Goal: Task Accomplishment & Management: Manage account settings

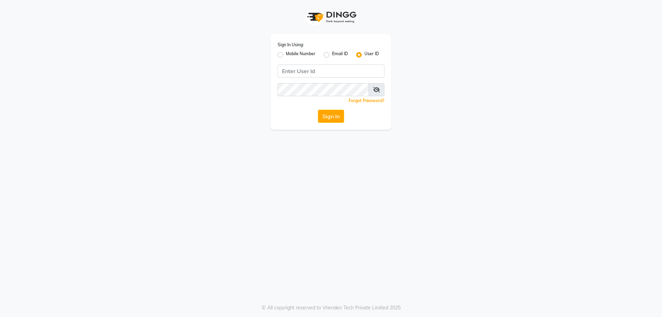
click at [286, 54] on label "Mobile Number" at bounding box center [301, 55] width 30 height 8
click at [286, 54] on input "Mobile Number" at bounding box center [288, 53] width 4 height 4
radio input "true"
radio input "false"
click at [316, 72] on input "Username" at bounding box center [343, 70] width 84 height 13
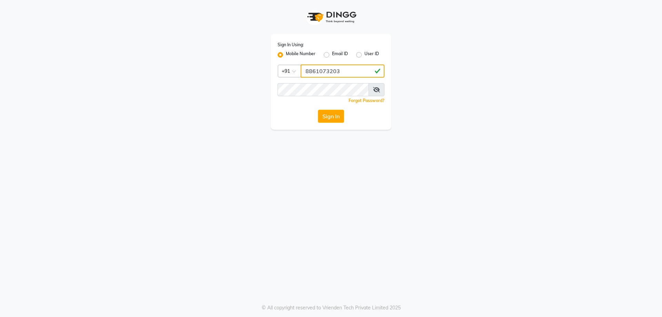
type input "8861073203"
click at [318, 110] on button "Sign In" at bounding box center [331, 116] width 26 height 13
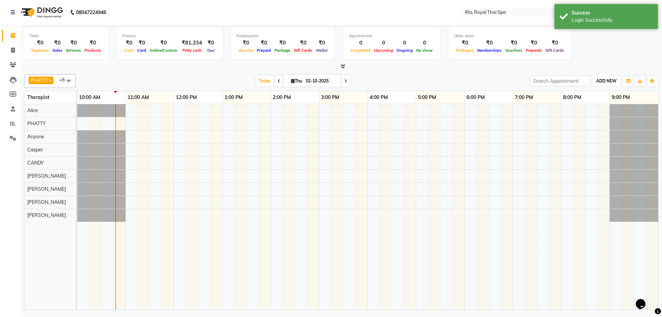
click at [607, 77] on button "ADD NEW Toggle Dropdown" at bounding box center [606, 81] width 24 height 10
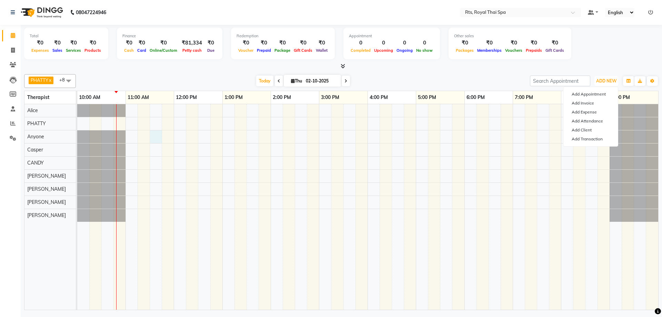
click at [158, 138] on div at bounding box center [367, 206] width 581 height 205
select select "39979"
select select "tentative"
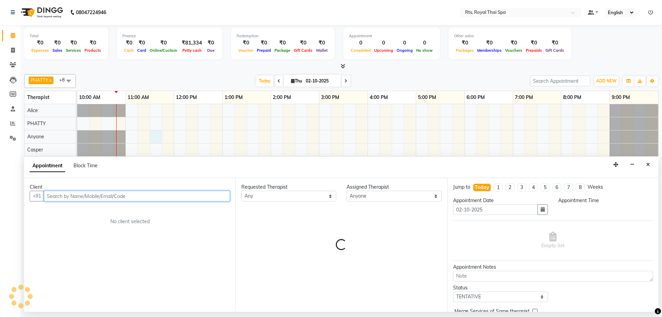
select select "690"
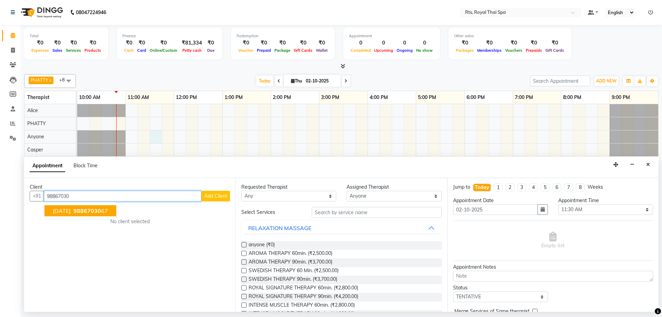
click at [103, 210] on ngb-highlight "98867030 67" at bounding box center [90, 210] width 36 height 7
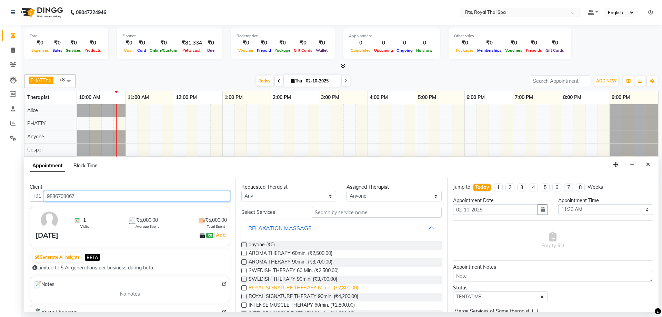
type input "9886703067"
click at [352, 289] on span "ROYAL SIGNATURE THERAPY 60min. (₹2,800.00)" at bounding box center [304, 288] width 110 height 9
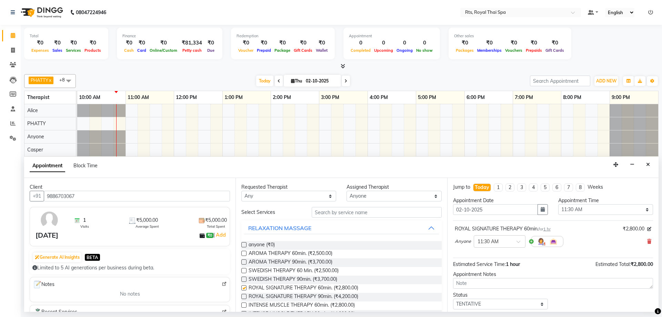
checkbox input "false"
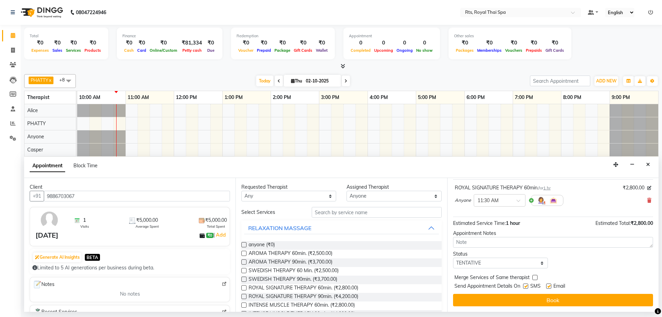
click at [527, 287] on label at bounding box center [525, 285] width 5 height 5
click at [527, 287] on input "checkbox" at bounding box center [525, 286] width 4 height 4
checkbox input "false"
click at [526, 297] on button "Book" at bounding box center [553, 300] width 200 height 12
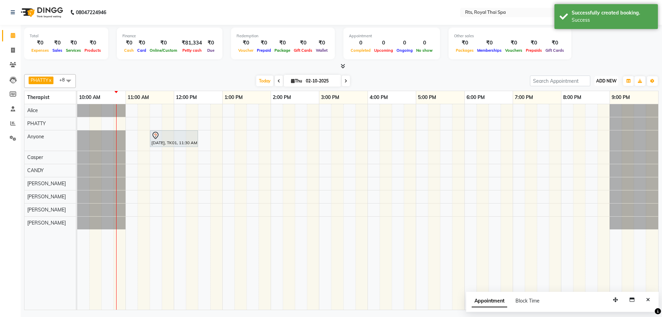
click at [611, 76] on button "ADD NEW Toggle Dropdown" at bounding box center [606, 81] width 24 height 10
click at [594, 122] on link "Add Attendance" at bounding box center [590, 121] width 54 height 9
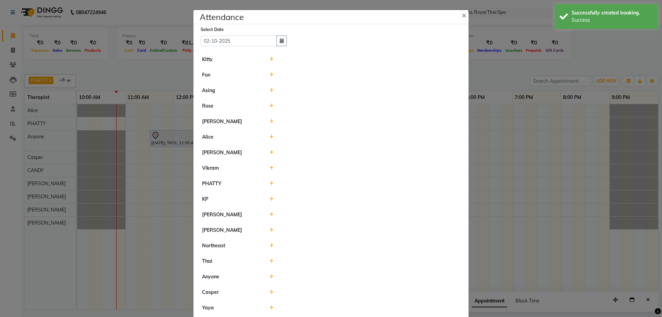
click at [270, 92] on icon at bounding box center [271, 90] width 4 height 5
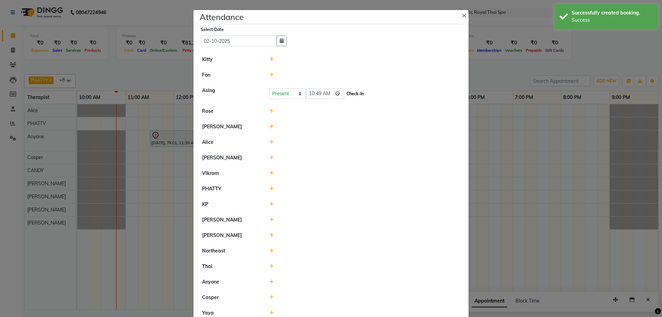
click at [345, 94] on button "Check-In" at bounding box center [355, 94] width 21 height 10
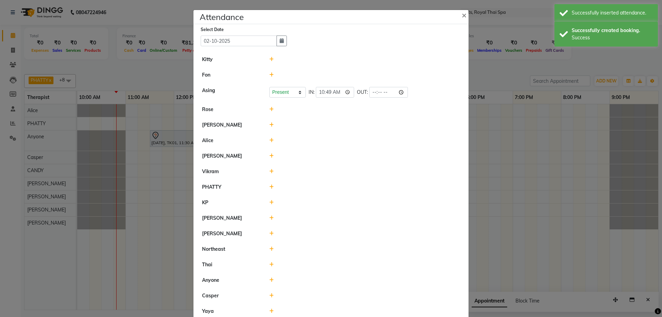
click at [270, 171] on icon at bounding box center [271, 171] width 4 height 5
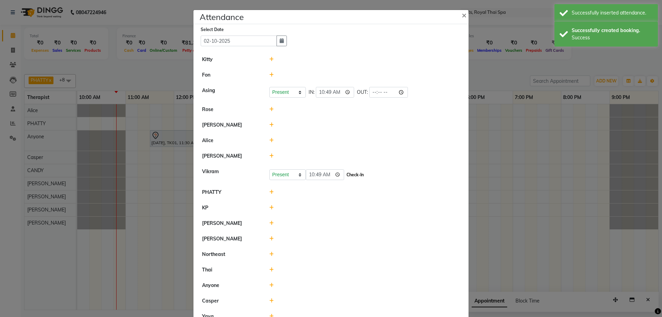
click at [345, 175] on button "Check-In" at bounding box center [355, 175] width 21 height 10
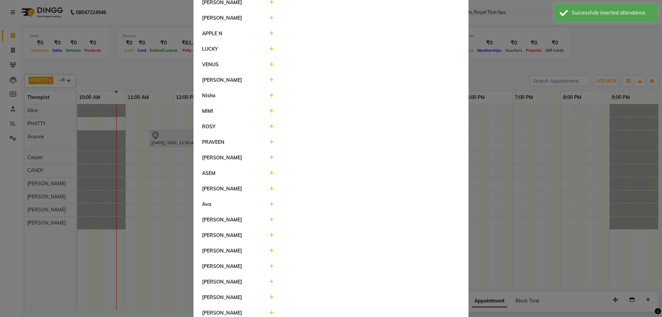
scroll to position [498, 0]
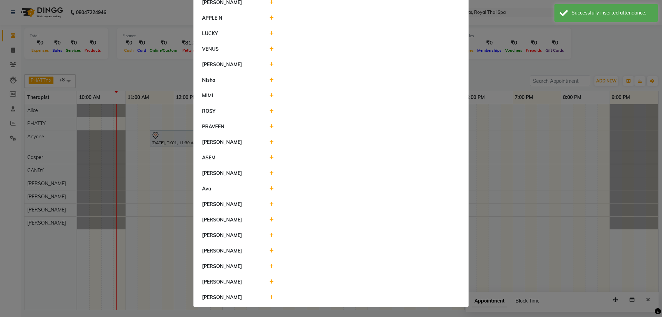
click at [269, 299] on icon at bounding box center [271, 297] width 4 height 5
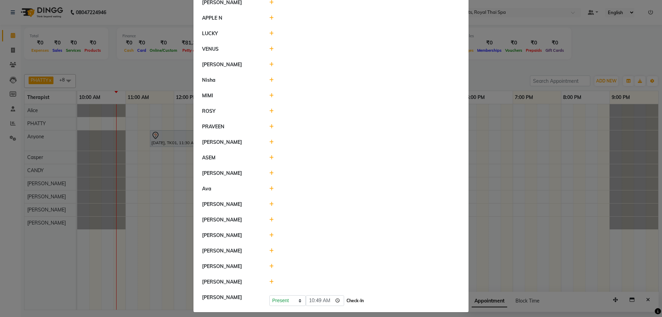
click at [348, 301] on button "Check-In" at bounding box center [355, 301] width 21 height 10
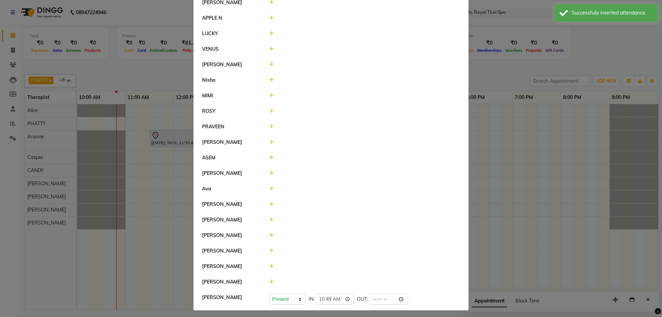
scroll to position [464, 0]
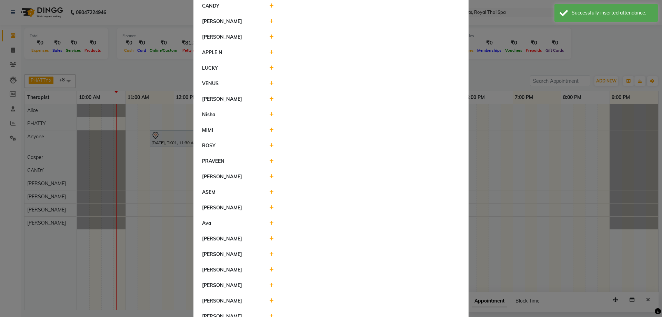
click at [269, 175] on icon at bounding box center [271, 176] width 4 height 5
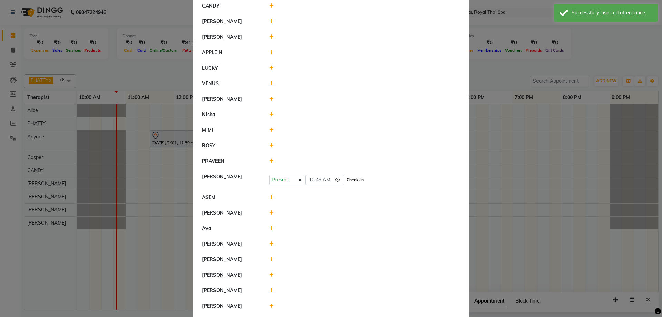
click at [345, 179] on button "Check-In" at bounding box center [355, 180] width 21 height 10
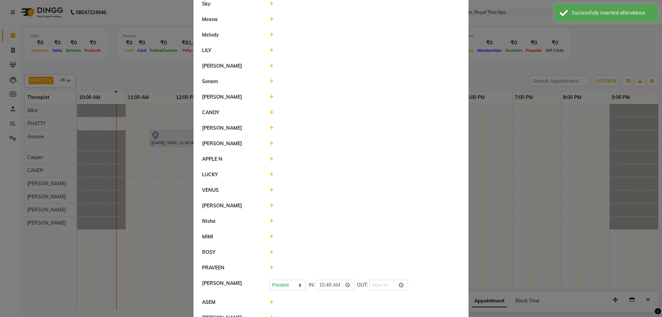
scroll to position [326, 0]
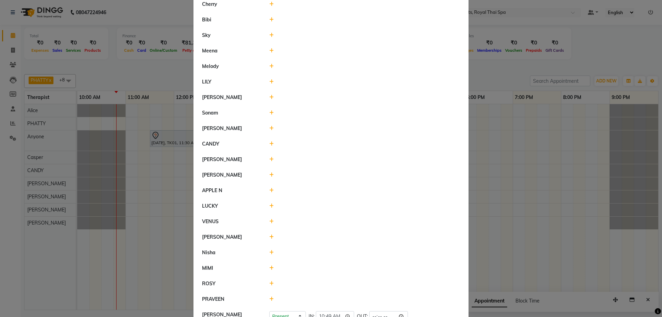
click at [269, 144] on icon at bounding box center [271, 143] width 4 height 5
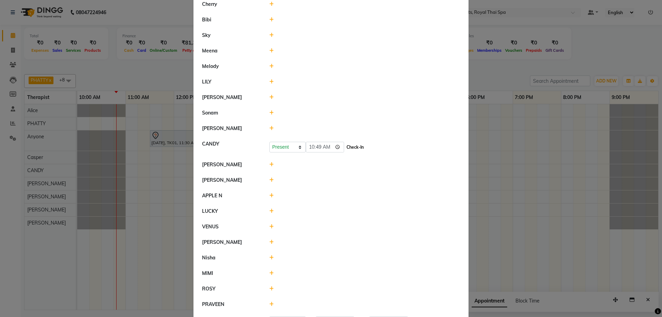
click at [345, 150] on button "Check-In" at bounding box center [355, 147] width 21 height 10
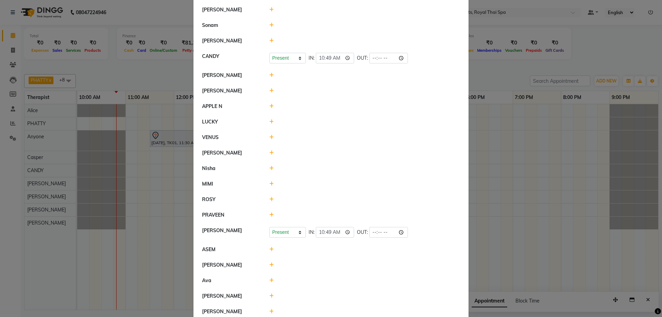
scroll to position [414, 0]
click at [269, 215] on icon at bounding box center [271, 214] width 4 height 5
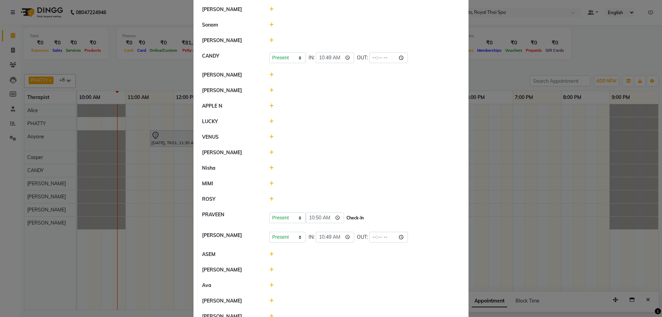
click at [345, 215] on button "Check-In" at bounding box center [355, 218] width 21 height 10
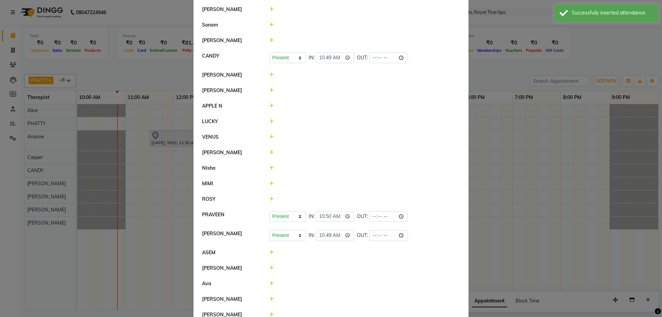
click at [480, 187] on ngb-modal-window "Attendance × Select Date [DATE] Kitty [PERSON_NAME] Present Absent Late Half Da…" at bounding box center [331, 158] width 662 height 317
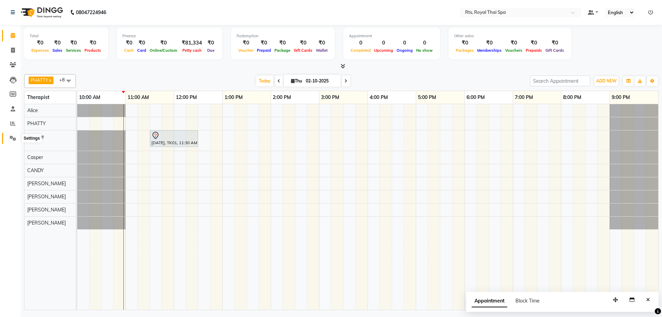
click at [16, 137] on icon at bounding box center [13, 137] width 7 height 5
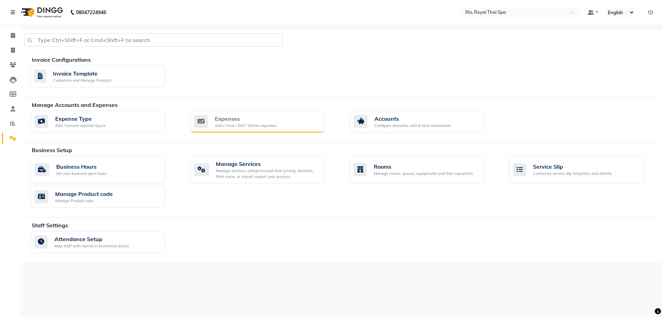
click at [251, 120] on div "Expenses" at bounding box center [246, 118] width 62 height 8
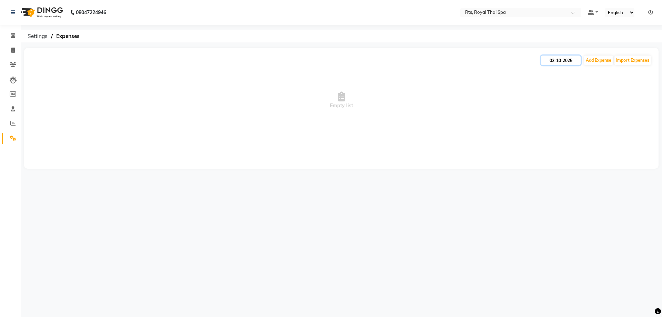
click at [569, 61] on input "02-10-2025" at bounding box center [561, 60] width 40 height 10
select select "10"
select select "2025"
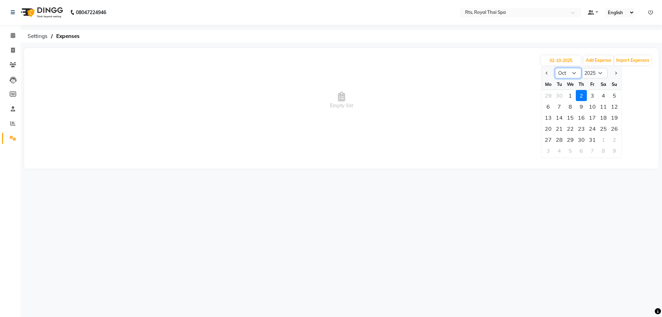
click at [573, 72] on select "Jan Feb Mar Apr May Jun [DATE] Aug Sep Oct Nov Dec" at bounding box center [568, 73] width 26 height 10
select select "9"
click at [555, 68] on select "Jan Feb Mar Apr May Jun [DATE] Aug Sep Oct Nov Dec" at bounding box center [568, 73] width 26 height 10
click at [559, 141] on div "30" at bounding box center [559, 139] width 11 height 11
type input "30-09-2025"
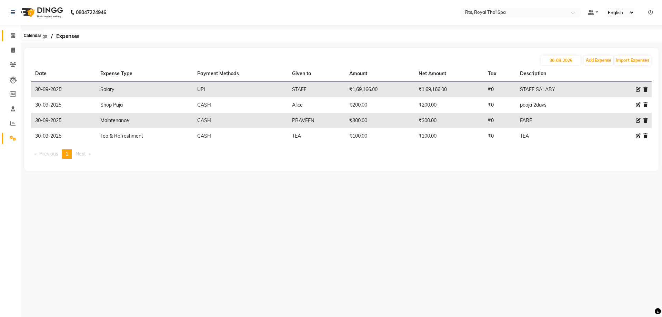
click at [13, 33] on icon at bounding box center [13, 35] width 4 height 5
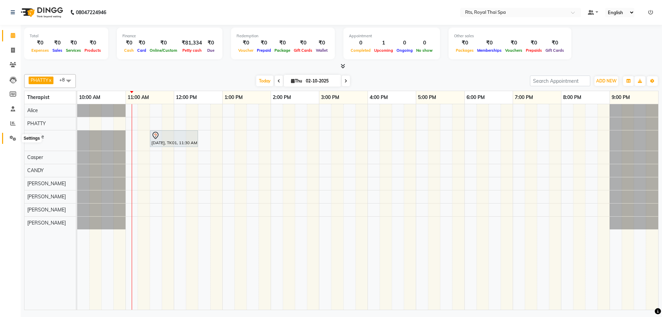
click at [11, 139] on icon at bounding box center [13, 137] width 7 height 5
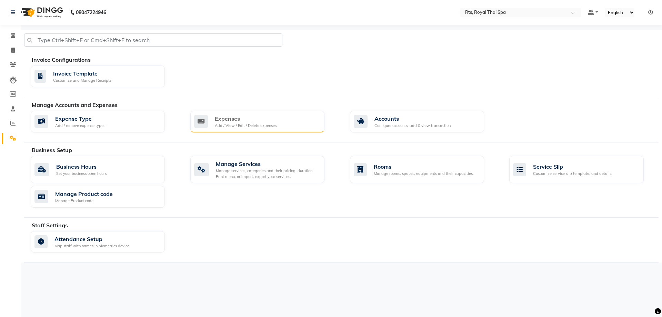
click at [261, 126] on div "Add / View / Edit / Delete expenses" at bounding box center [246, 126] width 62 height 6
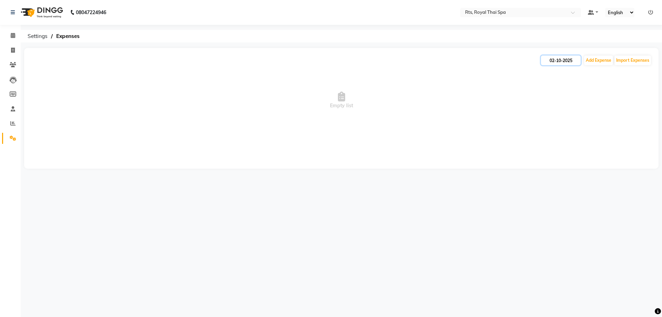
click at [554, 60] on input "02-10-2025" at bounding box center [561, 60] width 40 height 10
select select "10"
select select "2025"
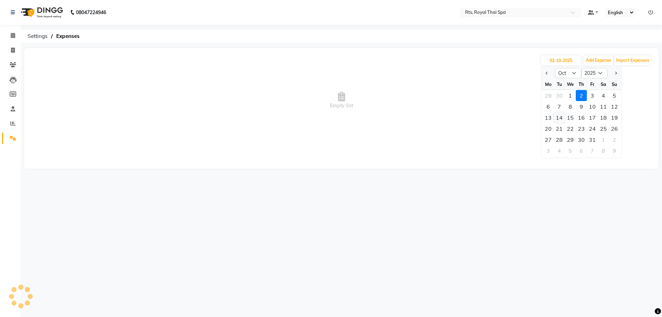
click at [559, 119] on div "14" at bounding box center [559, 117] width 11 height 11
type input "[DATE]"
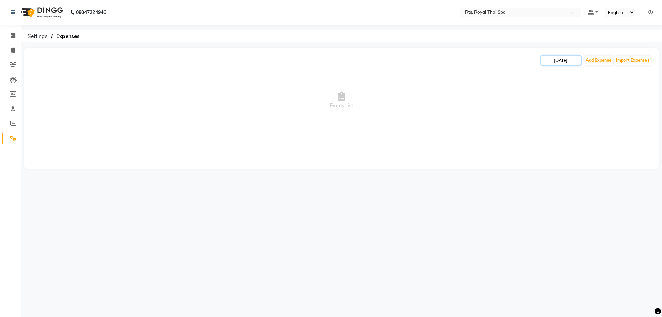
click at [564, 58] on input "[DATE]" at bounding box center [561, 60] width 40 height 10
select select "10"
select select "2025"
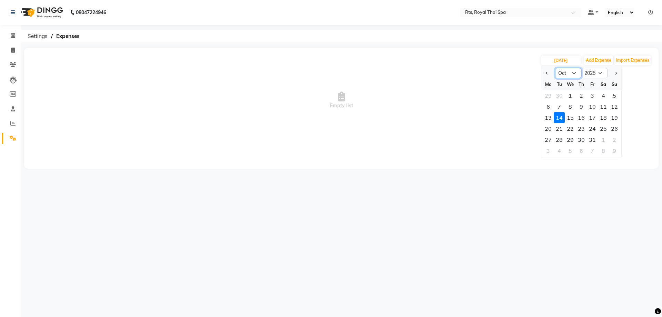
click at [566, 72] on select "Jan Feb Mar Apr May Jun [DATE] Aug Sep Oct Nov Dec" at bounding box center [568, 73] width 26 height 10
select select "9"
click at [555, 68] on select "Jan Feb Mar Apr May Jun [DATE] Aug Sep Oct Nov Dec" at bounding box center [568, 73] width 26 height 10
click at [613, 107] on div "14" at bounding box center [614, 106] width 11 height 11
type input "[DATE]"
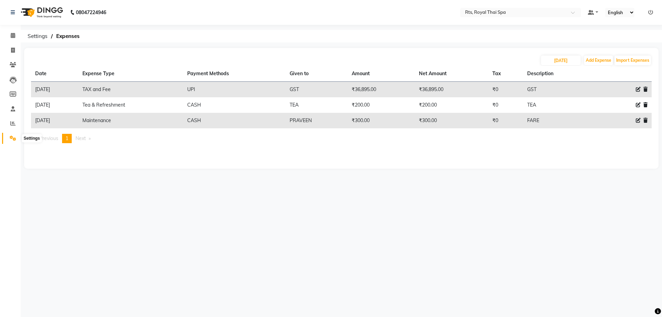
click at [12, 140] on icon at bounding box center [13, 137] width 7 height 5
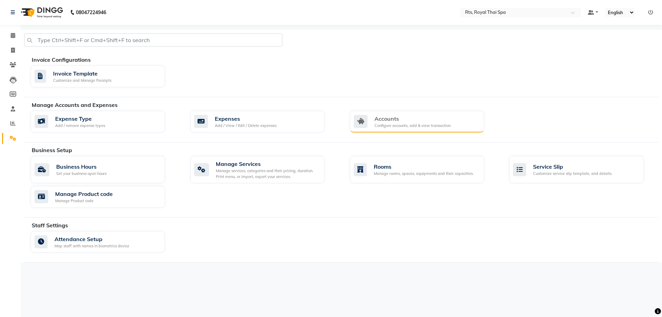
click at [401, 126] on div "Configure accounts, add & view transaction" at bounding box center [412, 126] width 76 height 6
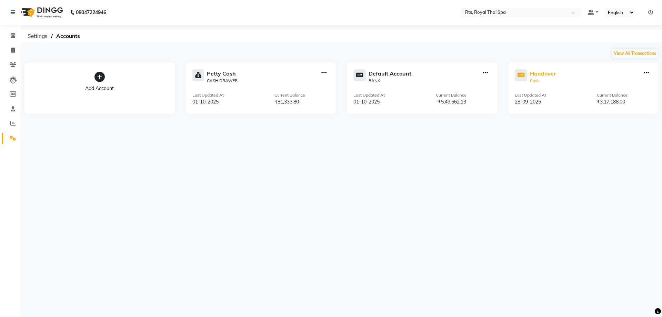
click at [546, 75] on div "Handover" at bounding box center [543, 73] width 26 height 8
select select "4255"
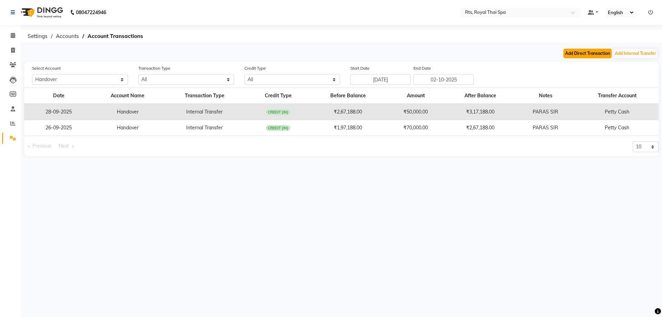
click at [576, 55] on button "Add Direct Transaction" at bounding box center [587, 54] width 48 height 10
select select "direct"
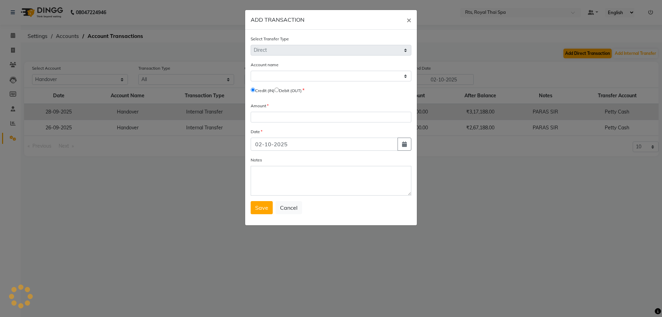
select select "4255"
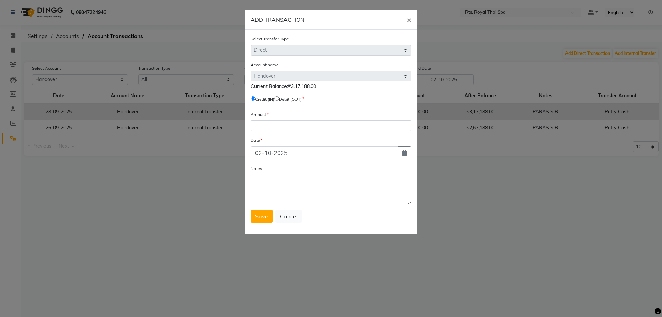
drag, startPoint x: 494, startPoint y: 49, endPoint x: 471, endPoint y: 49, distance: 23.8
click at [489, 49] on ngb-modal-window "ADD TRANSACTION × Select Transfer Type Select Direct Internal Account name Sele…" at bounding box center [331, 158] width 662 height 317
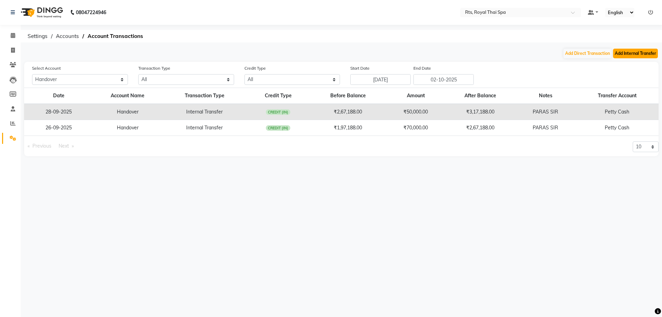
click at [621, 56] on button "Add Internal Transfer" at bounding box center [635, 54] width 45 height 10
select select "internal transfer"
select select "4255"
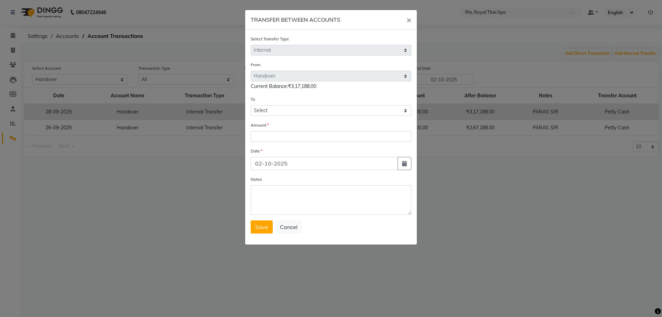
click at [544, 58] on ngb-modal-window "TRANSFER BETWEEN ACCOUNTS × Select Transfer Type Select Direct Internal From Se…" at bounding box center [331, 158] width 662 height 317
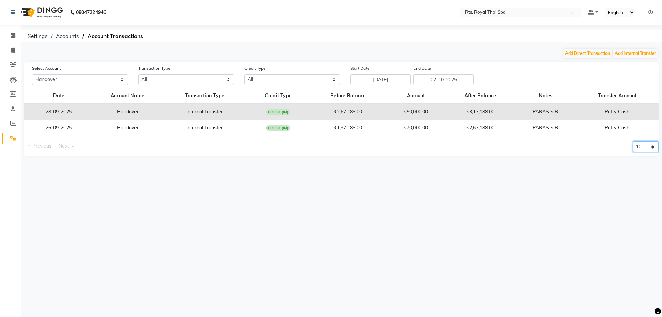
click at [649, 146] on select "10 20 50 100" at bounding box center [646, 146] width 26 height 11
select select "100"
click at [633, 141] on select "10 20 50 100" at bounding box center [646, 146] width 26 height 11
click at [13, 137] on icon at bounding box center [13, 137] width 7 height 5
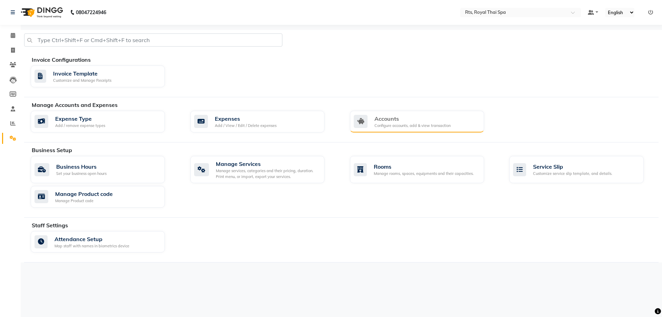
click at [432, 113] on div "Accounts Configure accounts, add & view transaction" at bounding box center [417, 122] width 134 height 22
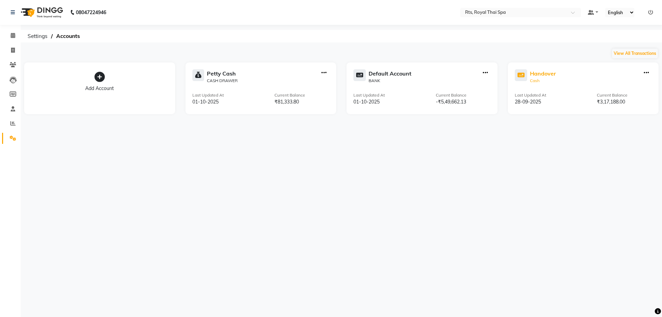
click at [523, 75] on icon at bounding box center [521, 75] width 12 height 12
select select "4255"
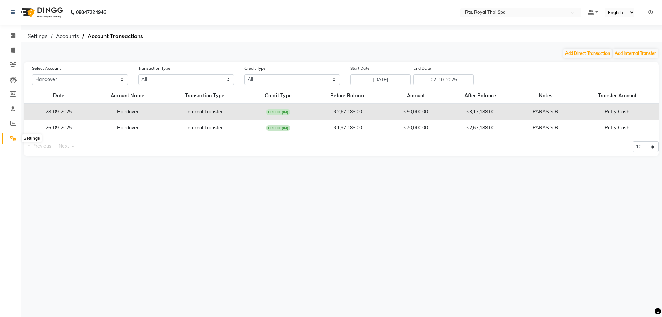
click at [10, 138] on icon at bounding box center [13, 137] width 7 height 5
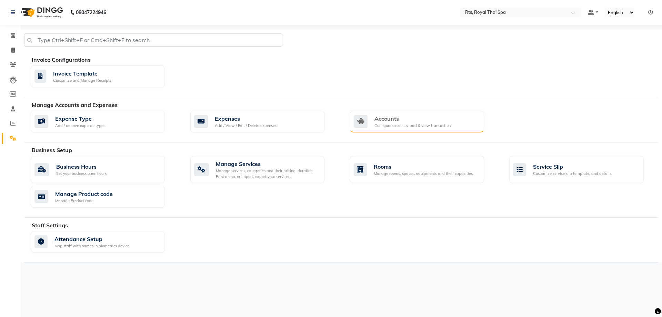
click at [392, 122] on div "Accounts" at bounding box center [412, 118] width 76 height 8
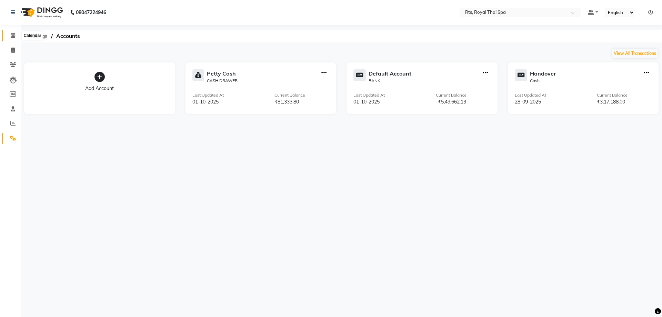
click at [15, 34] on icon at bounding box center [13, 35] width 4 height 5
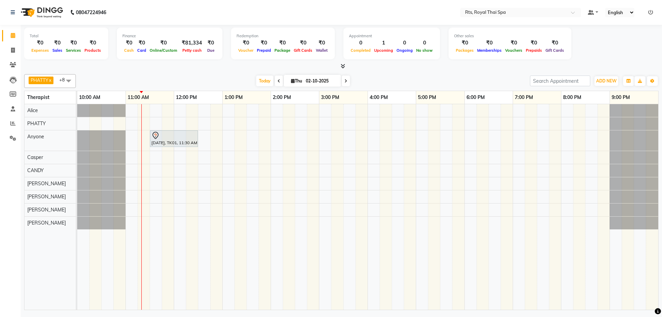
click at [154, 148] on div "[DATE], TK01, 11:30 AM-12:30 PM, ROYAL SIGNATURE THERAPY 60min." at bounding box center [367, 206] width 581 height 205
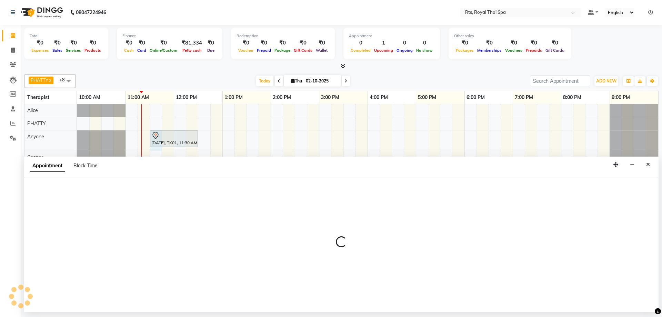
select select "39979"
select select "690"
select select "tentative"
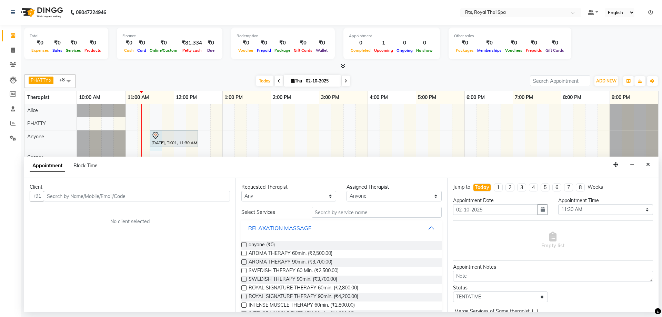
click at [79, 194] on input "text" at bounding box center [137, 196] width 186 height 11
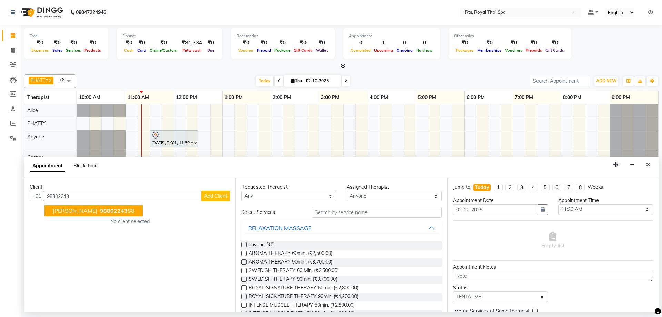
click at [100, 211] on span "98802243" at bounding box center [114, 210] width 28 height 7
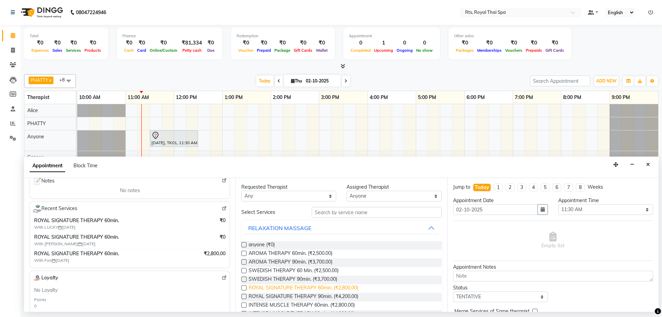
scroll to position [34, 0]
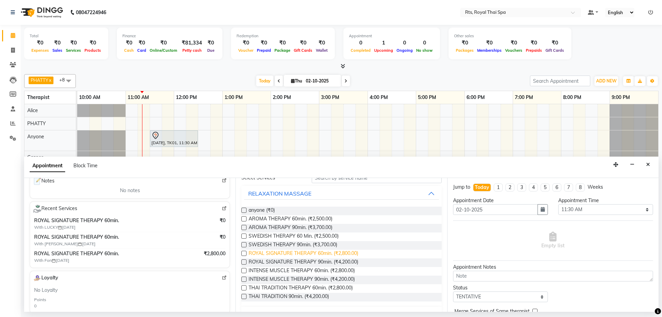
type input "9880224388"
click at [277, 253] on span "ROYAL SIGNATURE THERAPY 60min. (₹2,800.00)" at bounding box center [304, 254] width 110 height 9
checkbox input "false"
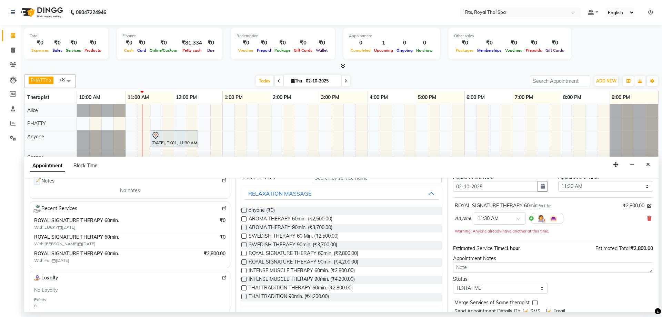
scroll to position [48, 0]
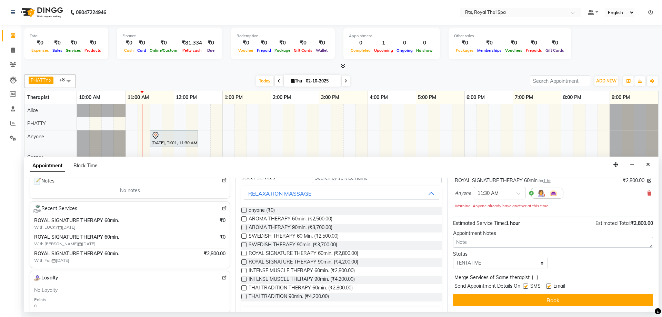
click at [525, 285] on label at bounding box center [525, 285] width 5 height 5
click at [525, 285] on input "checkbox" at bounding box center [525, 286] width 4 height 4
checkbox input "false"
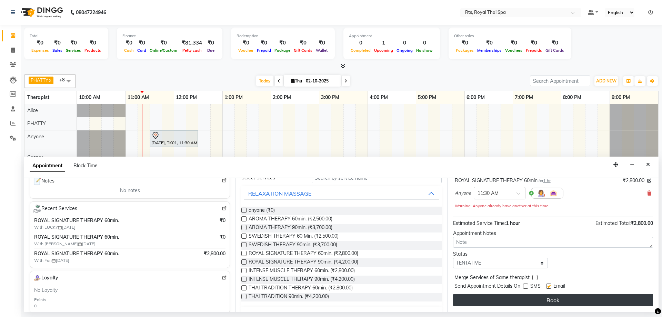
click at [527, 297] on button "Book" at bounding box center [553, 300] width 200 height 12
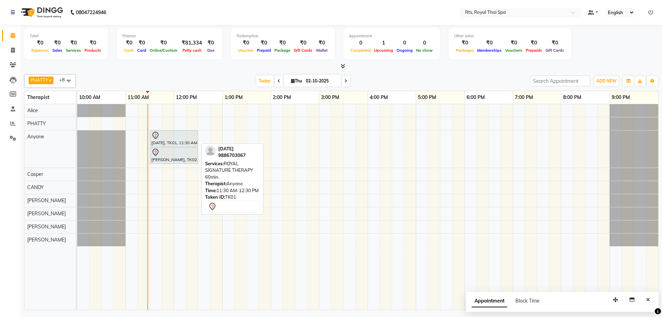
click at [189, 134] on div at bounding box center [173, 135] width 45 height 8
select select "7"
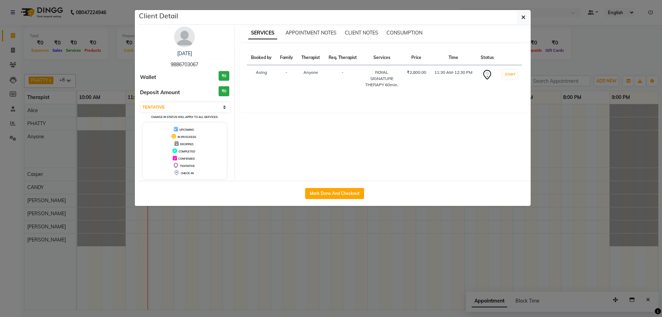
drag, startPoint x: 170, startPoint y: 64, endPoint x: 220, endPoint y: 64, distance: 50.0
click at [220, 64] on div "[DATE] 9886703067" at bounding box center [184, 59] width 89 height 18
copy span "9886703067"
click at [522, 17] on icon "button" at bounding box center [523, 17] width 4 height 6
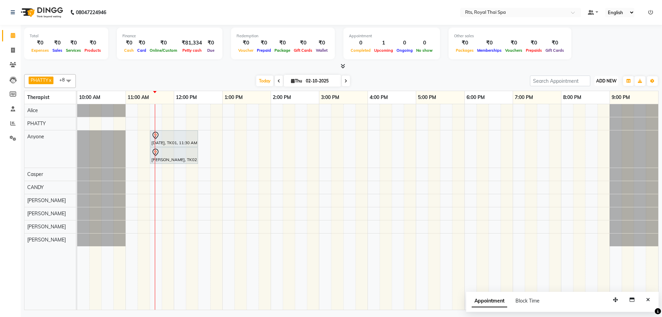
click at [608, 79] on span "ADD NEW" at bounding box center [606, 80] width 20 height 5
click at [586, 114] on link "Add Expense" at bounding box center [590, 112] width 54 height 9
select select "1"
select select "4201"
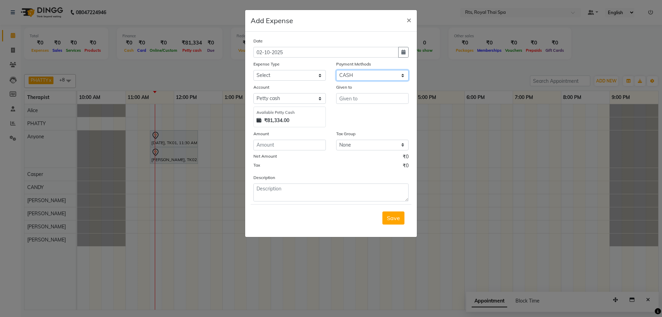
click at [353, 75] on select "Select UPI CARD CASH Package NearBuy" at bounding box center [372, 75] width 72 height 11
click at [304, 75] on select "Select Bank charges Cleaning and products Donation Electric and water charge In…" at bounding box center [289, 75] width 72 height 11
select select "10855"
click at [253, 70] on select "Select Bank charges Cleaning and products Donation Electric and water charge In…" at bounding box center [289, 75] width 72 height 11
click at [375, 99] on input "text" at bounding box center [372, 98] width 72 height 11
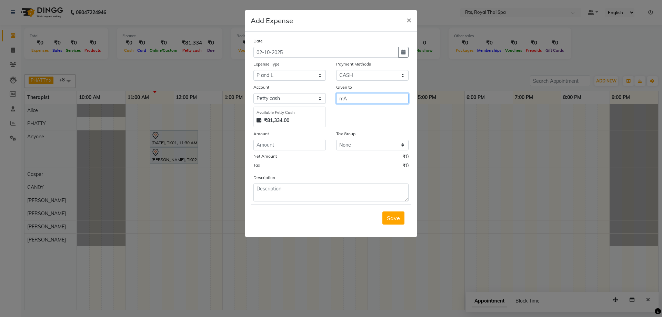
type input "m"
drag, startPoint x: 347, startPoint y: 95, endPoint x: 298, endPoint y: 94, distance: 48.6
click at [302, 94] on div "Account Select [PERSON_NAME] cash Default account Handover Available [PERSON_NA…" at bounding box center [330, 105] width 165 height 44
type input "m"
type input "MANOJ SIR"
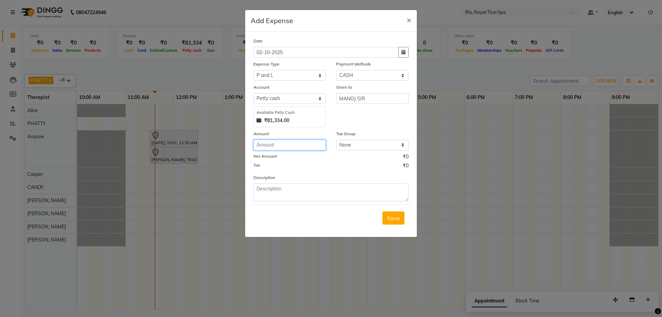
click at [296, 143] on input "number" at bounding box center [289, 145] width 72 height 11
type input "15000"
click at [406, 53] on button "button" at bounding box center [403, 52] width 10 height 11
select select "10"
select select "2025"
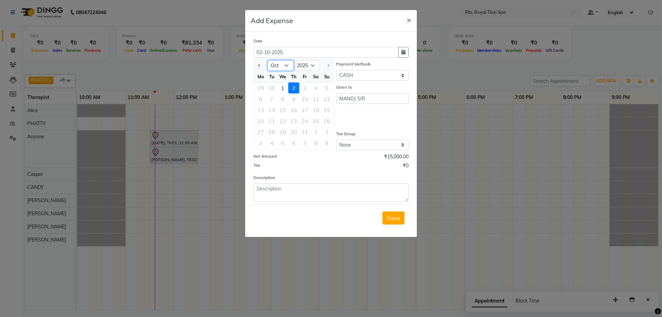
click at [282, 66] on select "Jan Feb Mar Apr May Jun [DATE] Aug Sep Oct" at bounding box center [280, 65] width 26 height 10
select select "9"
click at [267, 60] on select "Jan Feb Mar Apr May Jun [DATE] Aug Sep Oct" at bounding box center [280, 65] width 26 height 10
click at [269, 132] on div "30" at bounding box center [271, 132] width 11 height 11
type input "30-09-2025"
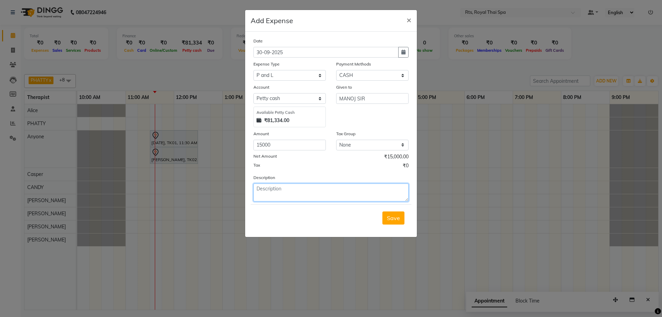
click at [272, 185] on textarea at bounding box center [330, 192] width 155 height 18
type textarea "P & L SHARE"
click at [393, 220] on span "Save" at bounding box center [393, 217] width 13 height 7
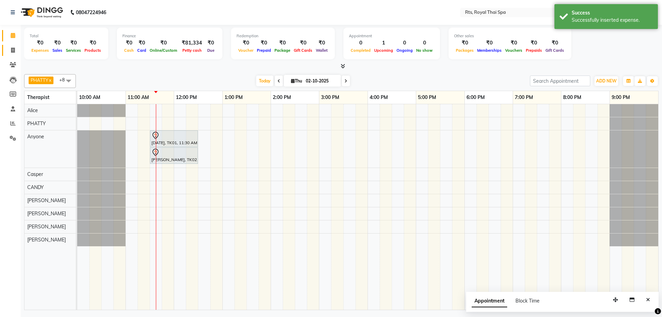
click at [4, 50] on link "Invoice" at bounding box center [10, 50] width 17 height 11
select select "service"
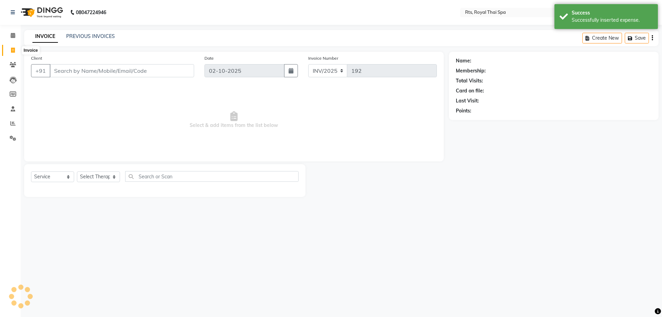
click at [12, 51] on icon at bounding box center [13, 50] width 4 height 5
select select "service"
type input "192"
select select "9068"
click at [12, 36] on icon at bounding box center [13, 35] width 4 height 5
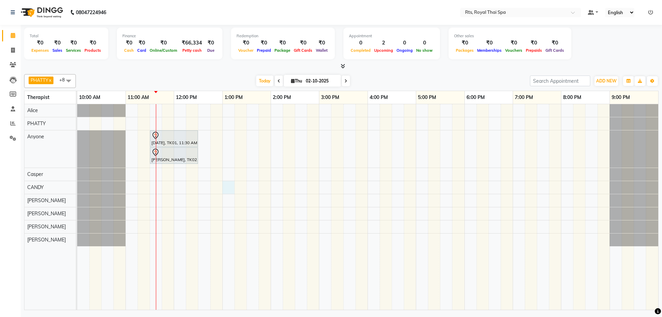
click at [224, 189] on div "[DATE], TK01, 11:30 AM-12:30 PM, ROYAL SIGNATURE THERAPY 60min. [PERSON_NAME], …" at bounding box center [367, 206] width 581 height 205
select select "50979"
select select "tentative"
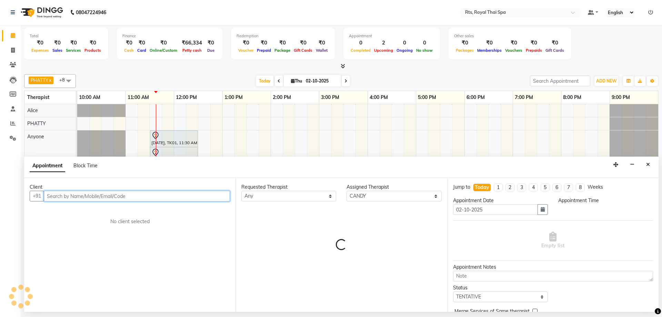
select select "780"
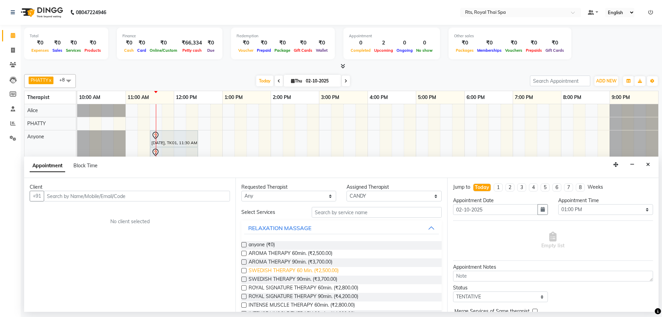
click at [336, 270] on span "SWEDISH THERAPY 60 Min. (₹2,500.00)" at bounding box center [294, 271] width 90 height 9
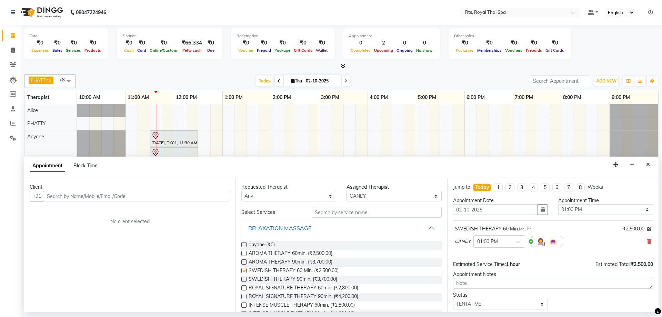
checkbox input "false"
click at [149, 196] on input "text" at bounding box center [137, 196] width 186 height 11
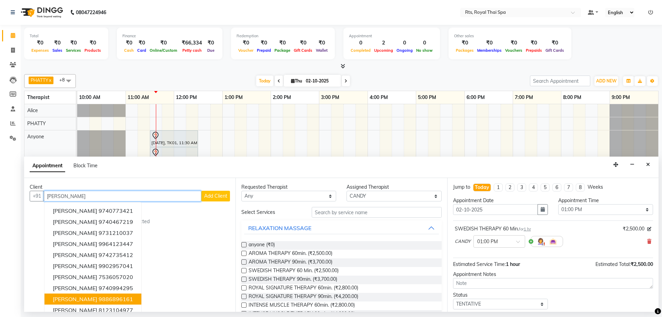
click at [111, 300] on ngb-highlight "9886896161" at bounding box center [116, 298] width 34 height 7
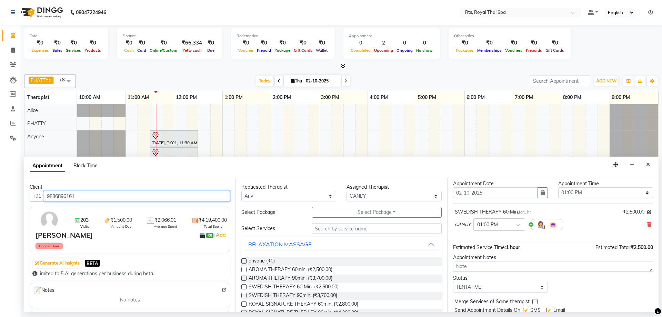
scroll to position [41, 0]
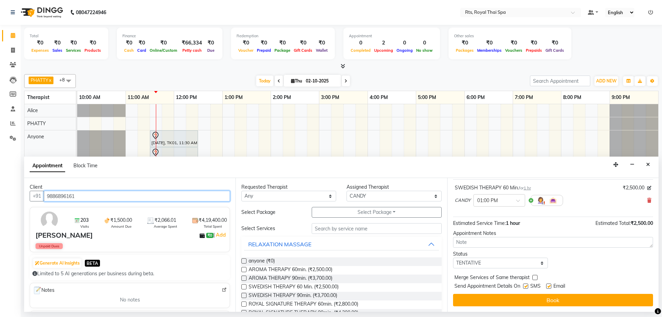
type input "9886896161"
drag, startPoint x: 526, startPoint y: 287, endPoint x: 526, endPoint y: 293, distance: 5.9
click at [526, 287] on label at bounding box center [525, 285] width 5 height 5
click at [526, 287] on input "checkbox" at bounding box center [525, 286] width 4 height 4
checkbox input "false"
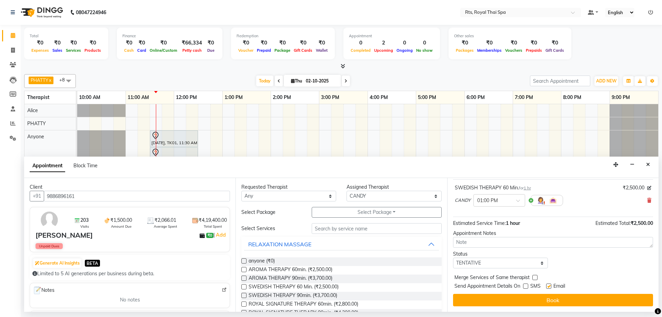
click at [526, 296] on button "Book" at bounding box center [553, 300] width 200 height 12
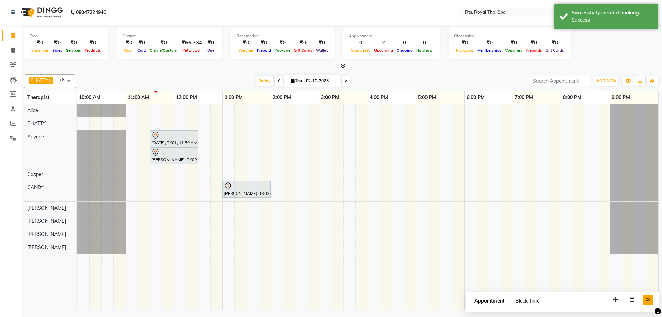
click at [648, 301] on icon "Close" at bounding box center [648, 299] width 4 height 5
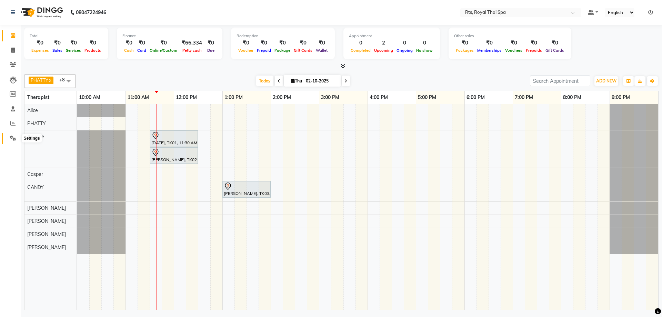
click at [13, 139] on icon at bounding box center [13, 137] width 7 height 5
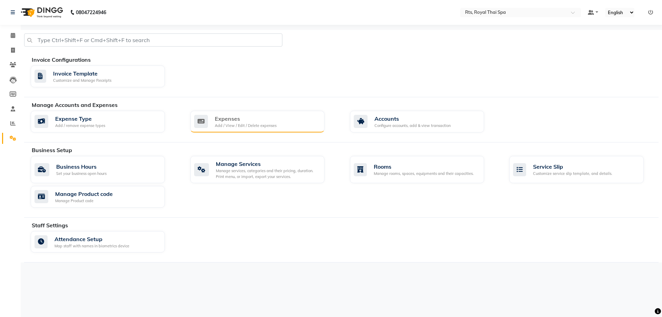
click at [234, 125] on div "Add / View / Edit / Delete expenses" at bounding box center [246, 126] width 62 height 6
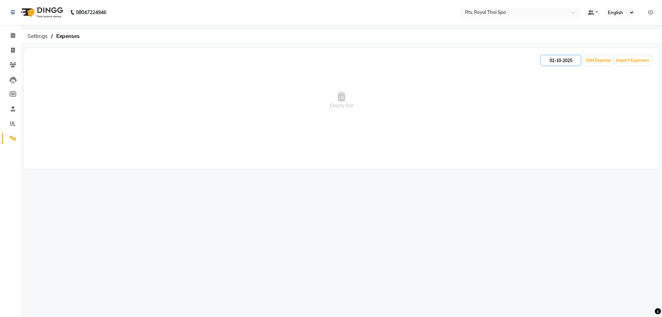
click at [570, 61] on input "02-10-2025" at bounding box center [561, 60] width 40 height 10
select select "10"
select select "2025"
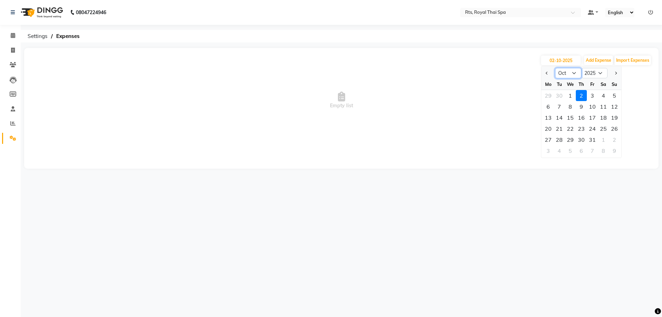
click at [573, 70] on select "Jan Feb Mar Apr May Jun [DATE] Aug Sep Oct Nov Dec" at bounding box center [568, 73] width 26 height 10
select select "9"
click at [555, 68] on select "Jan Feb Mar Apr May Jun [DATE] Aug Sep Oct Nov Dec" at bounding box center [568, 73] width 26 height 10
click at [603, 118] on div "20" at bounding box center [603, 117] width 11 height 11
type input "20-09-2025"
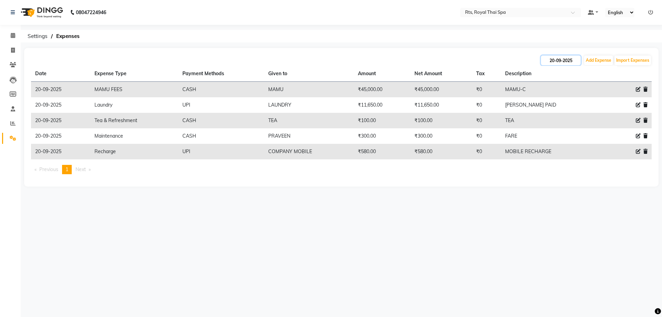
click at [568, 61] on input "20-09-2025" at bounding box center [561, 60] width 40 height 10
select select "9"
select select "2025"
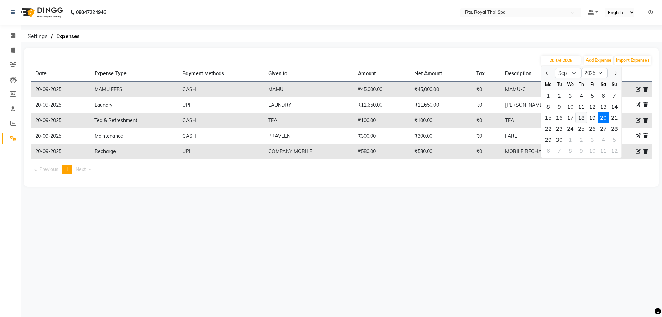
click at [581, 120] on div "18" at bounding box center [581, 117] width 11 height 11
type input "[DATE]"
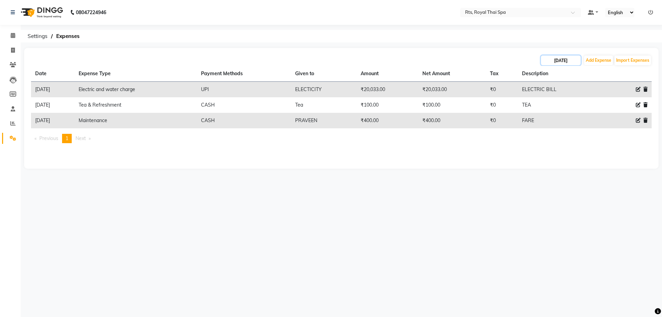
click at [567, 62] on input "[DATE]" at bounding box center [561, 60] width 40 height 10
select select "9"
select select "2025"
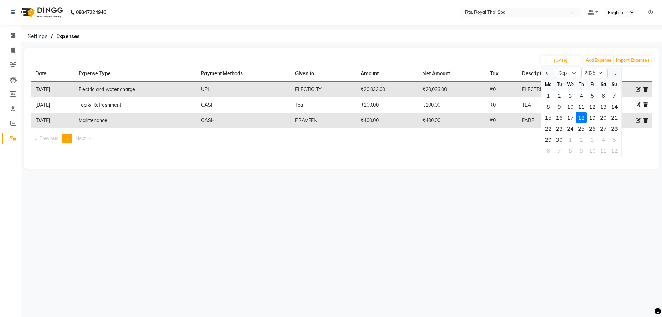
click at [559, 120] on div "16" at bounding box center [559, 117] width 11 height 11
type input "16-09-2025"
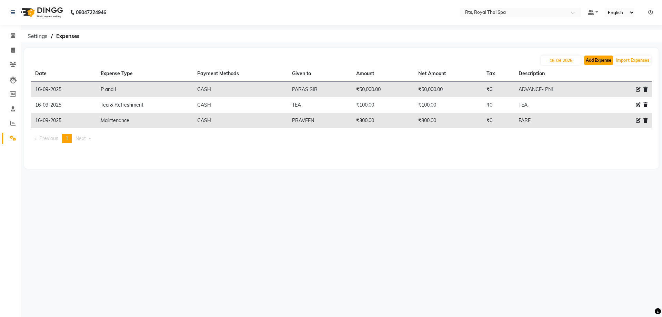
click at [594, 60] on button "Add Expense" at bounding box center [598, 60] width 29 height 10
select select "1"
select select "4201"
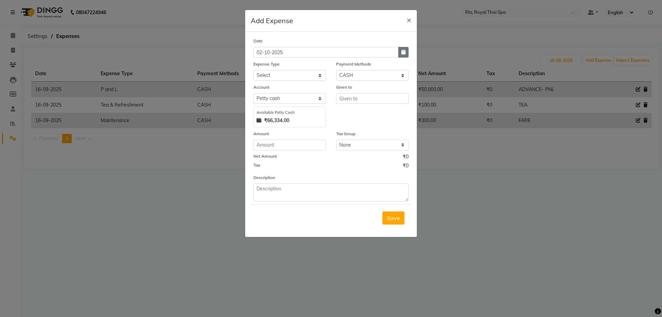
click at [402, 51] on icon "button" at bounding box center [403, 52] width 4 height 5
select select "10"
select select "2025"
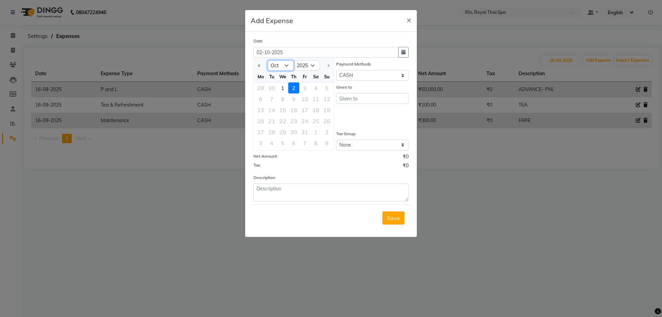
click at [285, 61] on select "Jan Feb Mar Apr May Jun [DATE] Aug Sep Oct" at bounding box center [280, 65] width 26 height 10
select select "9"
click at [267, 60] on select "Jan Feb Mar Apr May Jun [DATE] Aug Sep Oct" at bounding box center [280, 65] width 26 height 10
click at [272, 111] on div "16" at bounding box center [271, 109] width 11 height 11
type input "16-09-2025"
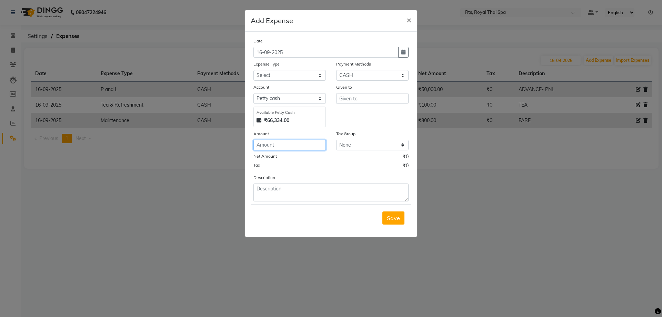
click at [282, 145] on input "number" at bounding box center [289, 145] width 72 height 11
type input "1000"
click at [346, 78] on select "Select UPI CARD CASH Package NearBuy" at bounding box center [372, 75] width 72 height 11
select select "8"
click at [336, 70] on select "Select UPI CARD CASH Package NearBuy" at bounding box center [372, 75] width 72 height 11
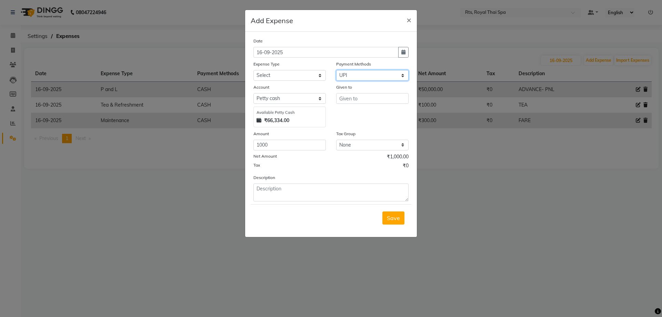
select select "4202"
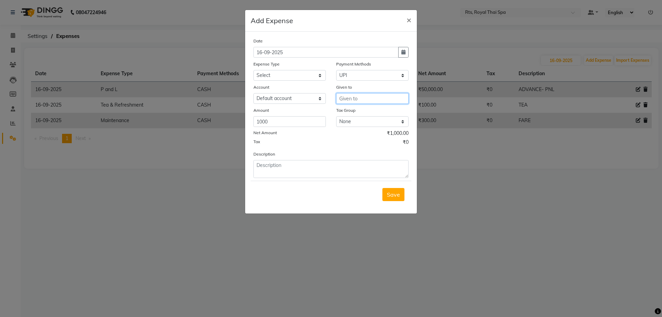
click at [347, 98] on input "text" at bounding box center [372, 98] width 72 height 11
type input "ZEPTO"
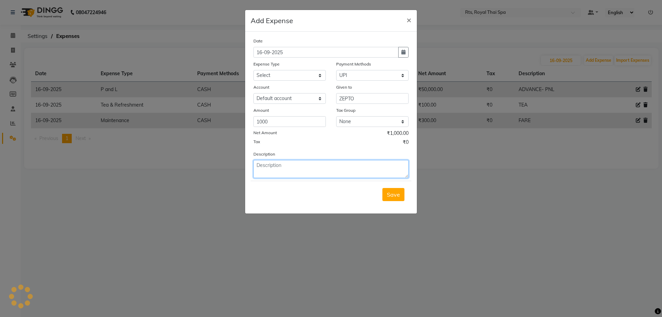
click at [321, 173] on textarea at bounding box center [330, 169] width 155 height 18
type textarea "S"
type textarea "HOUSE KEEPING STOCK"
click at [398, 194] on span "Save" at bounding box center [393, 194] width 13 height 7
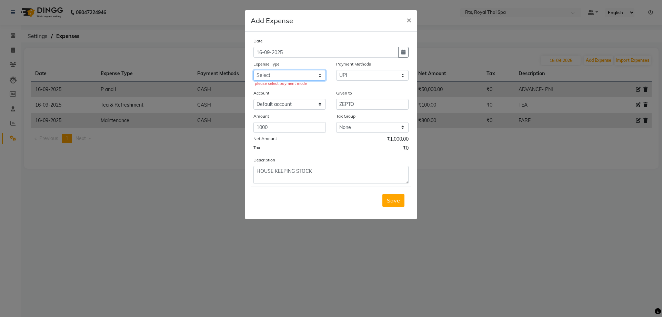
click at [289, 73] on select "Select Bank charges Cleaning and products Donation Electric and water charge In…" at bounding box center [289, 75] width 72 height 11
select select "10827"
click at [253, 70] on select "Select Bank charges Cleaning and products Donation Electric and water charge In…" at bounding box center [289, 75] width 72 height 11
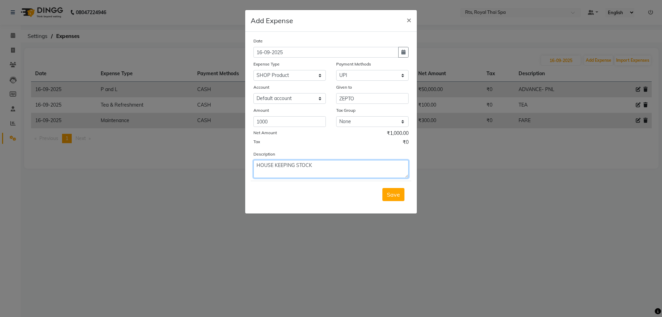
drag, startPoint x: 327, startPoint y: 165, endPoint x: 256, endPoint y: 163, distance: 71.7
click at [256, 163] on textarea "HOUSE KEEPING STOCK" at bounding box center [330, 169] width 155 height 18
type textarea "CANDY & GREENTEA"
click at [391, 195] on span "Save" at bounding box center [393, 194] width 13 height 7
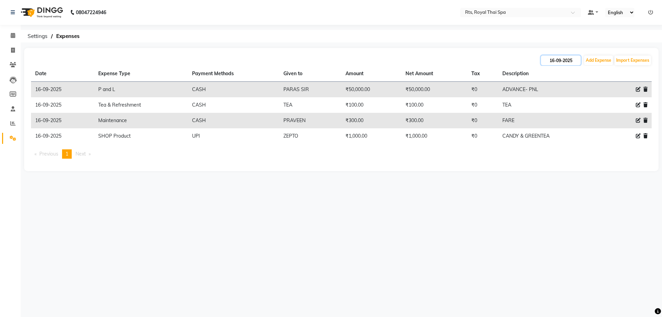
click at [564, 56] on input "16-09-2025" at bounding box center [561, 60] width 40 height 10
select select "9"
select select "2025"
click at [548, 98] on div "1" at bounding box center [548, 95] width 11 height 11
type input "01-09-2025"
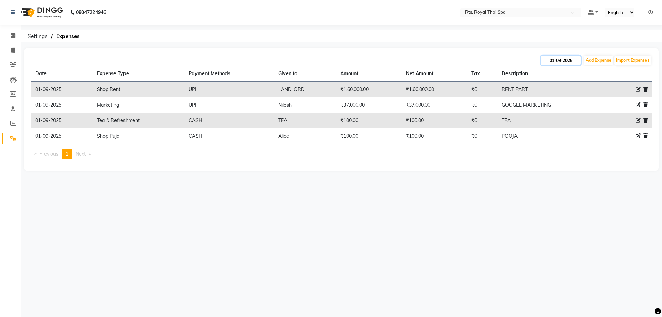
click at [566, 61] on input "01-09-2025" at bounding box center [561, 60] width 40 height 10
select select "9"
select select "2025"
click at [580, 96] on div "4" at bounding box center [581, 95] width 11 height 11
type input "[DATE]"
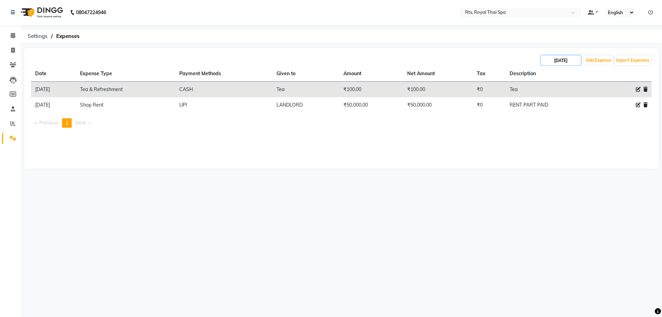
click at [569, 58] on input "[DATE]" at bounding box center [561, 60] width 40 height 10
select select "9"
select select "2025"
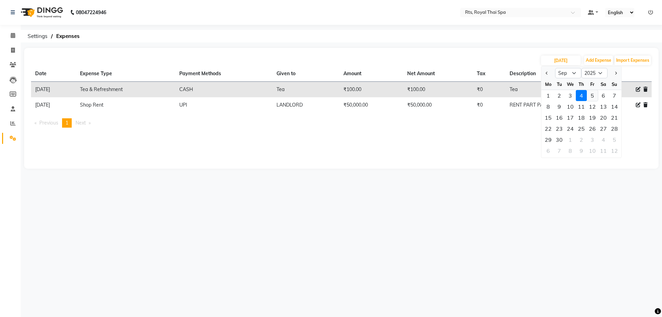
click at [594, 93] on div "5" at bounding box center [592, 95] width 11 height 11
type input "[DATE]"
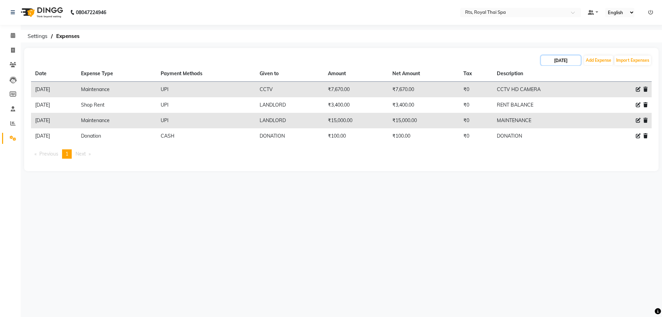
click at [571, 61] on input "[DATE]" at bounding box center [561, 60] width 40 height 10
select select "9"
select select "2025"
click at [604, 97] on div "6" at bounding box center [603, 95] width 11 height 11
type input "[DATE]"
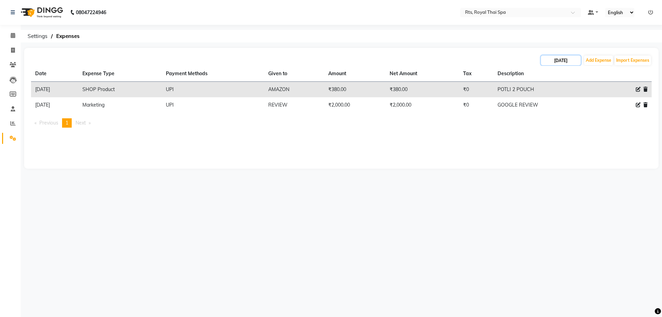
click at [564, 60] on input "[DATE]" at bounding box center [561, 60] width 40 height 10
select select "9"
select select "2025"
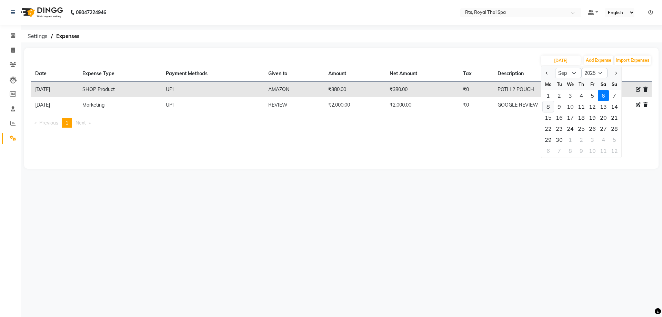
click at [547, 109] on div "8" at bounding box center [548, 106] width 11 height 11
type input "[DATE]"
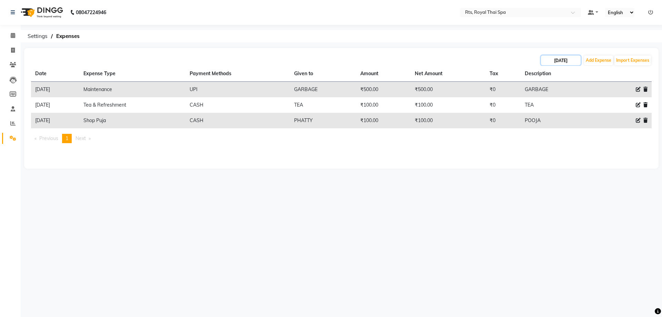
click at [563, 57] on input "[DATE]" at bounding box center [561, 60] width 40 height 10
select select "9"
select select "2025"
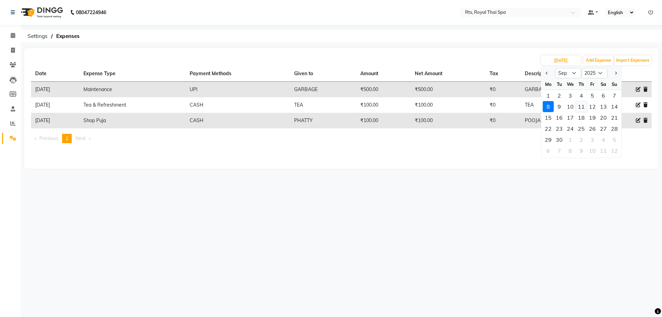
click at [583, 105] on div "11" at bounding box center [581, 106] width 11 height 11
type input "[DATE]"
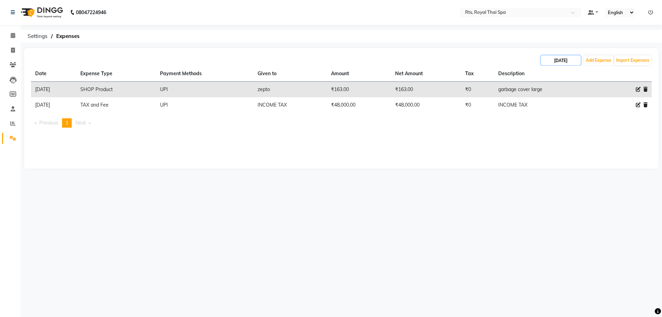
click at [556, 61] on input "[DATE]" at bounding box center [561, 60] width 40 height 10
select select "9"
select select "2025"
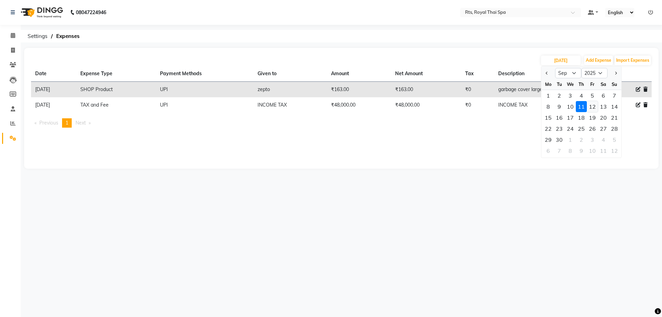
click at [590, 109] on div "12" at bounding box center [592, 106] width 11 height 11
type input "[DATE]"
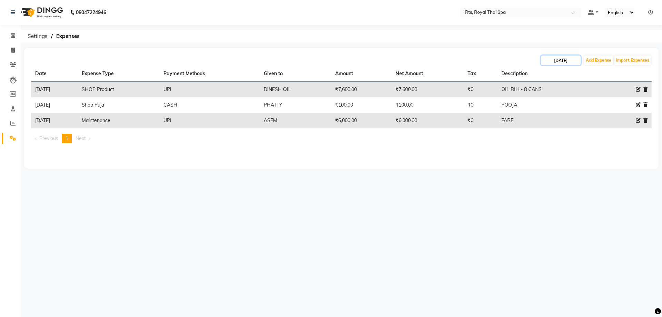
click at [549, 60] on input "[DATE]" at bounding box center [561, 60] width 40 height 10
select select "9"
select select "2025"
click at [616, 110] on div "14" at bounding box center [614, 106] width 11 height 11
type input "[DATE]"
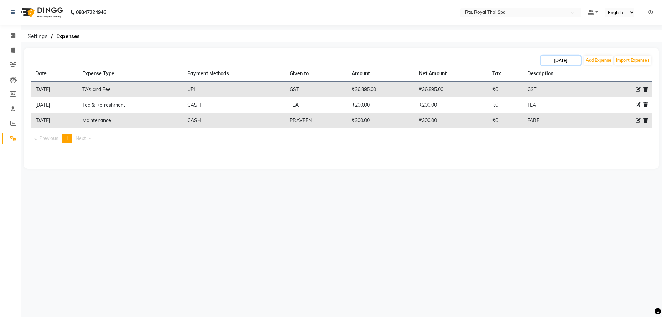
click at [557, 61] on input "[DATE]" at bounding box center [561, 60] width 40 height 10
select select "9"
select select "2025"
click at [547, 120] on div "15" at bounding box center [548, 117] width 11 height 11
type input "[DATE]"
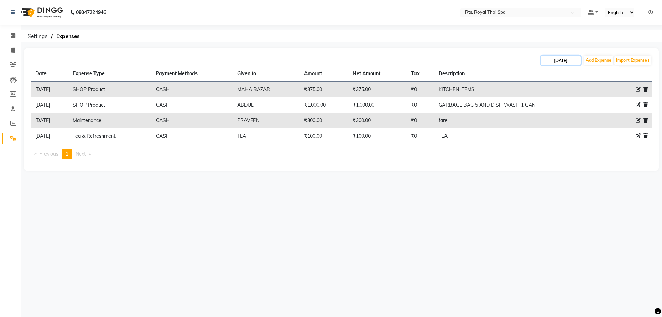
click at [570, 58] on input "[DATE]" at bounding box center [561, 60] width 40 height 10
select select "9"
select select "2025"
click at [558, 119] on div "16" at bounding box center [559, 117] width 11 height 11
type input "16-09-2025"
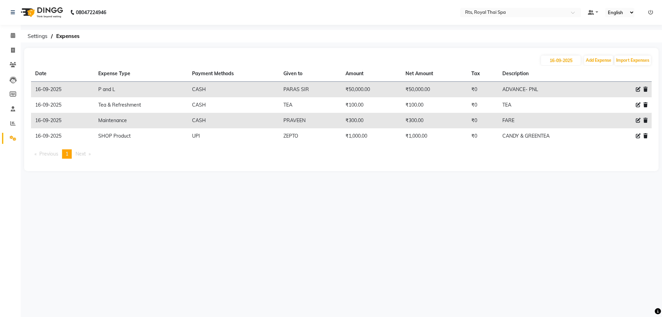
click at [645, 135] on icon at bounding box center [645, 135] width 4 height 5
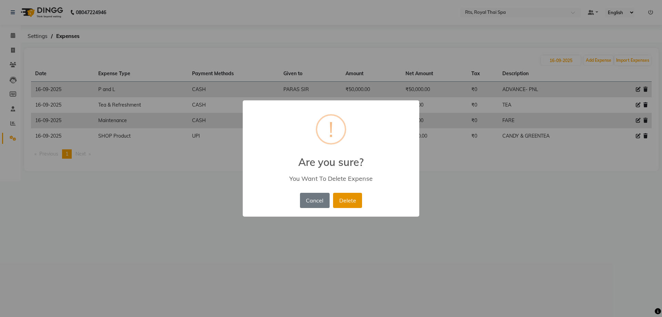
click at [354, 200] on button "Delete" at bounding box center [347, 200] width 29 height 15
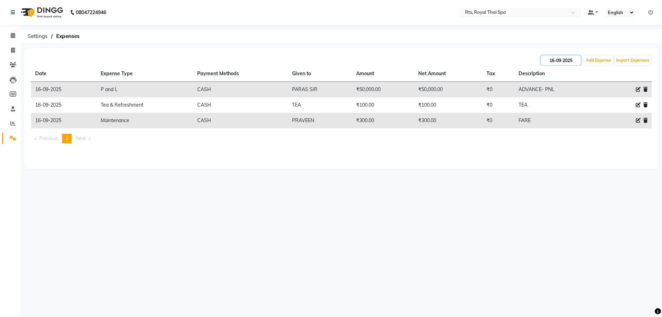
click at [560, 63] on input "16-09-2025" at bounding box center [561, 60] width 40 height 10
select select "9"
select select "2025"
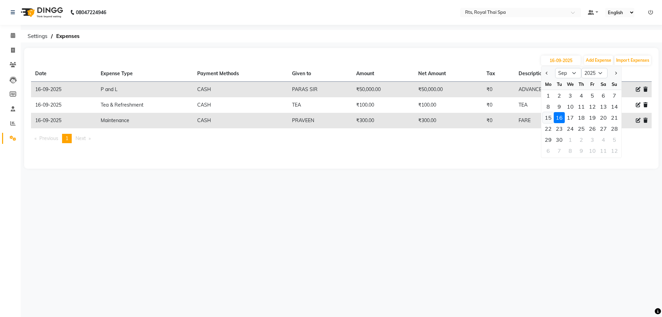
click at [549, 117] on div "15" at bounding box center [548, 117] width 11 height 11
type input "[DATE]"
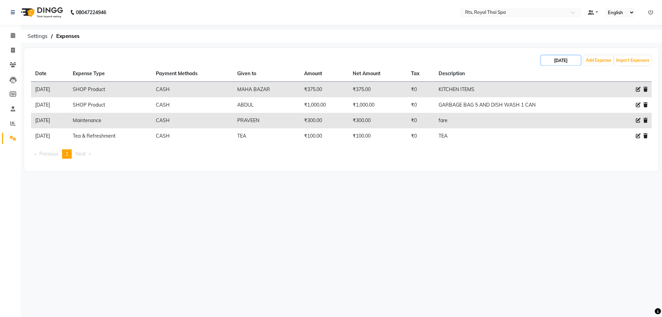
click at [569, 61] on input "[DATE]" at bounding box center [561, 60] width 40 height 10
select select "9"
select select "2025"
click at [562, 118] on div "16" at bounding box center [559, 117] width 11 height 11
type input "16-09-2025"
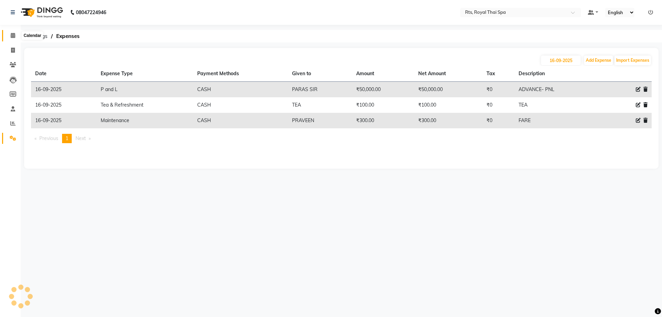
click at [11, 34] on icon at bounding box center [13, 35] width 4 height 5
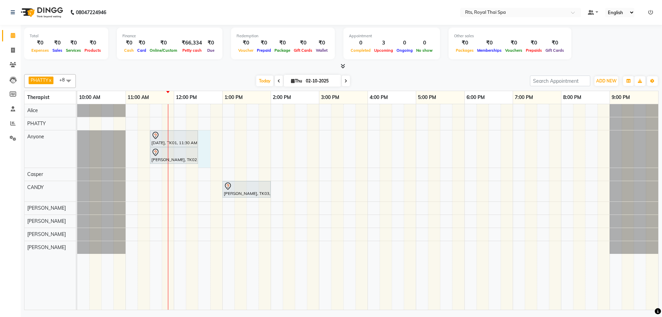
click at [206, 144] on div "[DATE], TK01, 11:30 AM-12:30 PM, ROYAL SIGNATURE THERAPY 60min. [PERSON_NAME], …" at bounding box center [367, 206] width 581 height 205
select select "39979"
select select "750"
select select "tentative"
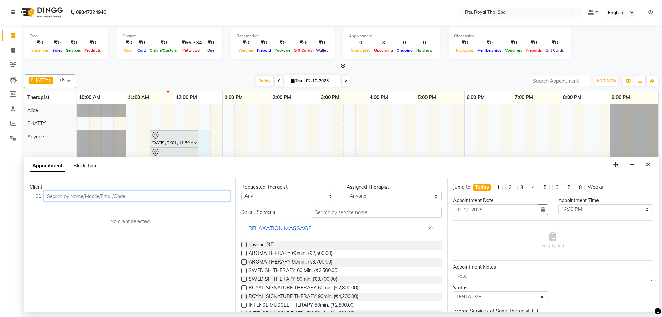
click at [175, 198] on input "text" at bounding box center [137, 196] width 186 height 11
click at [180, 193] on input "text" at bounding box center [137, 196] width 186 height 11
click at [67, 196] on input "text" at bounding box center [137, 196] width 186 height 11
paste input "9900308764"
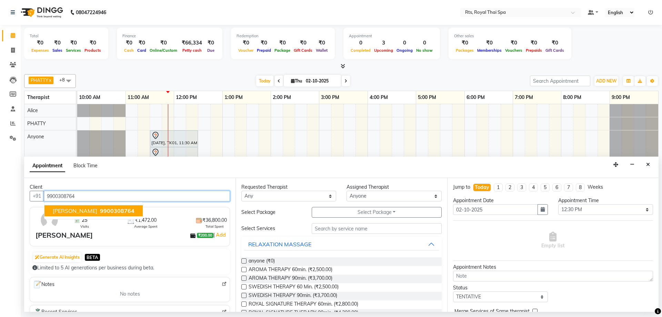
click at [86, 211] on span "[PERSON_NAME]" at bounding box center [75, 210] width 44 height 7
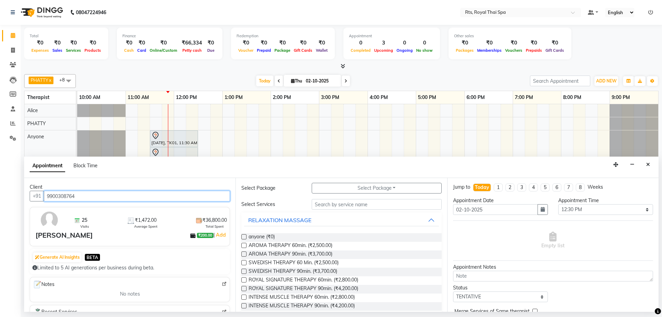
scroll to position [69, 0]
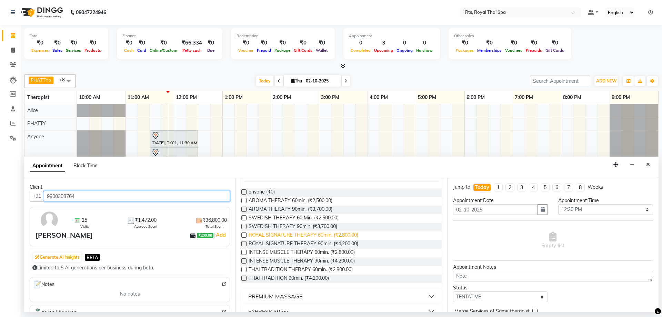
type input "9900308764"
click at [354, 234] on span "ROYAL SIGNATURE THERAPY 60min. (₹2,800.00)" at bounding box center [304, 235] width 110 height 9
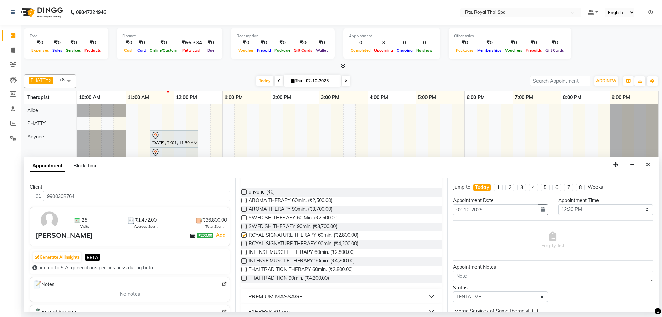
checkbox input "false"
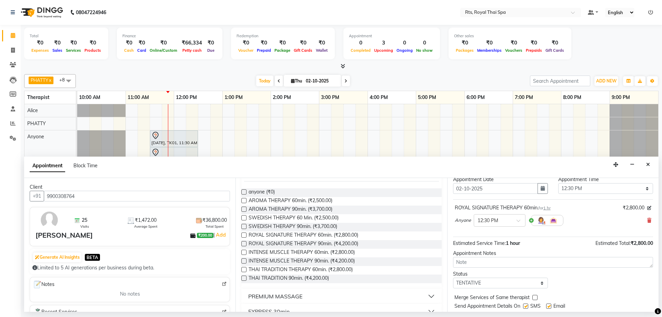
scroll to position [41, 0]
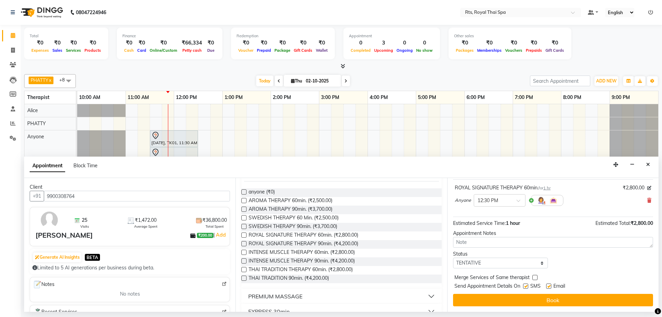
click at [525, 288] on label at bounding box center [525, 285] width 5 height 5
click at [525, 288] on input "checkbox" at bounding box center [525, 286] width 4 height 4
checkbox input "false"
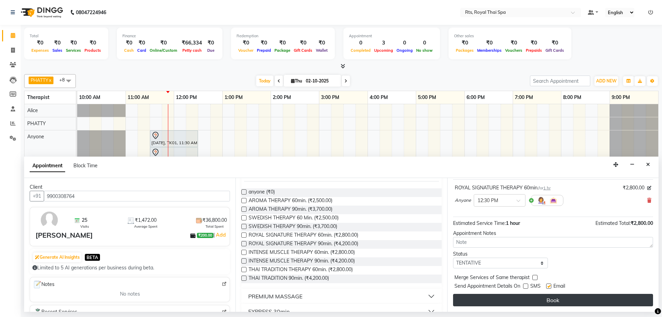
click at [525, 294] on button "Book" at bounding box center [553, 300] width 200 height 12
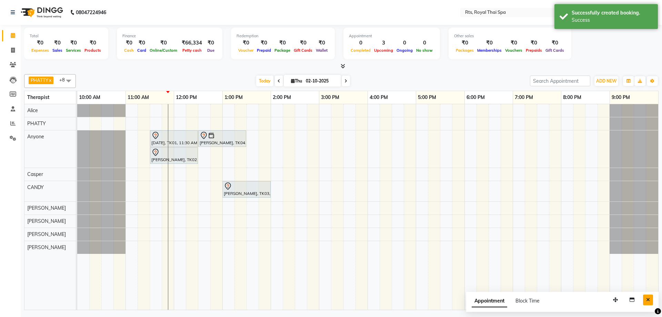
click at [648, 299] on icon "Close" at bounding box center [648, 299] width 4 height 5
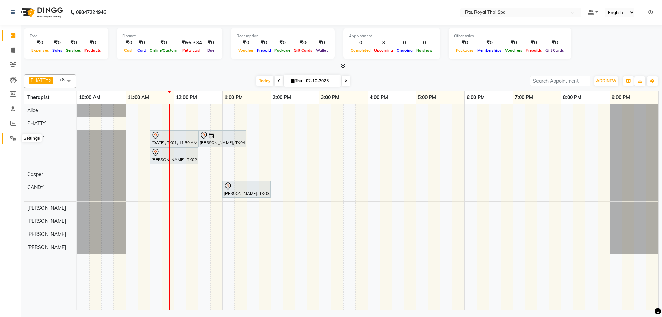
click at [16, 139] on icon at bounding box center [13, 137] width 7 height 5
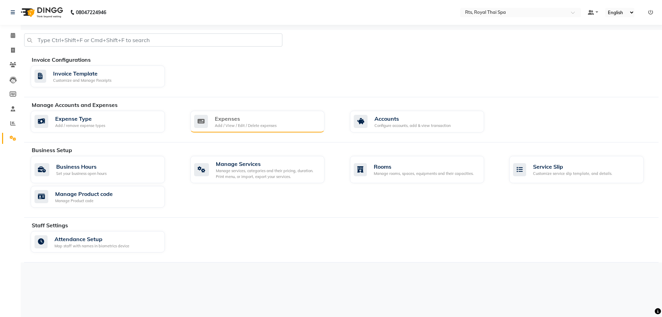
click at [260, 123] on div "Add / View / Edit / Delete expenses" at bounding box center [246, 126] width 62 height 6
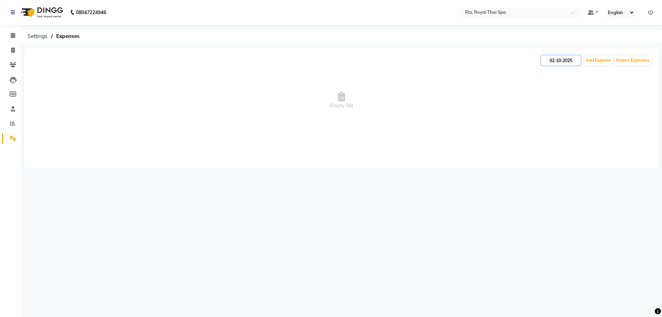
click at [560, 61] on input "02-10-2025" at bounding box center [561, 60] width 40 height 10
select select "10"
select select "2025"
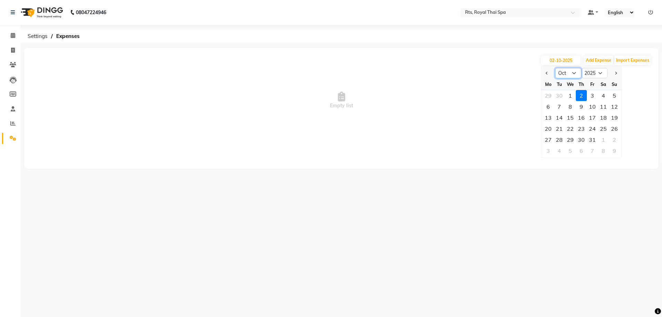
click at [573, 74] on select "Jan Feb Mar Apr May Jun [DATE] Aug Sep Oct Nov Dec" at bounding box center [568, 73] width 26 height 10
select select "9"
click at [555, 68] on select "Jan Feb Mar Apr May Jun [DATE] Aug Sep Oct Nov Dec" at bounding box center [568, 73] width 26 height 10
click at [584, 118] on div "18" at bounding box center [581, 117] width 11 height 11
type input "[DATE]"
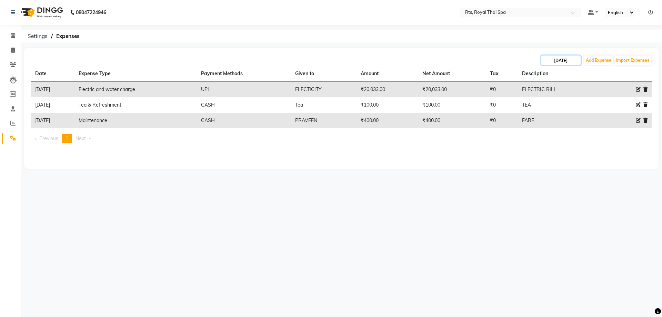
click at [563, 60] on input "[DATE]" at bounding box center [561, 60] width 40 height 10
select select "9"
select select "2025"
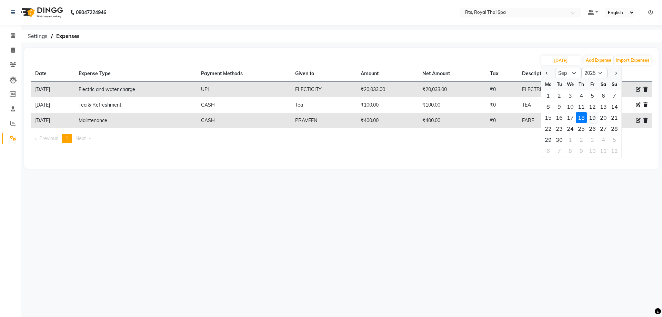
click at [591, 119] on div "19" at bounding box center [592, 117] width 11 height 11
type input "19-09-2025"
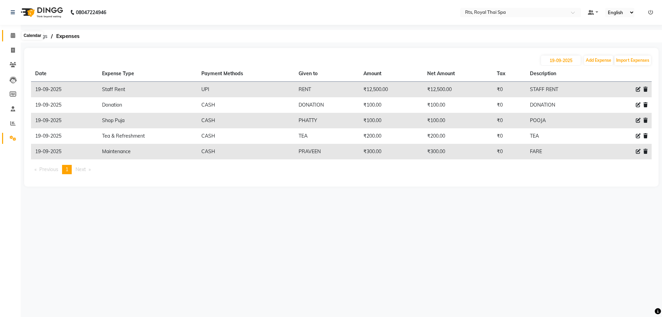
click at [9, 38] on span at bounding box center [13, 36] width 12 height 8
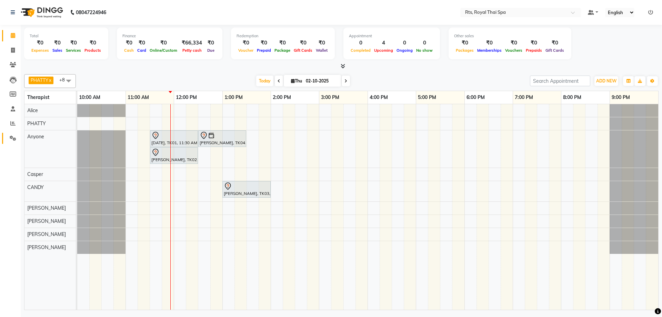
click at [10, 143] on link "Settings" at bounding box center [10, 138] width 17 height 11
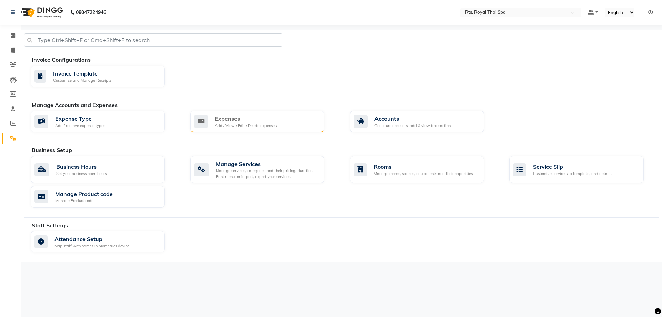
click at [271, 126] on div "Add / View / Edit / Delete expenses" at bounding box center [246, 126] width 62 height 6
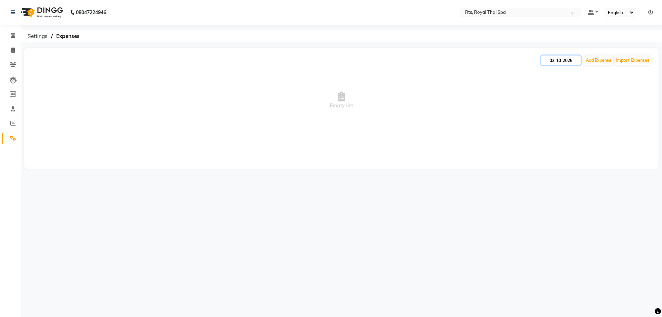
click at [566, 61] on input "02-10-2025" at bounding box center [561, 60] width 40 height 10
select select "10"
select select "2025"
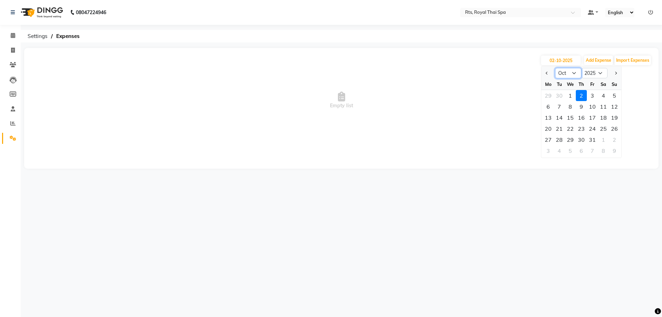
click at [569, 68] on select "Jan Feb Mar Apr May Jun [DATE] Aug Sep Oct Nov Dec" at bounding box center [568, 73] width 26 height 10
select select "9"
click at [555, 68] on select "Jan Feb Mar Apr May Jun [DATE] Aug Sep Oct Nov Dec" at bounding box center [568, 73] width 26 height 10
click at [593, 129] on div "26" at bounding box center [592, 128] width 11 height 11
type input "26-09-2025"
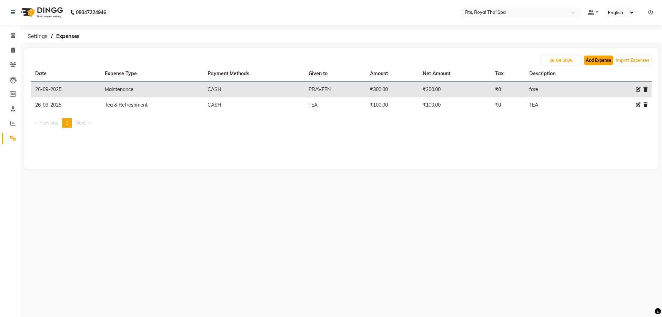
click at [598, 56] on button "Add Expense" at bounding box center [598, 60] width 29 height 10
select select "1"
select select "4201"
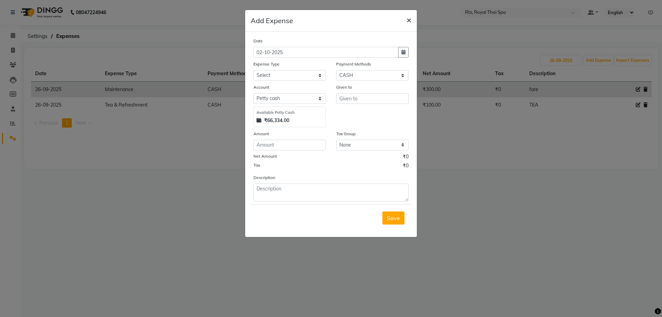
click at [410, 18] on span "×" at bounding box center [408, 19] width 5 height 10
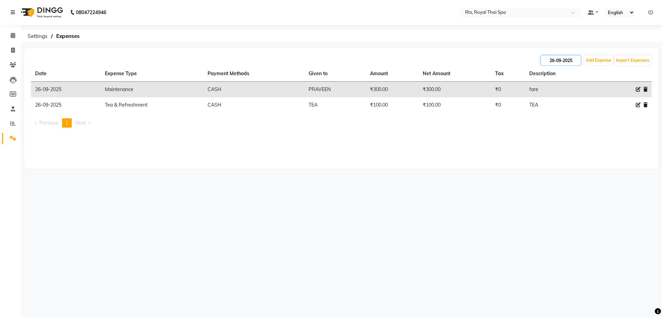
click at [572, 59] on input "26-09-2025" at bounding box center [561, 60] width 40 height 10
select select "9"
select select "2025"
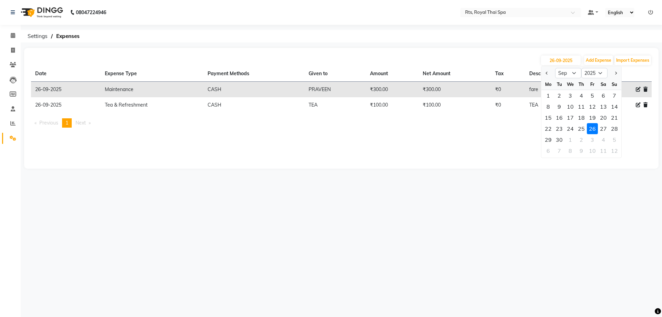
click at [584, 185] on div "08047224946 Select Location × Rts, Royal Thai Spa Default Panel My Panel Englis…" at bounding box center [331, 158] width 662 height 317
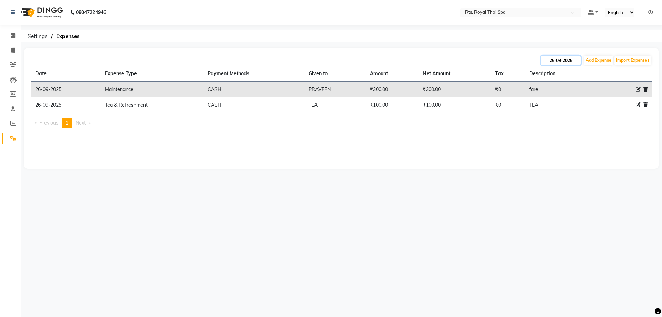
click at [567, 58] on input "26-09-2025" at bounding box center [561, 60] width 40 height 10
select select "9"
select select "2025"
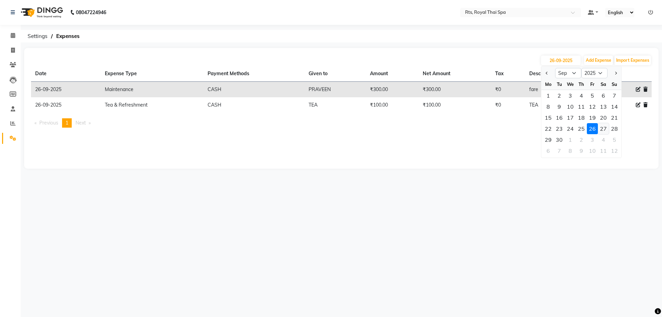
click at [600, 129] on div "27" at bounding box center [603, 128] width 11 height 11
type input "27-09-2025"
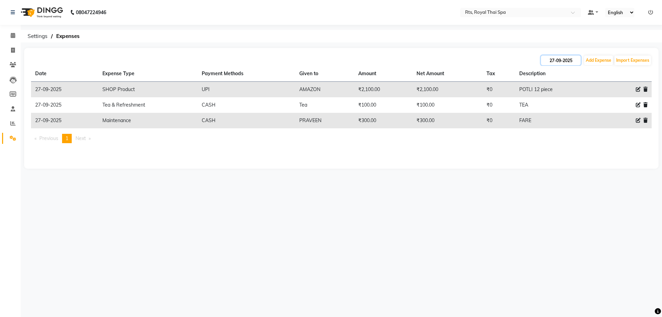
click at [553, 61] on input "27-09-2025" at bounding box center [561, 60] width 40 height 10
select select "9"
select select "2025"
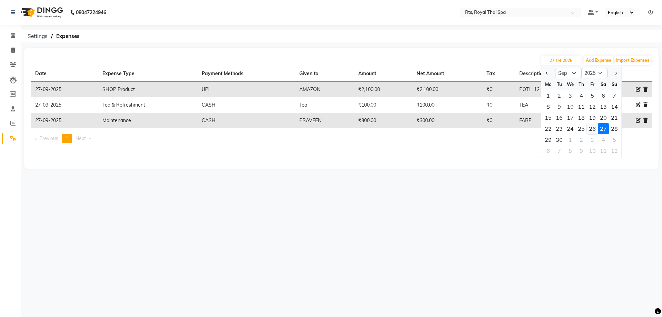
click at [590, 130] on div "26" at bounding box center [592, 128] width 11 height 11
type input "26-09-2025"
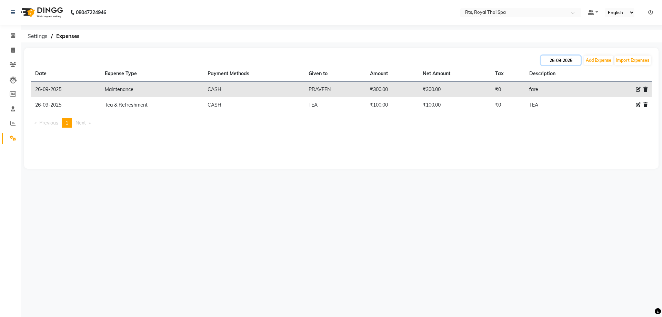
click at [559, 57] on input "26-09-2025" at bounding box center [561, 60] width 40 height 10
select select "9"
select select "2025"
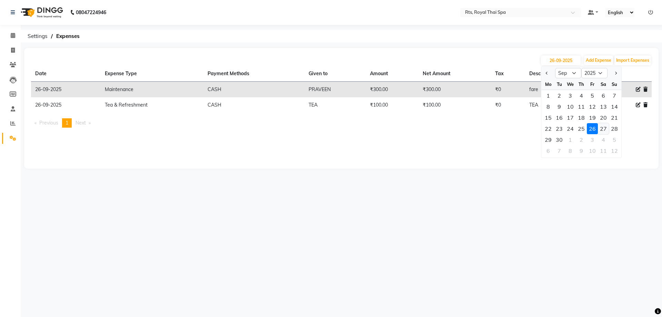
click at [604, 129] on div "27" at bounding box center [603, 128] width 11 height 11
type input "27-09-2025"
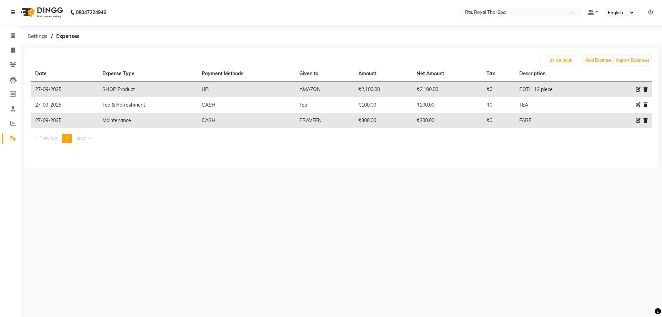
click at [13, 12] on icon at bounding box center [13, 12] width 4 height 5
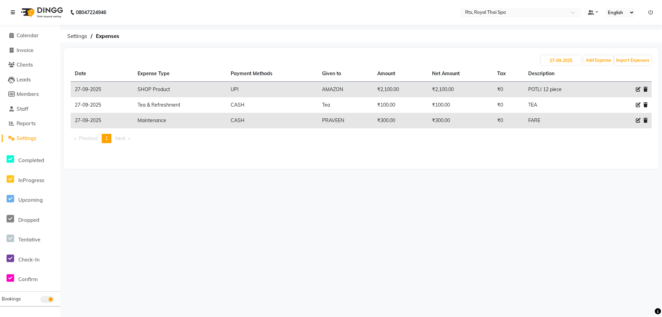
click at [16, 15] on link at bounding box center [14, 12] width 7 height 19
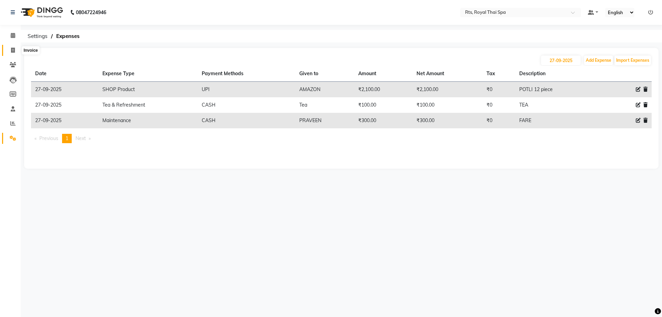
click at [13, 48] on icon at bounding box center [13, 50] width 4 height 5
select select "service"
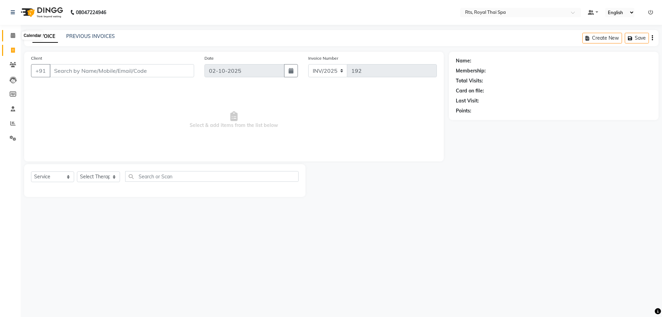
click at [12, 36] on icon at bounding box center [13, 35] width 4 height 5
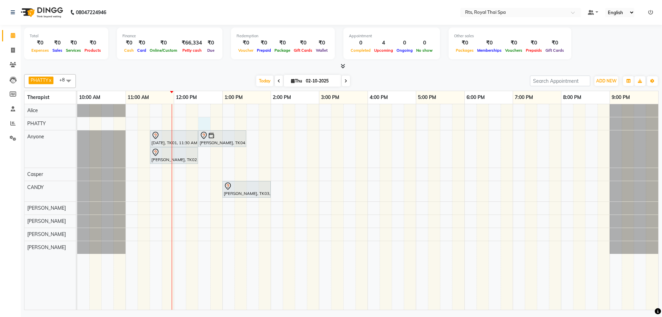
click at [201, 122] on div "[DATE], TK01, 11:30 AM-12:30 PM, ROYAL SIGNATURE THERAPY 60min. [PERSON_NAME], …" at bounding box center [367, 206] width 581 height 205
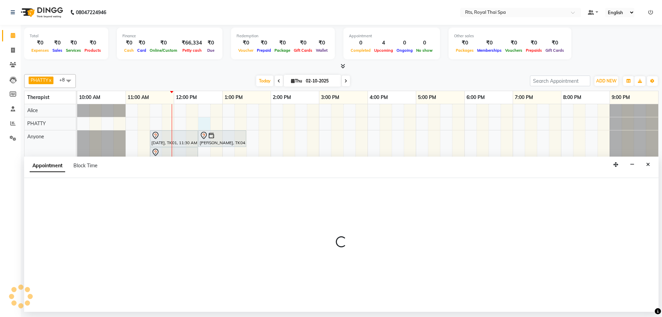
select select "34835"
select select "750"
select select "tentative"
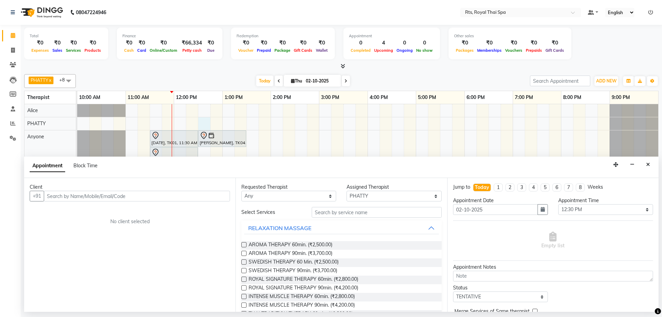
click at [146, 196] on input "text" at bounding box center [137, 196] width 186 height 11
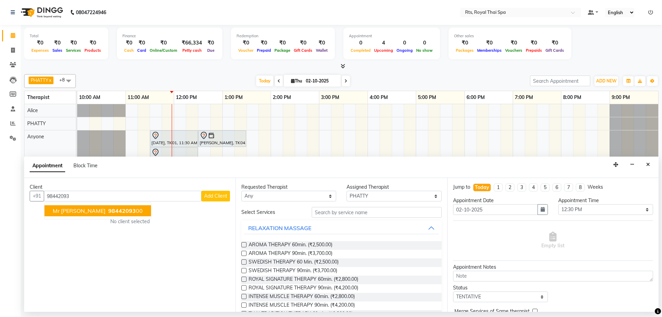
click at [108, 213] on span "98442093" at bounding box center [122, 210] width 28 height 7
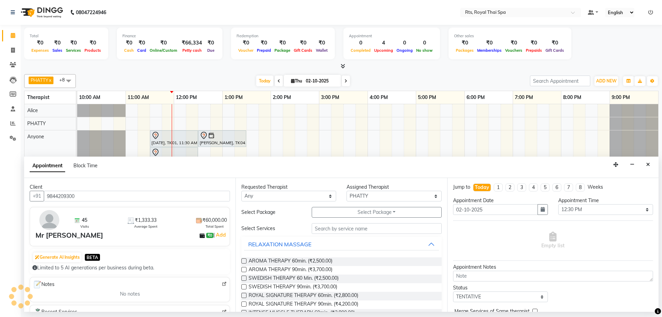
drag, startPoint x: 102, startPoint y: 199, endPoint x: 37, endPoint y: 181, distance: 67.3
click at [39, 180] on div "Client +91 9844209300 45 Visits ₹1,333.33 Average Spent ₹60,000.00 Total Spent …" at bounding box center [129, 245] width 211 height 134
type input "9844209300"
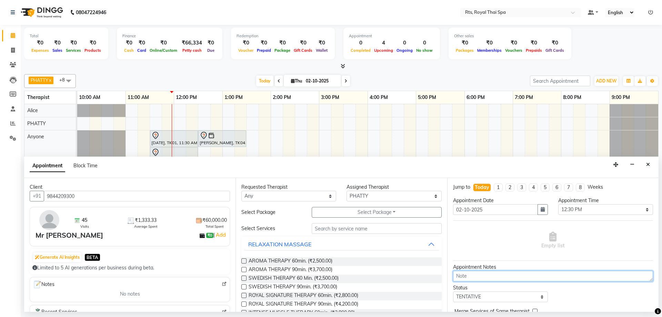
drag, startPoint x: 486, startPoint y: 276, endPoint x: 486, endPoint y: 273, distance: 3.8
click at [486, 276] on textarea at bounding box center [553, 276] width 200 height 11
type textarea "1388"
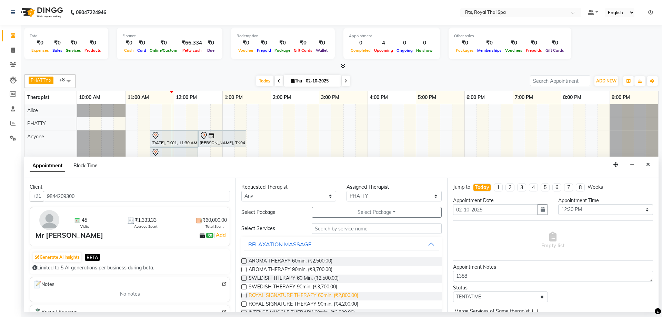
click at [347, 295] on span "ROYAL SIGNATURE THERAPY 60min. (₹2,800.00)" at bounding box center [304, 296] width 110 height 9
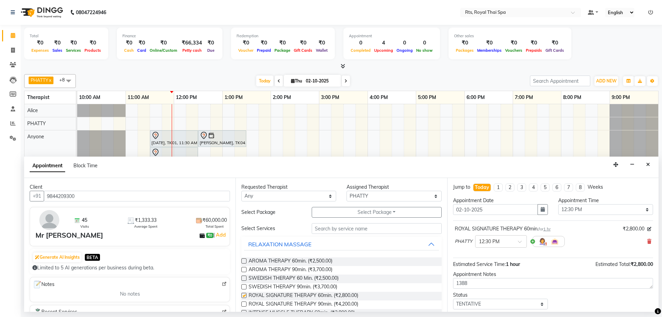
checkbox input "false"
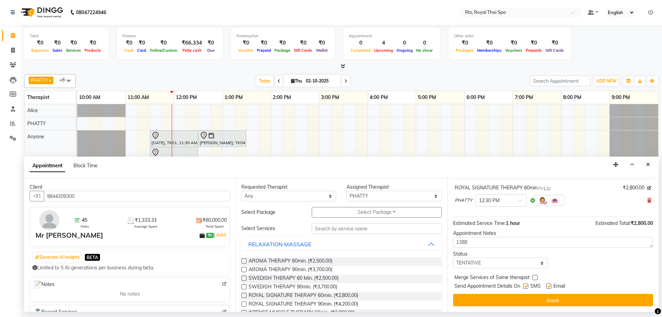
click at [527, 285] on label at bounding box center [525, 285] width 5 height 5
click at [527, 285] on input "checkbox" at bounding box center [525, 286] width 4 height 4
checkbox input "false"
click at [524, 297] on button "Book" at bounding box center [553, 300] width 200 height 12
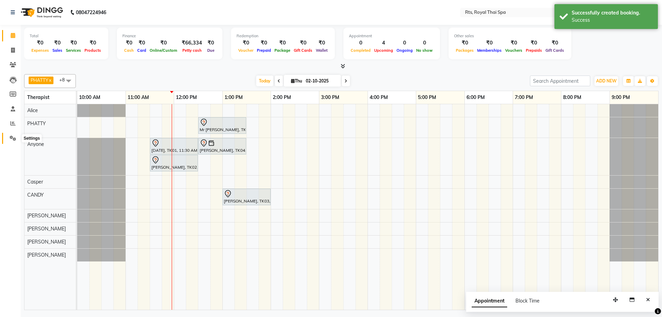
click at [9, 138] on span at bounding box center [13, 138] width 12 height 8
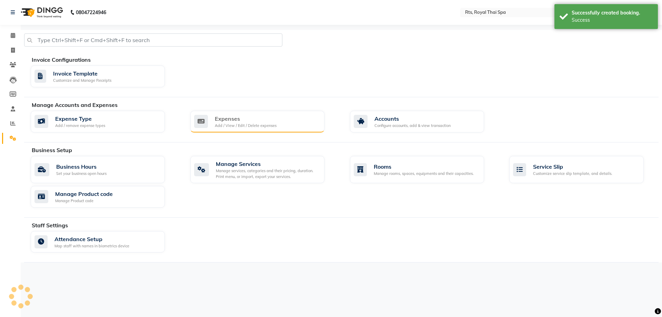
click at [276, 123] on div "Expenses Add / View / Edit / Delete expenses" at bounding box center [256, 121] width 125 height 14
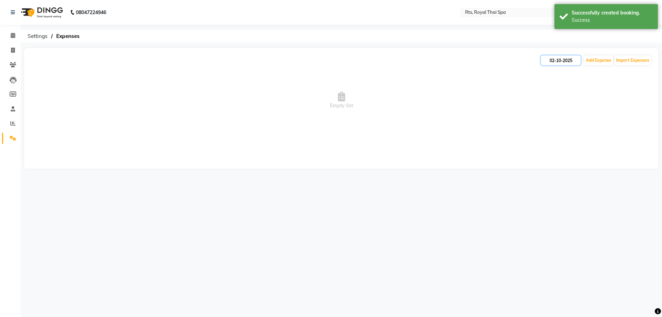
click at [561, 62] on input "02-10-2025" at bounding box center [561, 60] width 40 height 10
select select "10"
select select "2025"
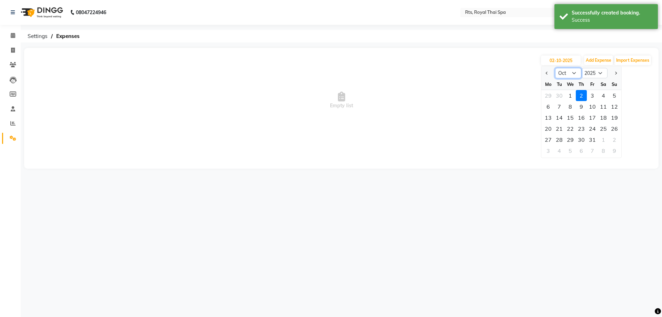
click at [565, 70] on select "Jan Feb Mar Apr May Jun [DATE] Aug Sep Oct Nov Dec" at bounding box center [568, 73] width 26 height 10
select select "9"
click at [555, 68] on select "Jan Feb Mar Apr May Jun [DATE] Aug Sep Oct Nov Dec" at bounding box center [568, 73] width 26 height 10
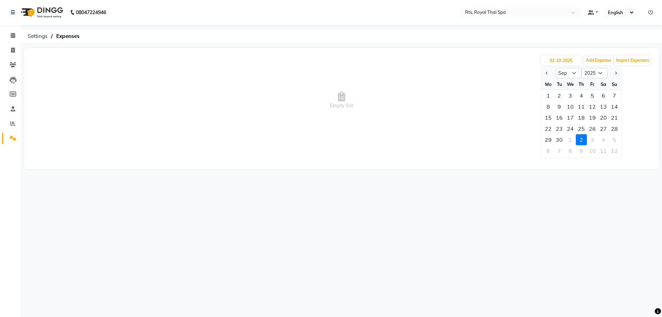
click at [548, 141] on div "29" at bounding box center [548, 139] width 11 height 11
type input "29-09-2025"
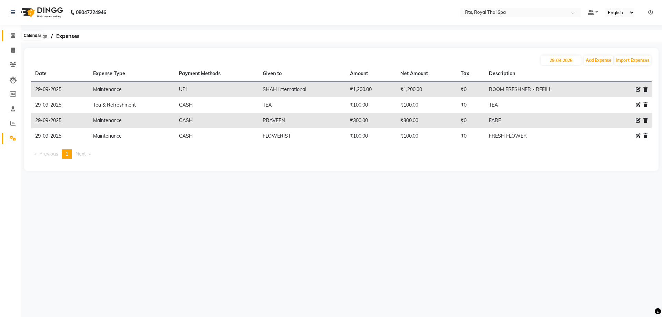
click at [13, 33] on icon at bounding box center [13, 35] width 4 height 5
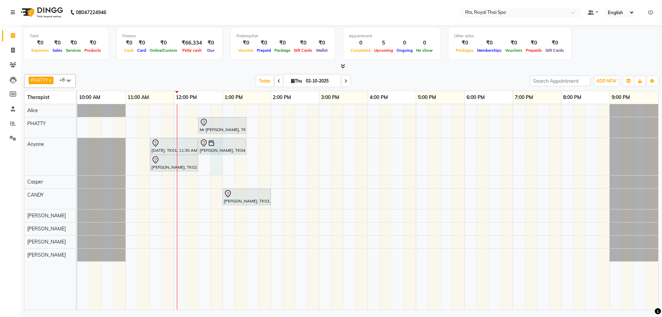
click at [215, 169] on div "Mr [PERSON_NAME], TK05, 12:30 PM-01:30 PM, ROYAL SIGNATURE THERAPY 60min. [DATE…" at bounding box center [367, 206] width 581 height 205
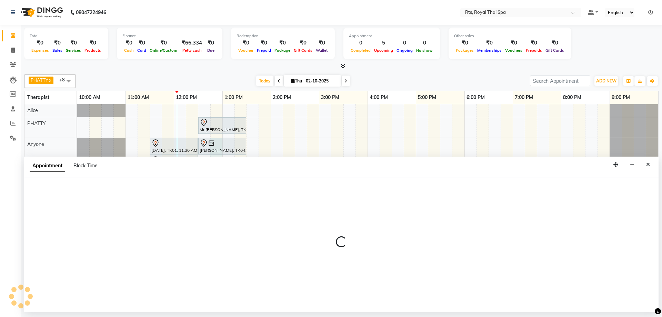
select select "39979"
select select "765"
select select "tentative"
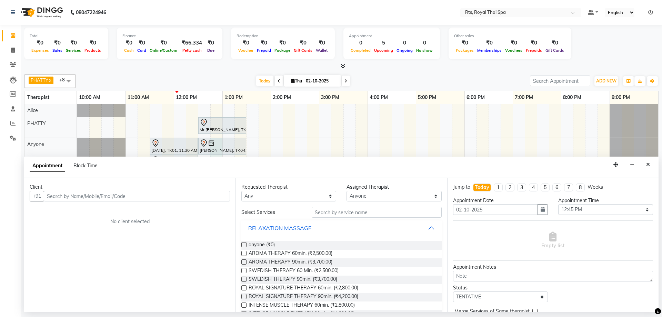
click at [128, 198] on input "text" at bounding box center [137, 196] width 186 height 11
click at [66, 196] on input "99019866" at bounding box center [123, 196] width 158 height 11
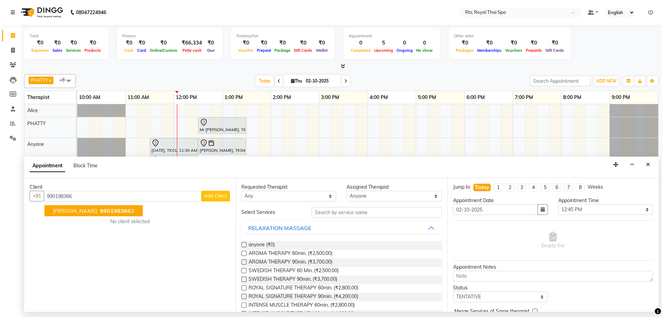
click at [100, 212] on span "990198366" at bounding box center [115, 210] width 31 height 7
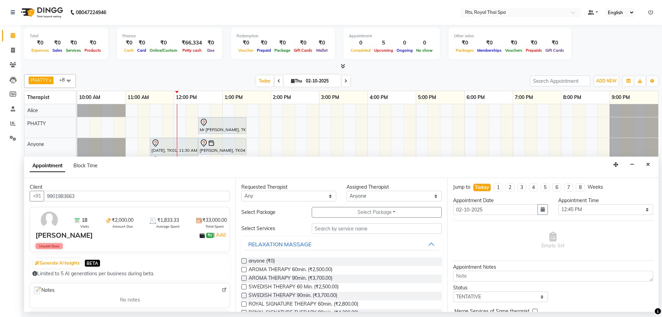
scroll to position [69, 0]
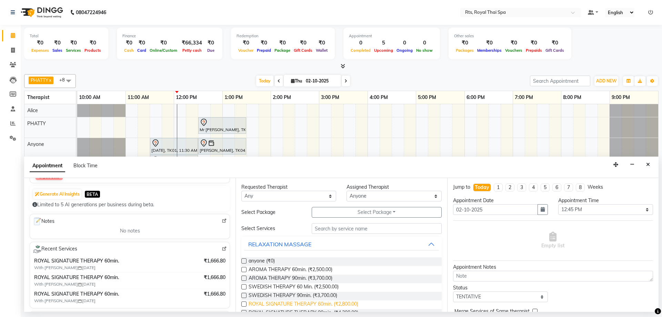
type input "9901983663"
click at [344, 303] on span "ROYAL SIGNATURE THERAPY 60min. (₹2,800.00)" at bounding box center [304, 304] width 110 height 9
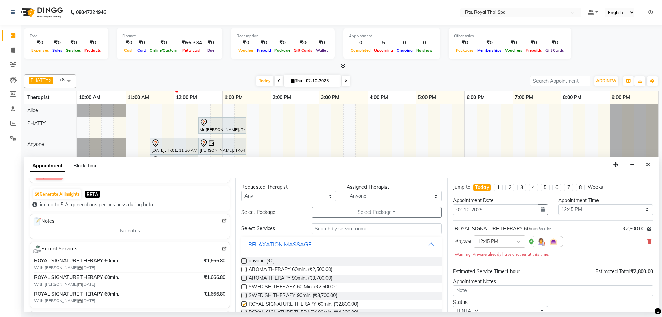
checkbox input "false"
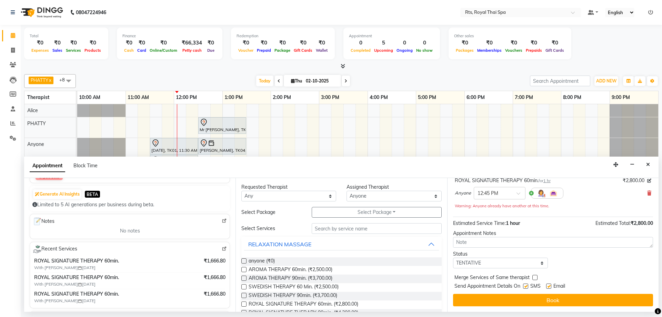
click at [527, 287] on label at bounding box center [525, 285] width 5 height 5
click at [527, 287] on input "checkbox" at bounding box center [525, 286] width 4 height 4
checkbox input "false"
click at [525, 294] on button "Book" at bounding box center [553, 300] width 200 height 12
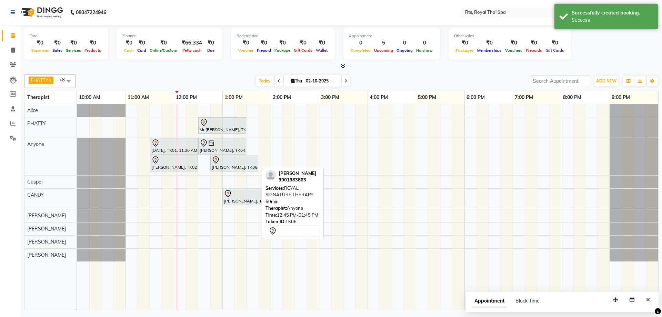
click at [216, 165] on div "[PERSON_NAME], TK06, 12:45 PM-01:45 PM, ROYAL SIGNATURE THERAPY 60min." at bounding box center [234, 163] width 47 height 14
select select "7"
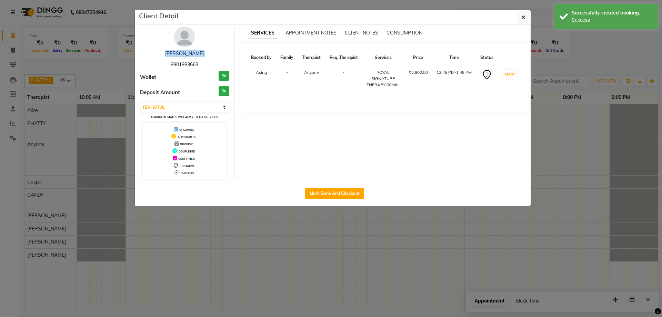
drag, startPoint x: 159, startPoint y: 64, endPoint x: 213, endPoint y: 59, distance: 54.3
click at [213, 59] on div "[PERSON_NAME] 9901983663" at bounding box center [184, 59] width 89 height 18
copy span "9901983663"
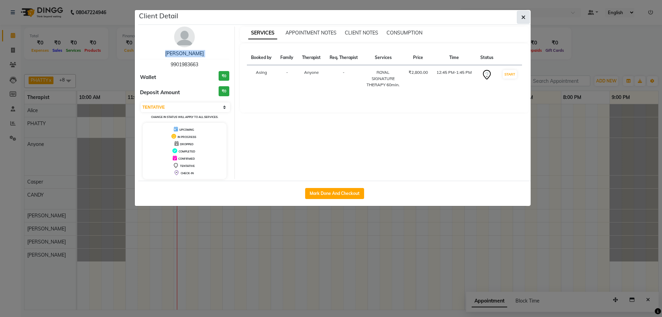
click at [524, 17] on icon "button" at bounding box center [523, 17] width 4 height 6
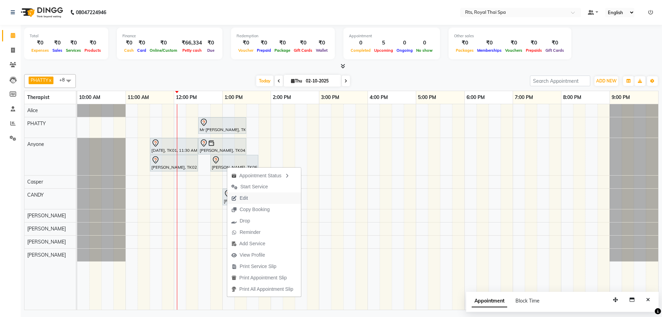
click at [247, 200] on span "Edit" at bounding box center [244, 197] width 8 height 7
select select "tentative"
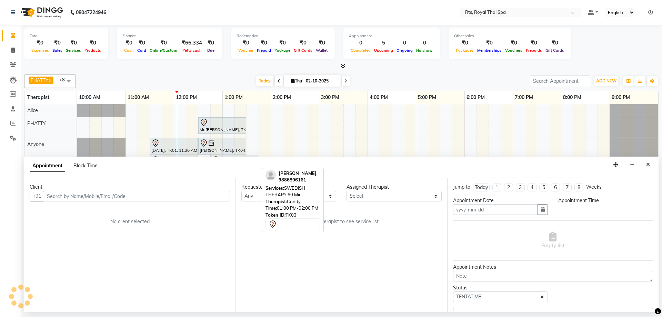
type input "02-10-2025"
select select "39979"
select select "765"
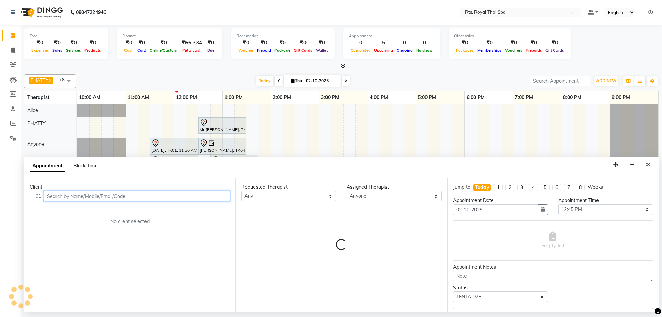
select select "2391"
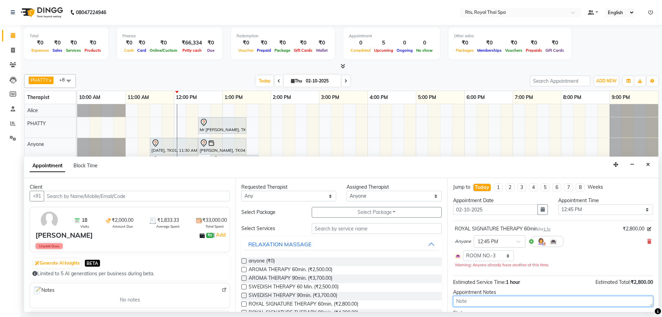
click at [481, 303] on textarea at bounding box center [553, 301] width 200 height 11
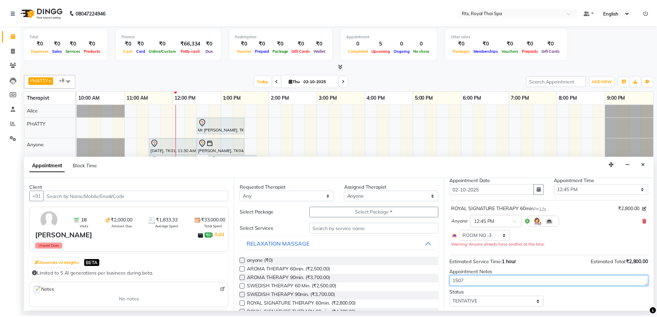
scroll to position [39, 0]
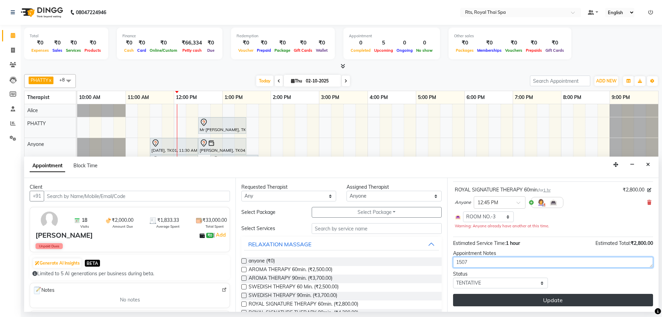
type textarea "1507"
click at [490, 294] on button "Update" at bounding box center [553, 300] width 200 height 12
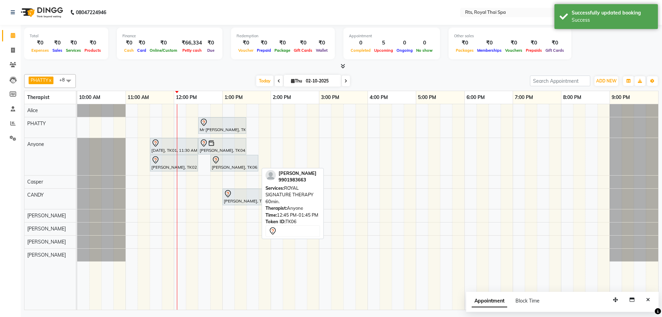
click at [241, 163] on div at bounding box center [234, 160] width 45 height 8
select select "7"
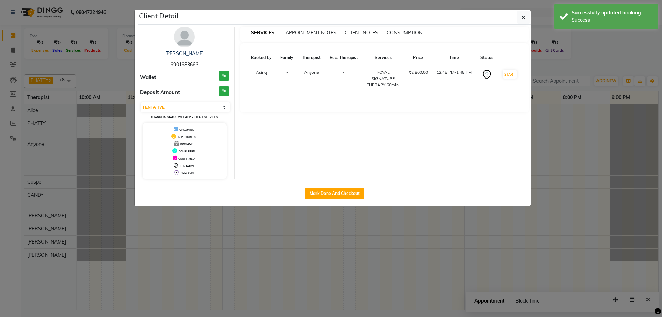
click at [186, 41] on img at bounding box center [184, 37] width 21 height 21
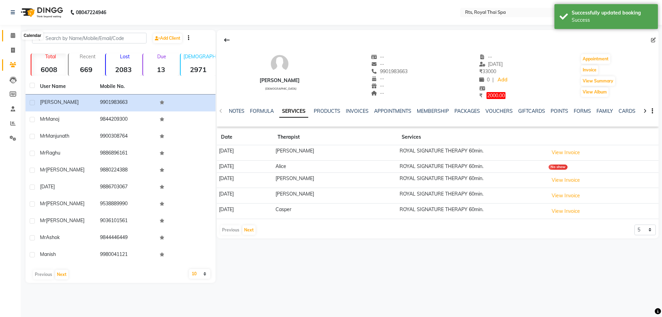
click at [11, 36] on icon at bounding box center [13, 35] width 4 height 5
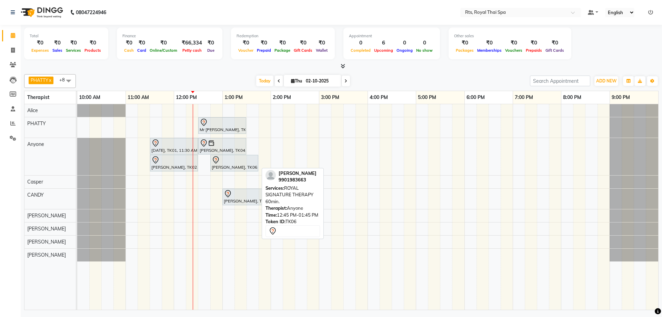
click at [235, 168] on div "[PERSON_NAME], TK06, 12:45 PM-01:45 PM, ROYAL SIGNATURE THERAPY 60min." at bounding box center [234, 163] width 47 height 14
select select "7"
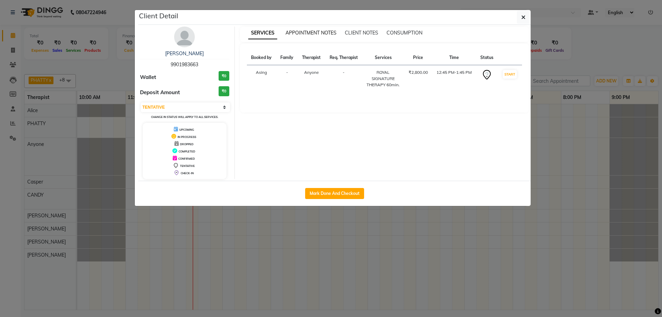
click at [300, 34] on span "APPOINTMENT NOTES" at bounding box center [310, 33] width 51 height 6
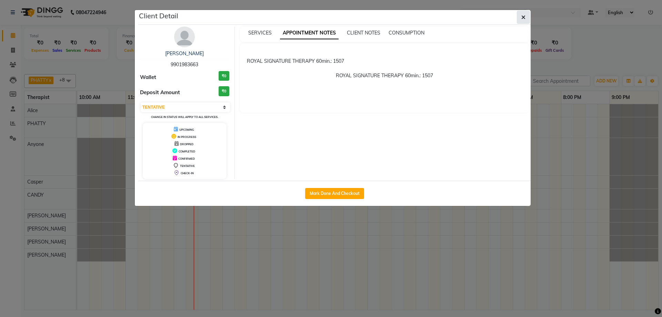
click at [526, 17] on button "button" at bounding box center [523, 17] width 13 height 13
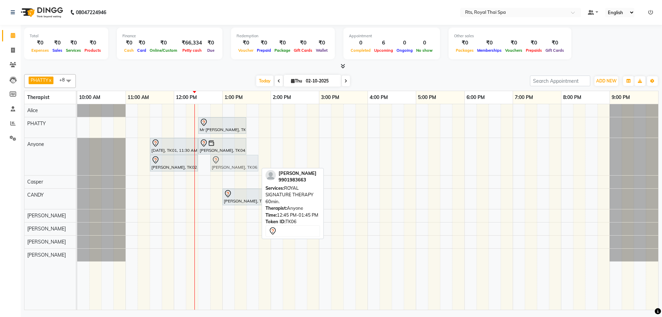
drag, startPoint x: 218, startPoint y: 162, endPoint x: 220, endPoint y: 172, distance: 10.6
click at [77, 168] on div "[DATE], TK01, 11:30 AM-12:30 PM, ROYAL SIGNATURE THERAPY 60min. [PERSON_NAME], …" at bounding box center [77, 156] width 0 height 37
drag, startPoint x: 221, startPoint y: 164, endPoint x: 205, endPoint y: 253, distance: 90.0
click at [205, 253] on tbody "Mr [PERSON_NAME], TK05, 12:30 PM-01:30 PM, ROYAL SIGNATURE THERAPY 60min. [DATE…" at bounding box center [367, 182] width 581 height 157
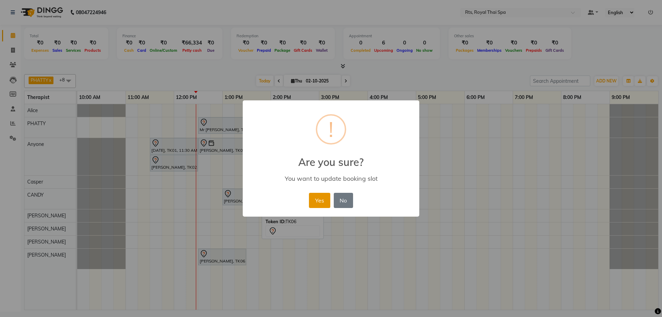
click at [322, 203] on button "Yes" at bounding box center [319, 200] width 21 height 15
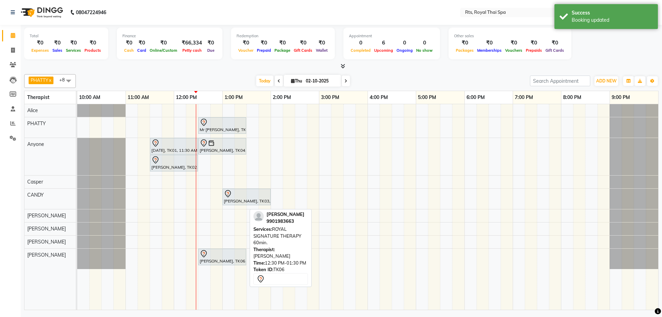
click at [212, 256] on div at bounding box center [222, 254] width 45 height 8
click at [221, 254] on div at bounding box center [222, 254] width 45 height 8
select select "7"
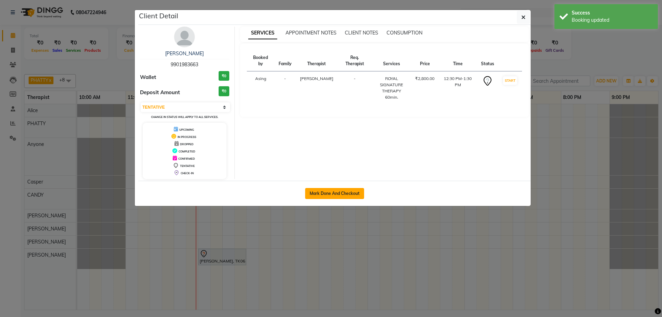
click at [351, 189] on button "Mark Done And Checkout" at bounding box center [334, 193] width 59 height 11
select select "service"
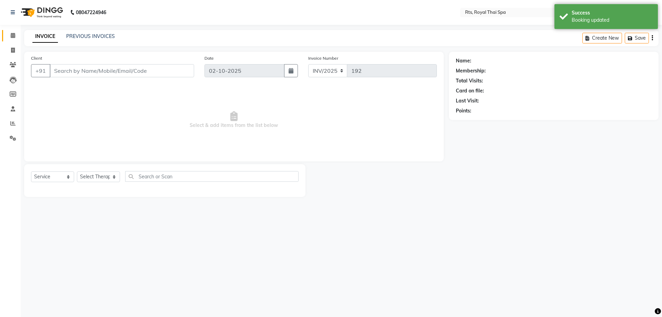
type input "9901983663"
select select "91270"
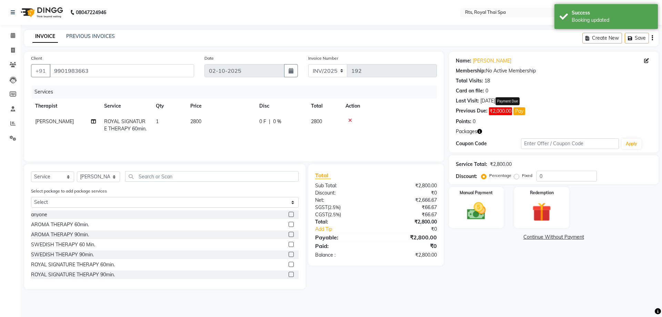
click at [520, 111] on button "Pay" at bounding box center [519, 111] width 12 height 8
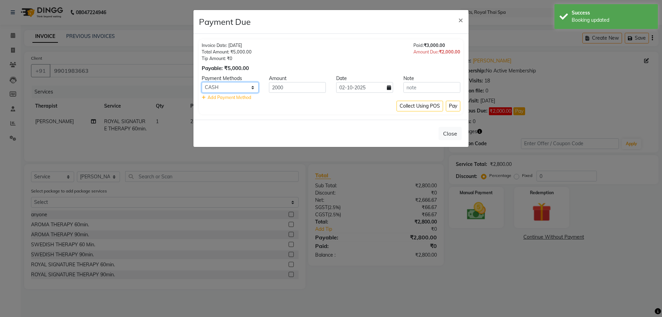
drag, startPoint x: 254, startPoint y: 87, endPoint x: 246, endPoint y: 92, distance: 10.0
click at [254, 87] on select "UPI CARD CASH NearBuy" at bounding box center [230, 87] width 57 height 11
select select "8"
click at [202, 82] on select "UPI CARD CASH NearBuy" at bounding box center [230, 87] width 57 height 11
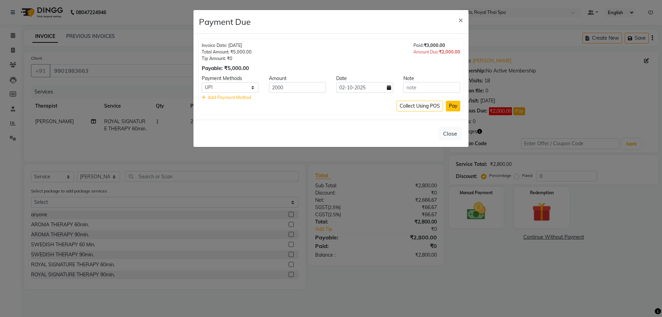
click at [452, 105] on button "Pay" at bounding box center [453, 106] width 14 height 11
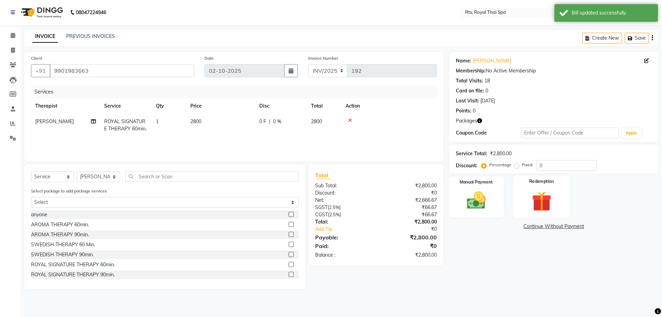
drag, startPoint x: 537, startPoint y: 200, endPoint x: 528, endPoint y: 210, distance: 12.7
click at [537, 199] on img at bounding box center [541, 201] width 32 height 24
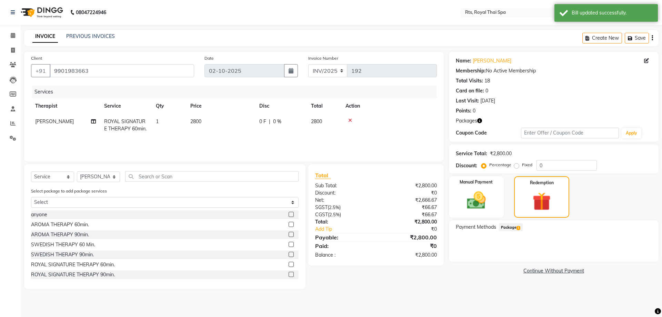
drag, startPoint x: 517, startPoint y: 229, endPoint x: 547, endPoint y: 231, distance: 29.7
click at [518, 227] on span "1" at bounding box center [518, 228] width 4 height 4
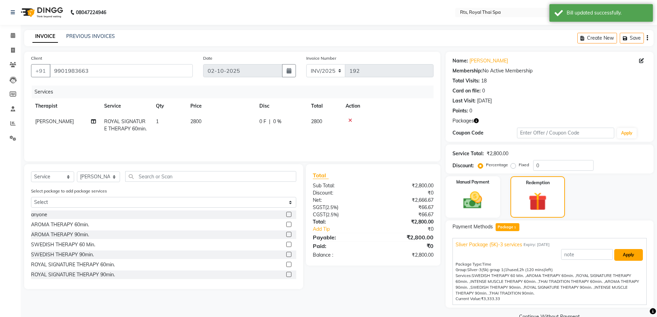
click at [624, 258] on button "Apply" at bounding box center [628, 255] width 29 height 12
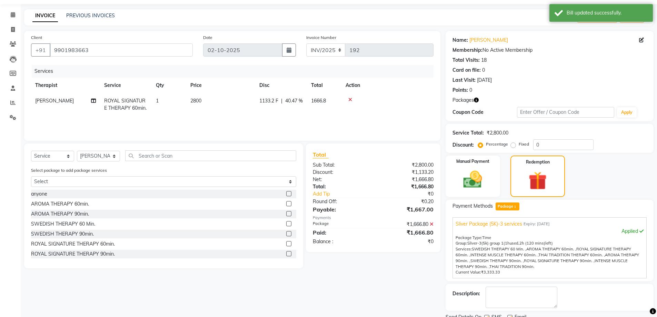
scroll to position [48, 0]
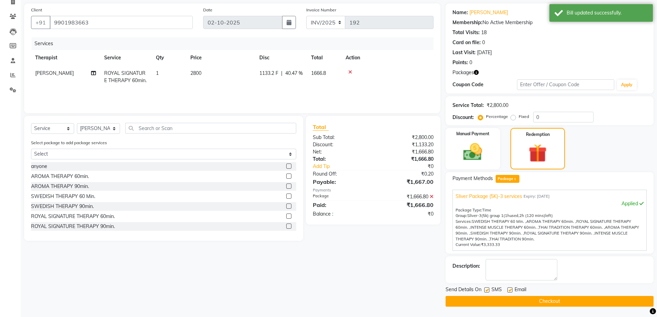
click at [486, 289] on label at bounding box center [486, 289] width 5 height 5
click at [486, 289] on input "checkbox" at bounding box center [486, 290] width 4 height 4
checkbox input "false"
click at [484, 306] on button "Checkout" at bounding box center [549, 301] width 208 height 11
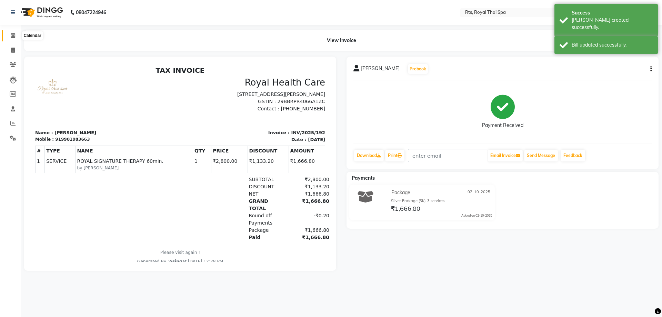
click at [16, 36] on span at bounding box center [13, 36] width 12 height 8
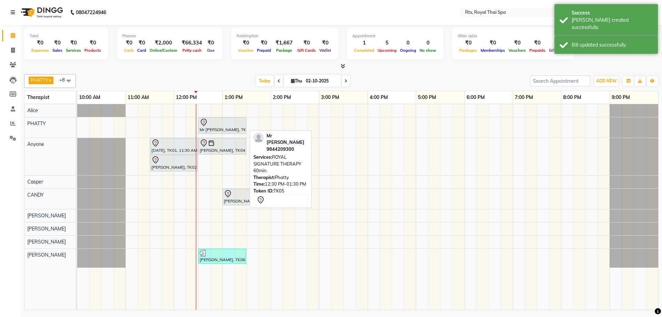
click at [219, 126] on div at bounding box center [222, 122] width 45 height 8
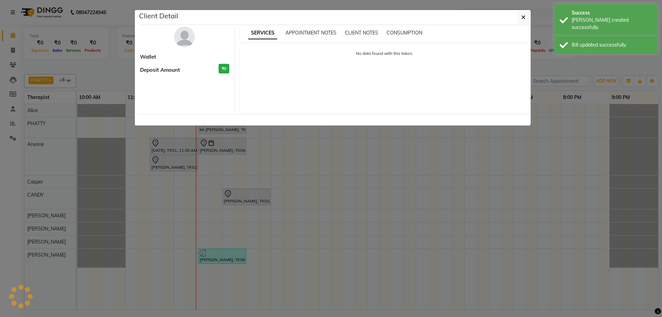
select select "7"
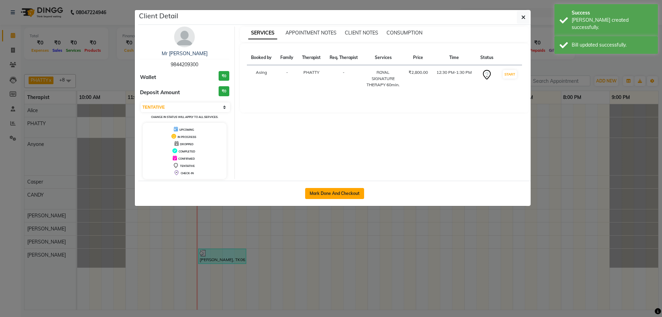
click at [343, 192] on button "Mark Done And Checkout" at bounding box center [334, 193] width 59 height 11
select select "service"
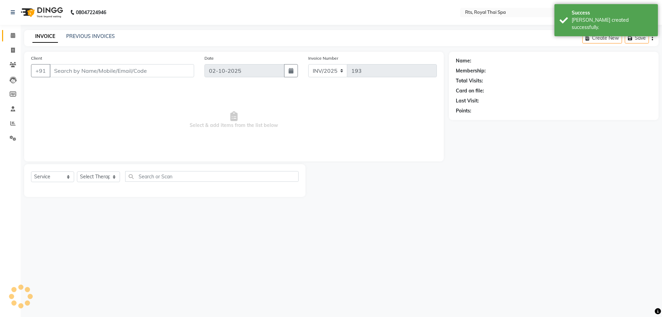
type input "9844209300"
select select "34835"
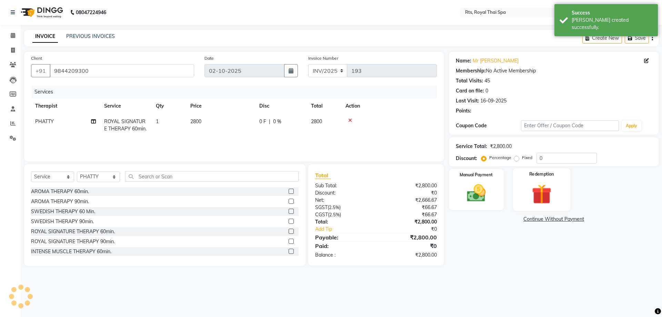
click at [532, 188] on div "Redemption" at bounding box center [541, 189] width 57 height 42
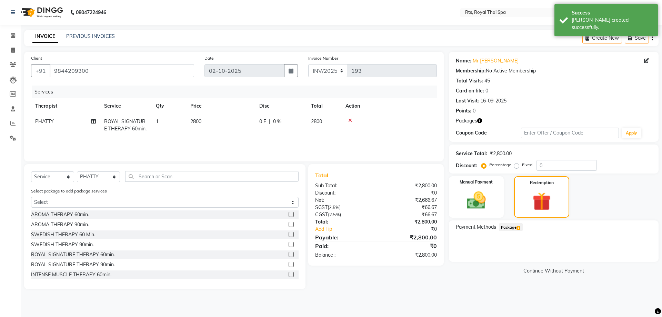
click at [507, 229] on span "Package 1" at bounding box center [511, 227] width 24 height 8
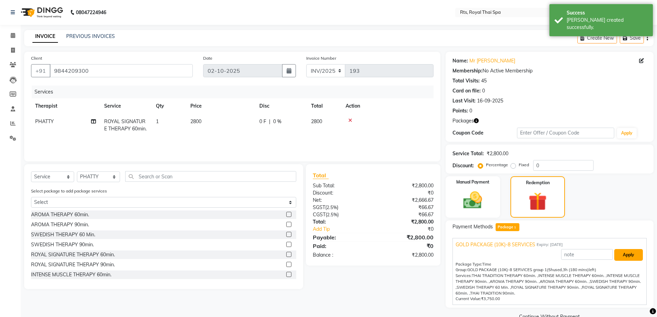
click at [623, 256] on button "Apply" at bounding box center [628, 255] width 29 height 12
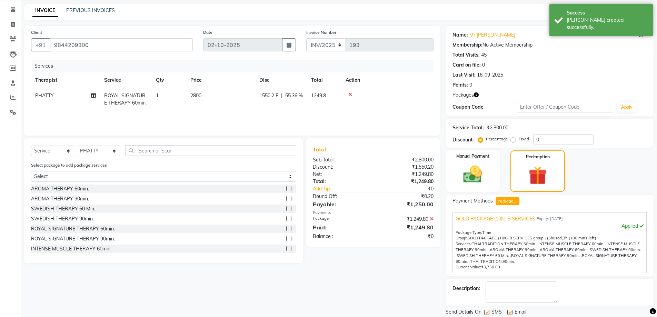
scroll to position [48, 0]
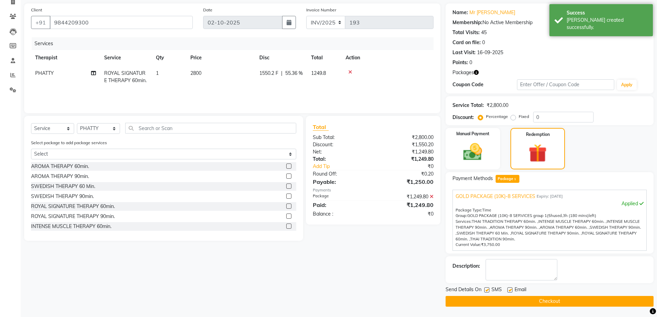
click at [485, 290] on label at bounding box center [486, 289] width 5 height 5
click at [485, 290] on input "checkbox" at bounding box center [486, 290] width 4 height 4
checkbox input "false"
drag, startPoint x: 486, startPoint y: 298, endPoint x: 487, endPoint y: 303, distance: 5.0
click at [486, 299] on button "Checkout" at bounding box center [549, 301] width 208 height 11
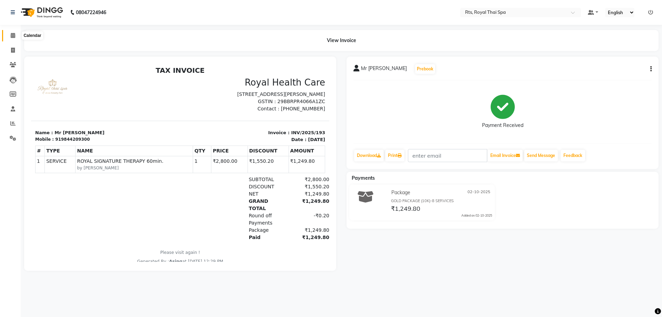
click at [17, 37] on span at bounding box center [13, 36] width 12 height 8
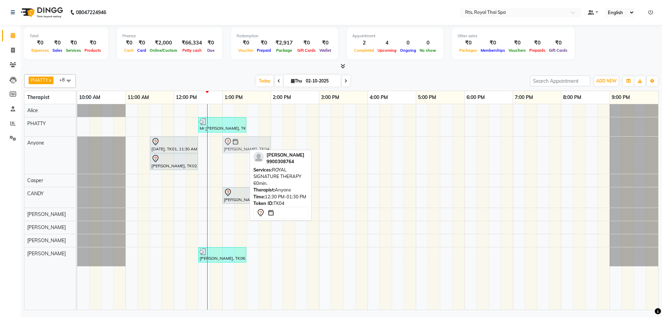
drag, startPoint x: 210, startPoint y: 146, endPoint x: 231, endPoint y: 146, distance: 20.7
click at [77, 146] on div "[DATE], TK01, 11:30 AM-12:30 PM, ROYAL SIGNATURE THERAPY 60min. [PERSON_NAME], …" at bounding box center [77, 154] width 0 height 37
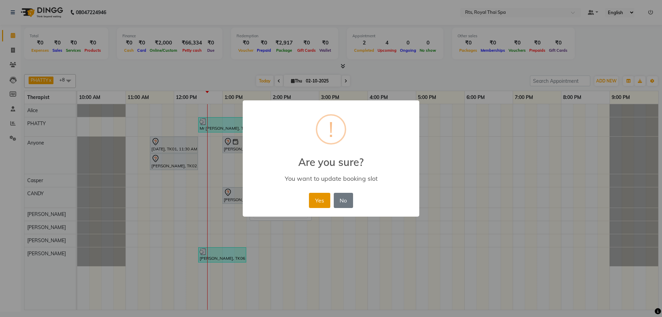
click at [318, 198] on button "Yes" at bounding box center [319, 200] width 21 height 15
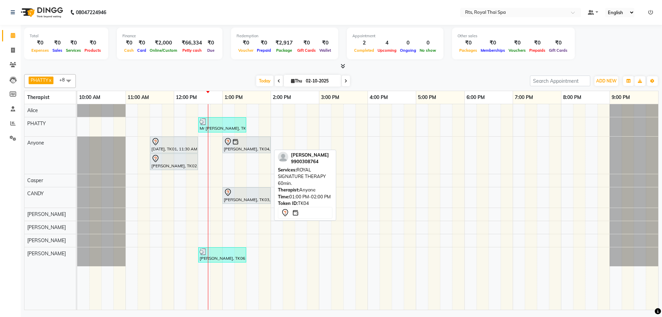
click at [249, 144] on div at bounding box center [246, 142] width 45 height 8
select select "7"
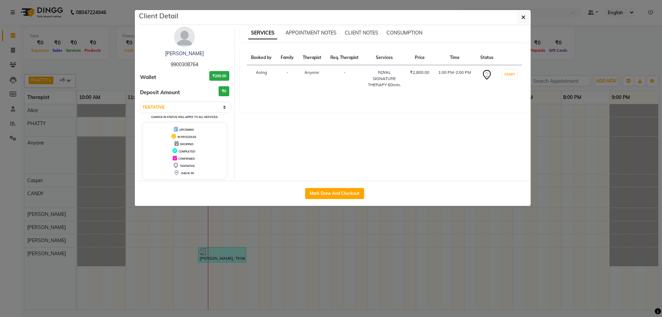
click at [189, 41] on img at bounding box center [184, 37] width 21 height 21
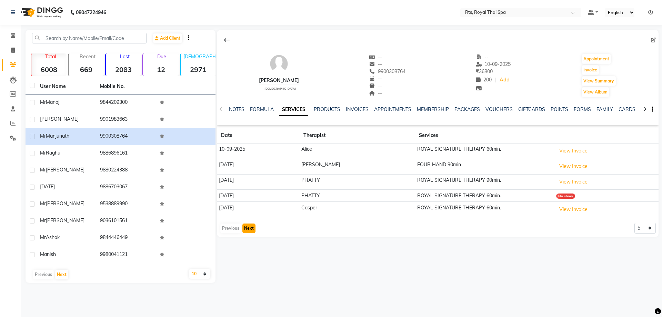
click at [252, 227] on button "Next" at bounding box center [248, 228] width 13 height 10
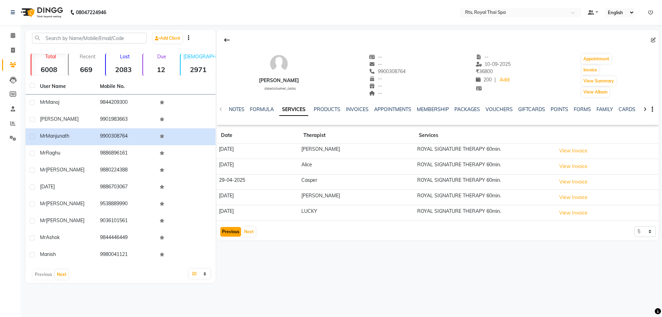
click at [234, 234] on button "Previous" at bounding box center [230, 232] width 21 height 10
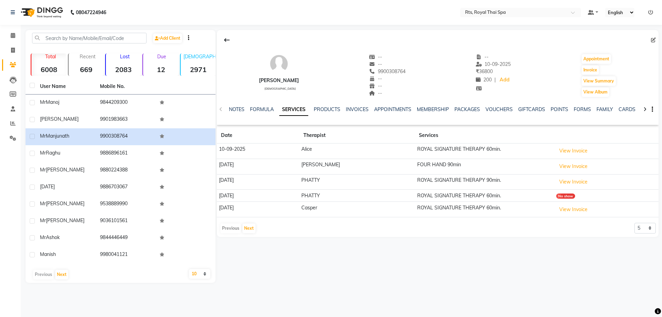
click at [234, 234] on div "[PERSON_NAME] [DEMOGRAPHIC_DATA] -- -- 9900308764 -- -- -- -- [DATE] ₹ 36800 20…" at bounding box center [438, 133] width 442 height 206
click at [9, 39] on span at bounding box center [13, 36] width 12 height 8
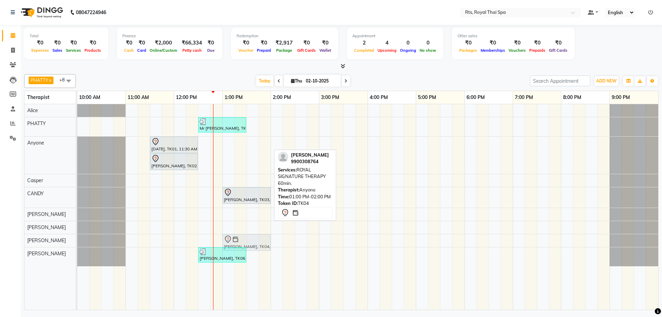
drag, startPoint x: 235, startPoint y: 146, endPoint x: 240, endPoint y: 236, distance: 89.7
click at [240, 236] on tbody "Mr [PERSON_NAME], TK05, 12:30 PM-01:30 PM, ROYAL SIGNATURE THERAPY 60min. [DATE…" at bounding box center [367, 185] width 581 height 162
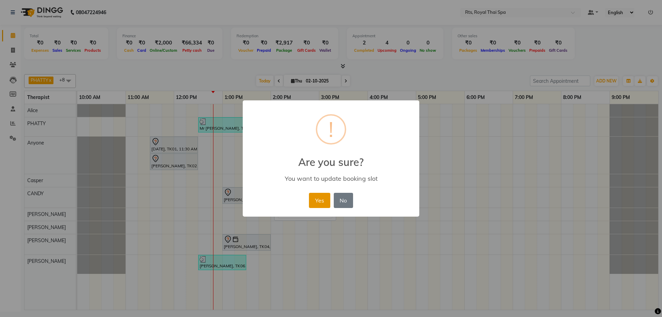
click at [323, 199] on button "Yes" at bounding box center [319, 200] width 21 height 15
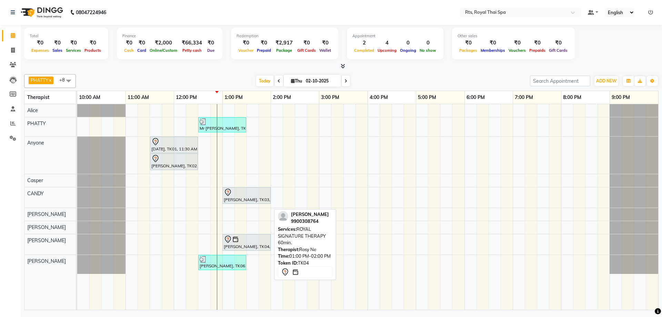
click at [243, 245] on div "[PERSON_NAME], TK04, 01:00 PM-02:00 PM, ROYAL SIGNATURE THERAPY 60min." at bounding box center [246, 242] width 47 height 14
click at [259, 242] on div at bounding box center [246, 239] width 45 height 8
select select "7"
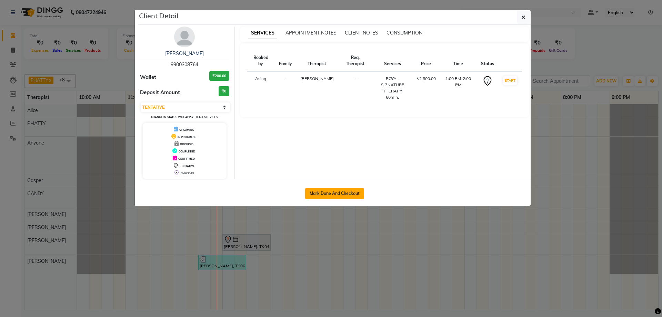
click at [337, 192] on button "Mark Done And Checkout" at bounding box center [334, 193] width 59 height 11
select select "service"
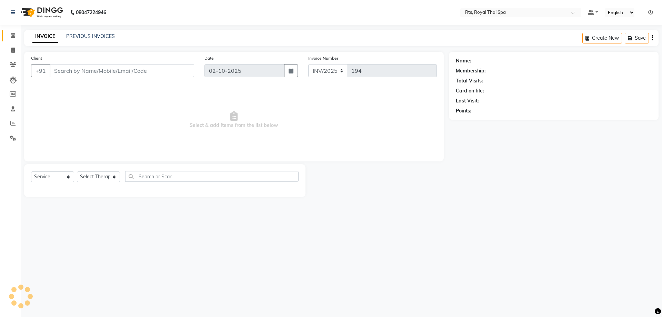
type input "9900308764"
select select "91169"
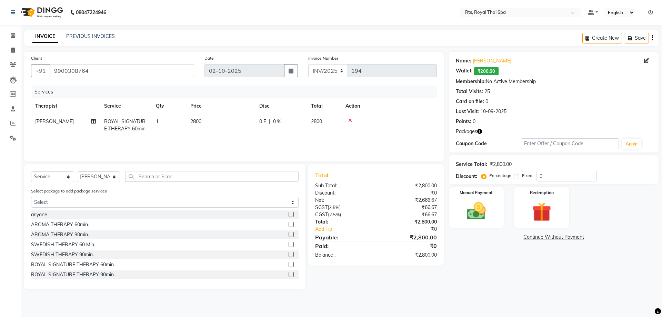
click at [350, 119] on icon at bounding box center [350, 120] width 4 height 5
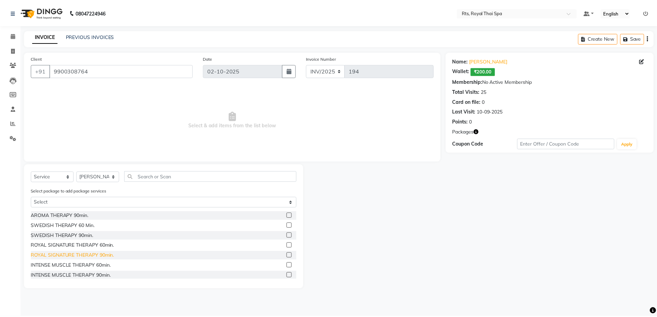
scroll to position [34, 0]
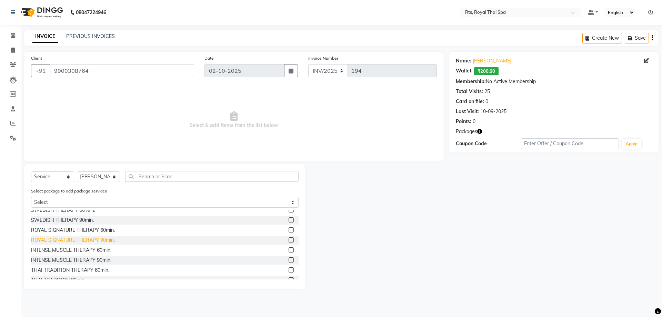
click at [102, 239] on div "ROYAL SIGNATURE THERAPY 90min." at bounding box center [73, 239] width 84 height 7
checkbox input "false"
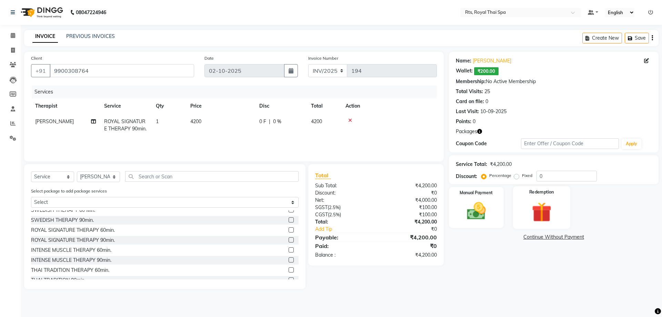
click at [534, 219] on img at bounding box center [541, 212] width 32 height 24
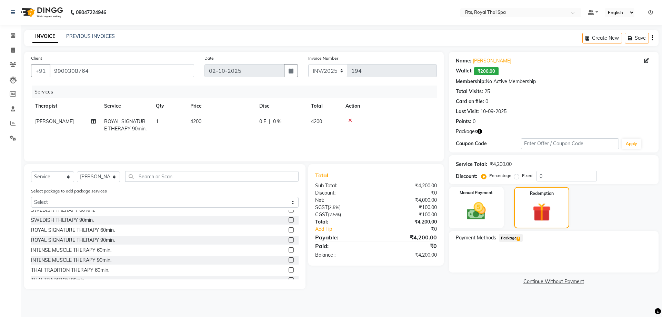
click at [519, 238] on span "1" at bounding box center [518, 238] width 4 height 4
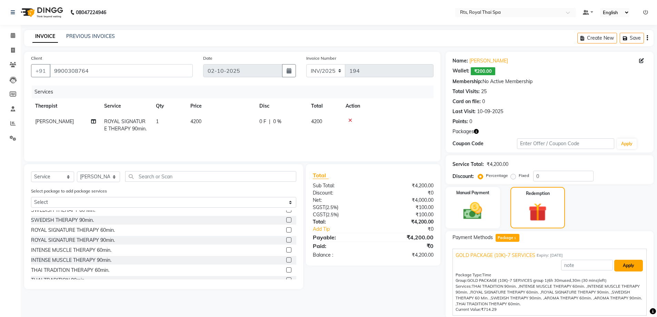
click at [624, 267] on button "Apply" at bounding box center [628, 266] width 29 height 12
type input "GOLD PACKAGE (10K)-7 SERVICES"
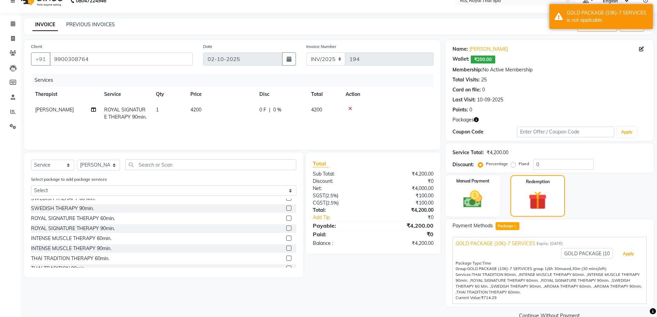
scroll to position [0, 0]
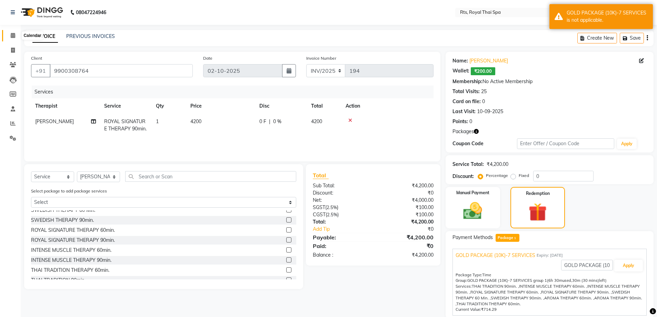
click at [14, 35] on icon at bounding box center [13, 35] width 4 height 5
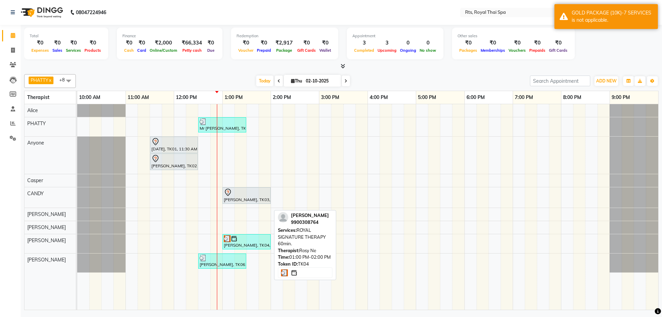
click at [245, 238] on div at bounding box center [246, 238] width 45 height 7
select select "3"
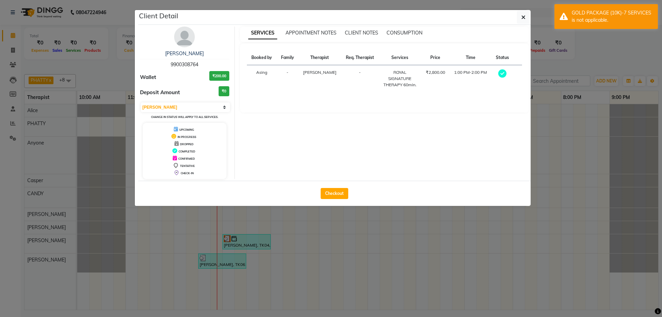
drag, startPoint x: 182, startPoint y: 43, endPoint x: 247, endPoint y: 44, distance: 64.5
click at [183, 42] on img at bounding box center [184, 37] width 21 height 21
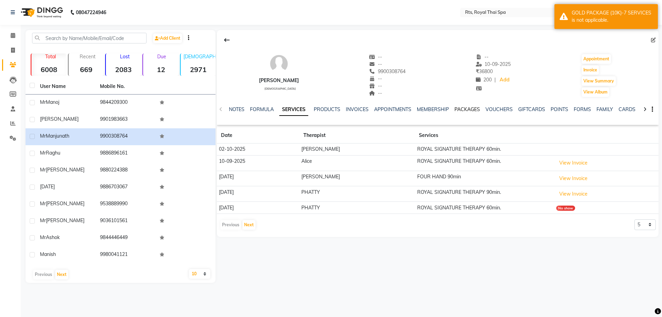
click at [465, 108] on link "PACKAGES" at bounding box center [467, 109] width 26 height 6
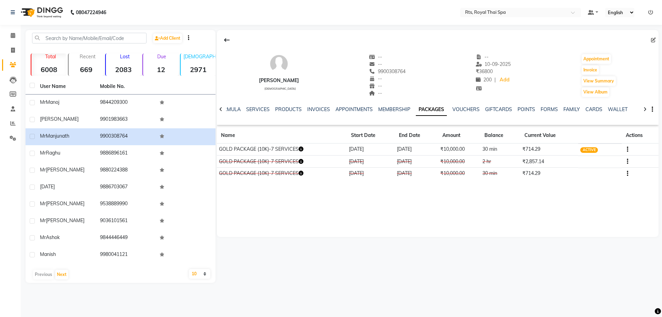
click at [627, 161] on icon "button" at bounding box center [627, 161] width 1 height 0
click at [579, 163] on div "Edit" at bounding box center [593, 161] width 45 height 9
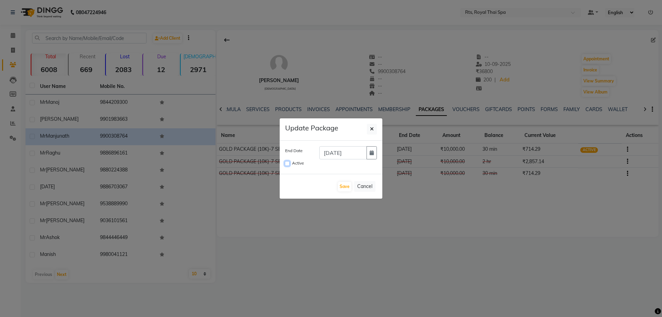
click at [289, 164] on input "Active" at bounding box center [287, 163] width 5 height 5
checkbox input "true"
click at [371, 155] on button "button" at bounding box center [371, 152] width 10 height 13
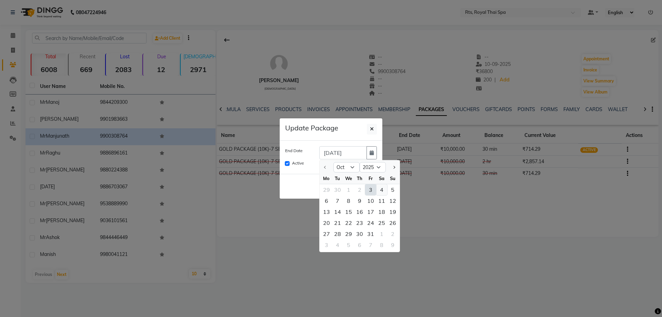
click at [383, 190] on div "4" at bounding box center [381, 189] width 11 height 11
type input "04-10-2025"
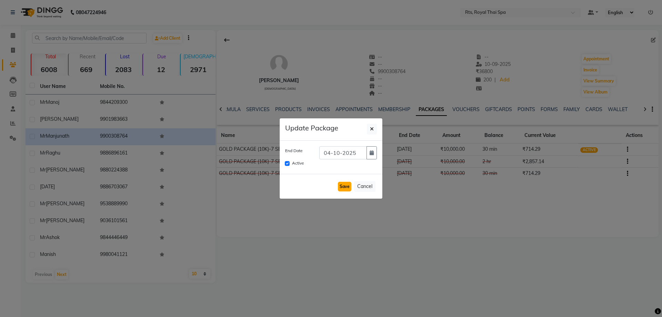
drag, startPoint x: 345, startPoint y: 186, endPoint x: 354, endPoint y: 187, distance: 8.6
click at [345, 186] on button "Save" at bounding box center [344, 187] width 13 height 10
checkbox input "false"
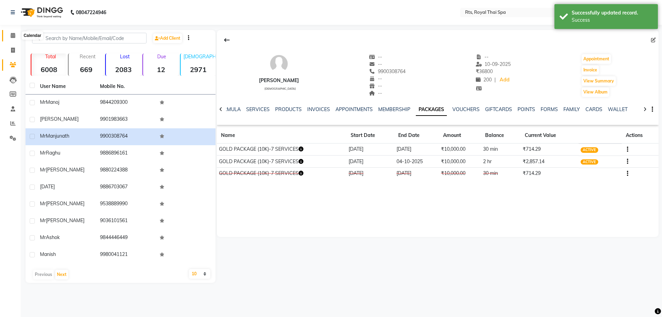
click at [9, 36] on span at bounding box center [13, 36] width 12 height 8
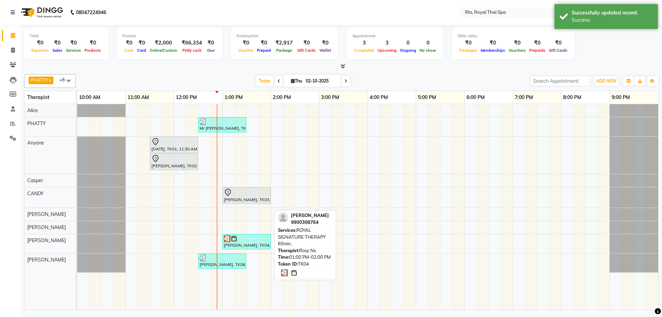
click at [242, 242] on div "[PERSON_NAME], TK04, 01:00 PM-02:00 PM, ROYAL SIGNATURE THERAPY 60min." at bounding box center [246, 241] width 47 height 13
select select "3"
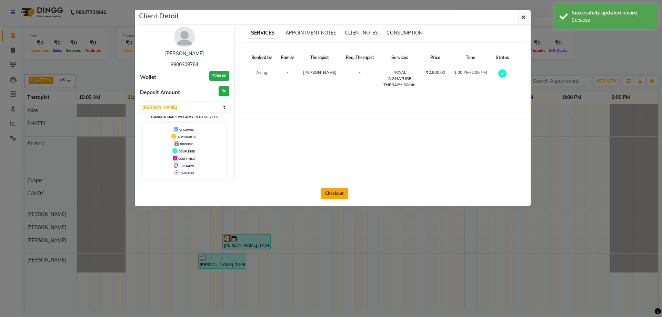
click at [338, 193] on button "Checkout" at bounding box center [335, 193] width 28 height 11
select select "service"
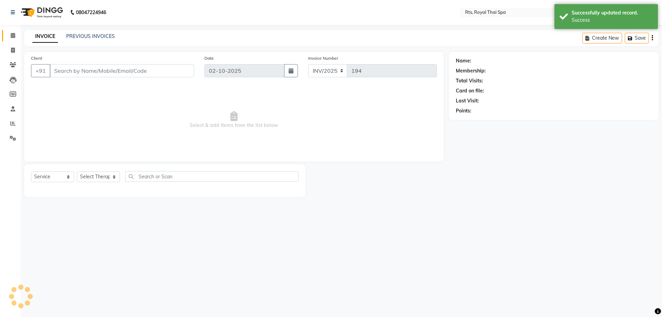
type input "9900308764"
select select "91169"
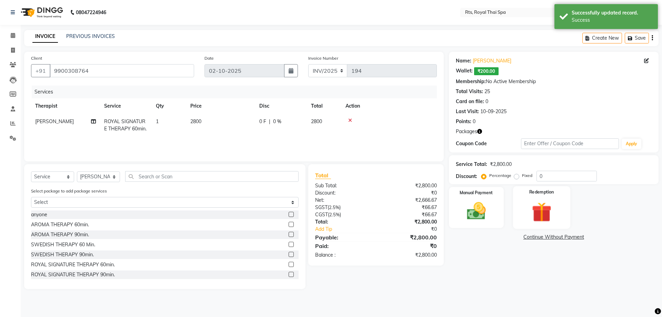
click at [548, 208] on img at bounding box center [541, 212] width 32 height 24
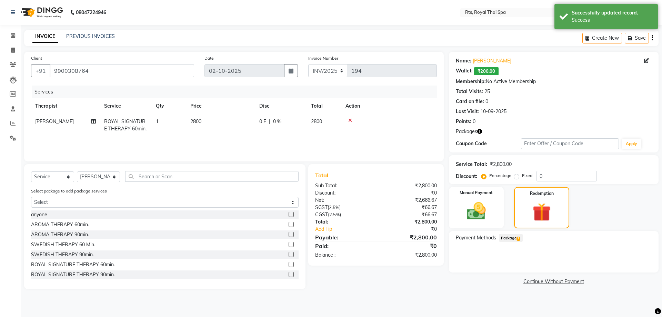
click at [514, 240] on span "Package 2" at bounding box center [511, 238] width 24 height 8
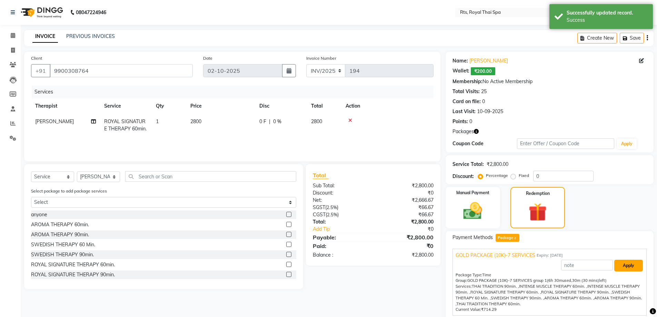
click at [618, 264] on button "Apply" at bounding box center [628, 266] width 29 height 12
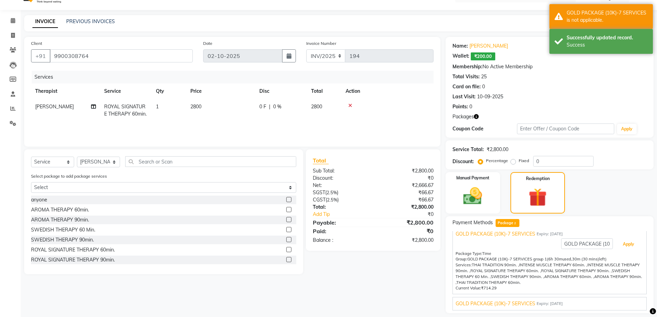
scroll to position [36, 0]
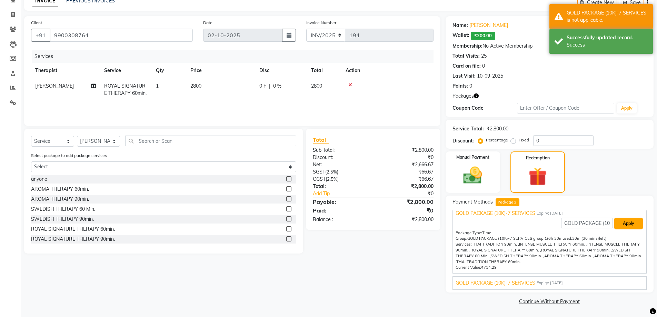
click at [623, 222] on button "Apply" at bounding box center [628, 224] width 29 height 12
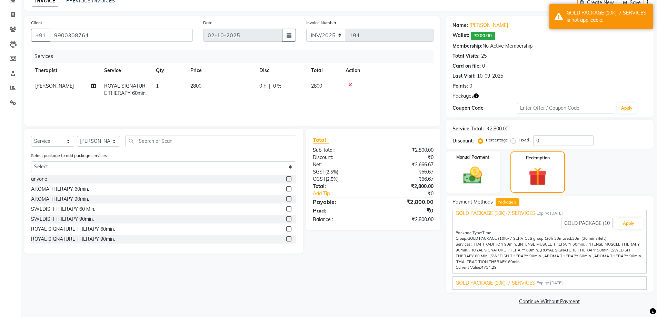
click at [347, 83] on div at bounding box center [387, 84] width 84 height 5
click at [350, 85] on icon at bounding box center [350, 84] width 4 height 5
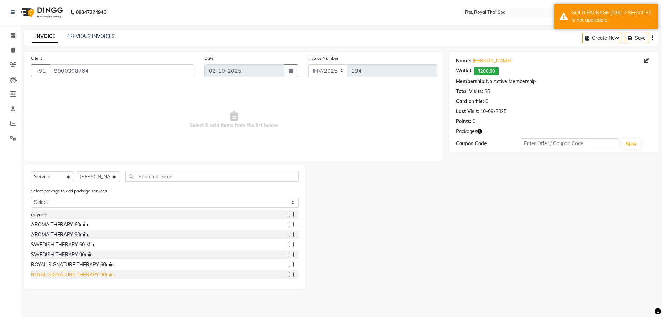
click at [107, 274] on div "ROYAL SIGNATURE THERAPY 90min." at bounding box center [73, 274] width 84 height 7
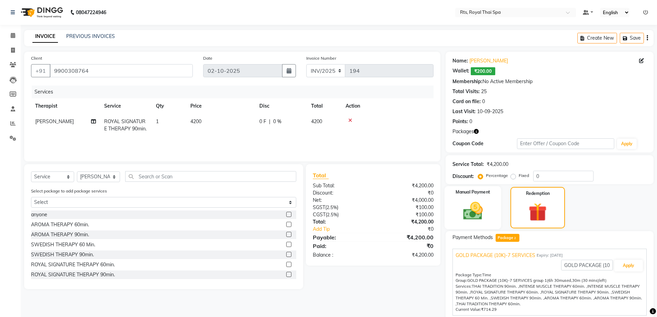
click at [492, 211] on div "Manual Payment" at bounding box center [472, 207] width 57 height 43
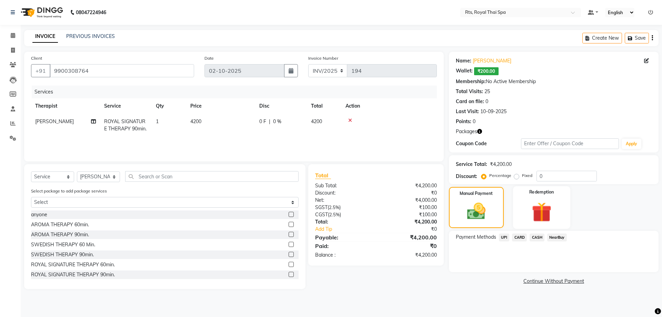
click at [530, 209] on img at bounding box center [541, 212] width 32 height 24
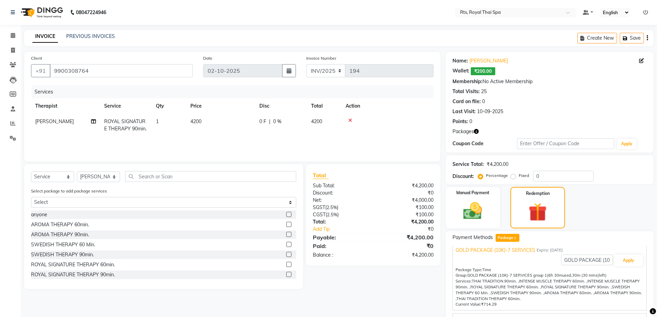
scroll to position [7, 0]
click at [625, 259] on button "Apply" at bounding box center [628, 259] width 29 height 12
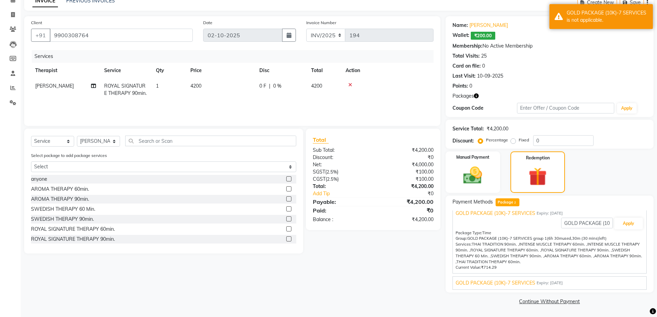
click at [539, 213] on span "Expiry: [DATE]" at bounding box center [549, 213] width 26 height 6
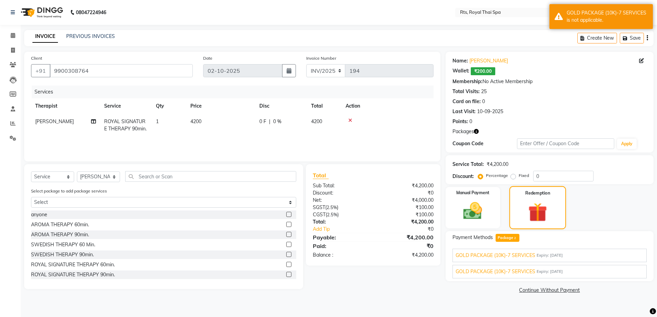
scroll to position [0, 0]
click at [555, 273] on span "Expiry: [DATE]" at bounding box center [553, 272] width 26 height 6
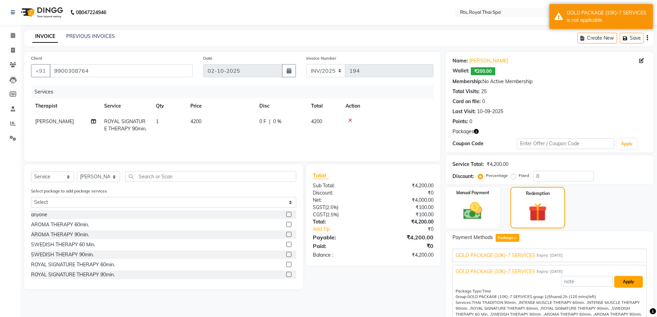
click at [620, 279] on button "Apply" at bounding box center [628, 282] width 29 height 12
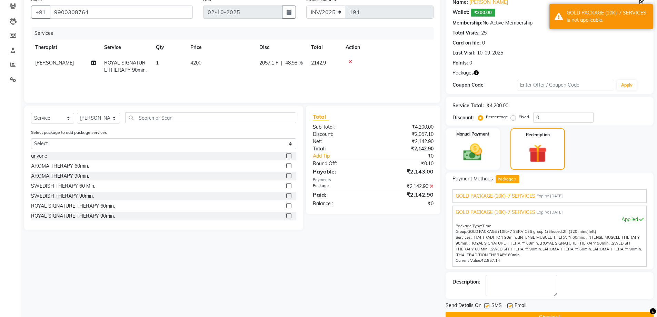
scroll to position [74, 0]
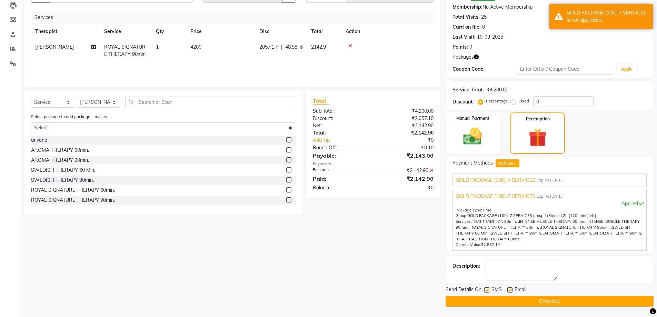
click at [488, 289] on label at bounding box center [486, 289] width 5 height 5
click at [488, 289] on input "checkbox" at bounding box center [486, 290] width 4 height 4
click at [487, 297] on button "Checkout" at bounding box center [549, 301] width 208 height 11
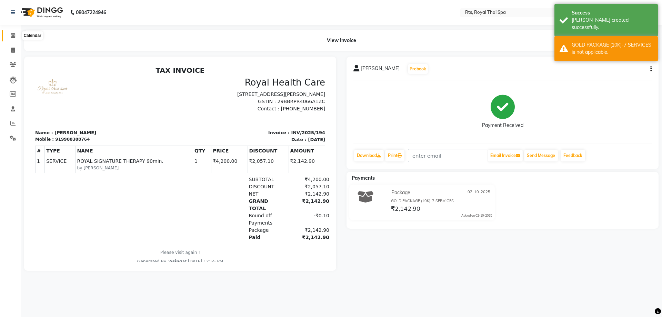
click at [16, 36] on span at bounding box center [13, 36] width 12 height 8
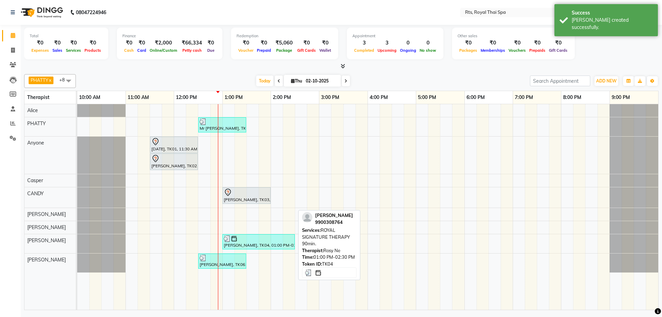
click at [254, 240] on div at bounding box center [259, 238] width 70 height 7
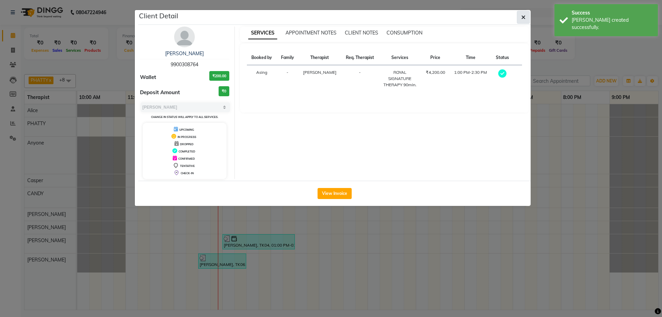
click at [520, 19] on button "button" at bounding box center [523, 17] width 13 height 13
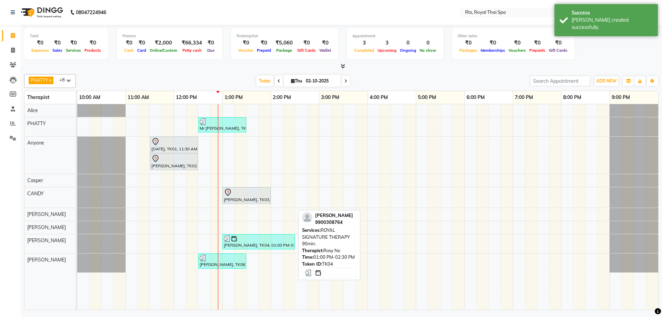
click at [246, 241] on div at bounding box center [259, 238] width 70 height 7
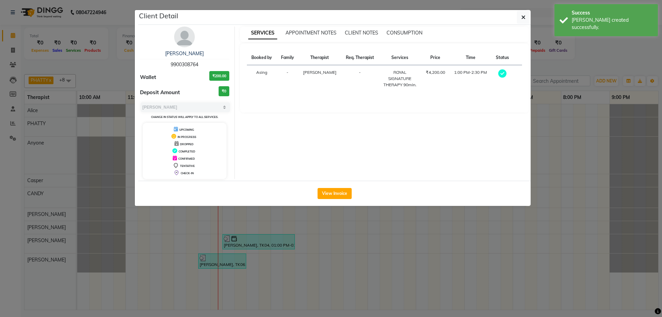
click at [189, 43] on img at bounding box center [184, 37] width 21 height 21
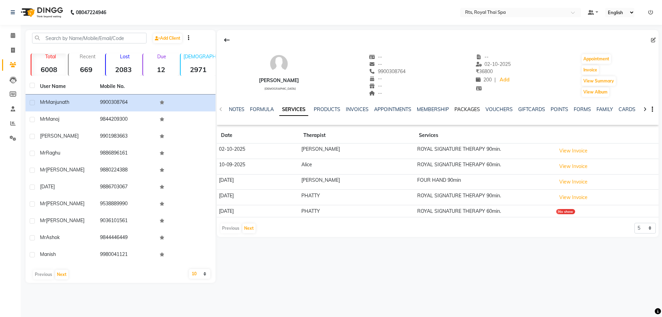
click at [472, 111] on link "PACKAGES" at bounding box center [467, 109] width 26 height 6
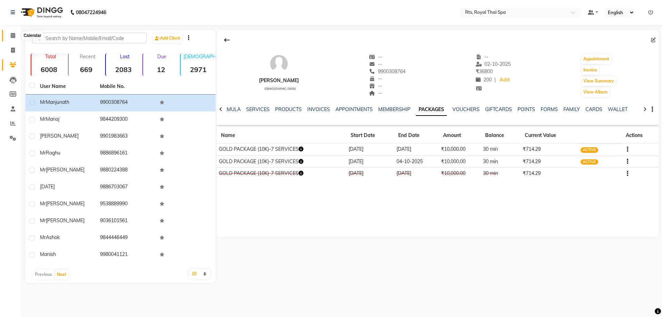
click at [14, 37] on span at bounding box center [13, 36] width 12 height 8
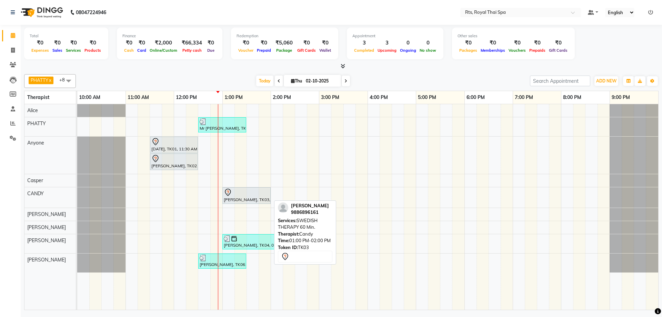
click at [233, 198] on div "[PERSON_NAME], TK03, 01:00 PM-02:00 PM, SWEDISH THERAPY 60 Min." at bounding box center [246, 195] width 47 height 14
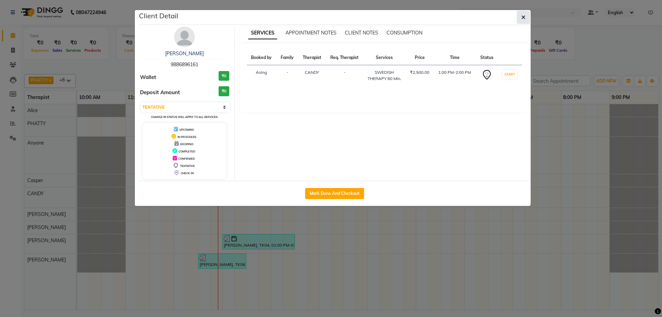
click at [522, 18] on icon "button" at bounding box center [523, 17] width 4 height 6
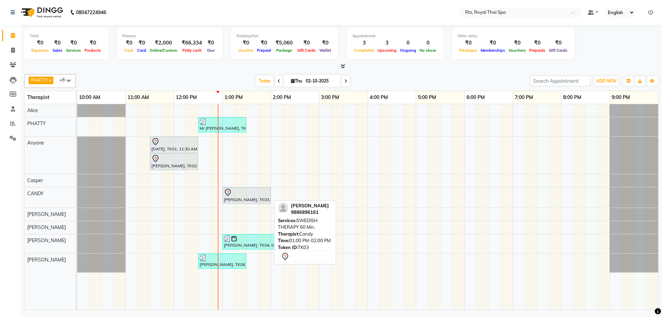
click at [232, 195] on div at bounding box center [246, 192] width 45 height 8
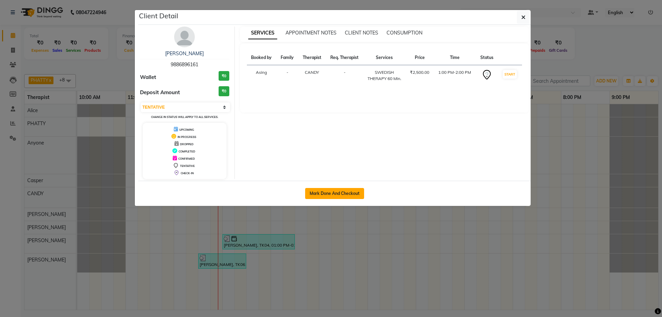
click at [332, 194] on button "Mark Done And Checkout" at bounding box center [334, 193] width 59 height 11
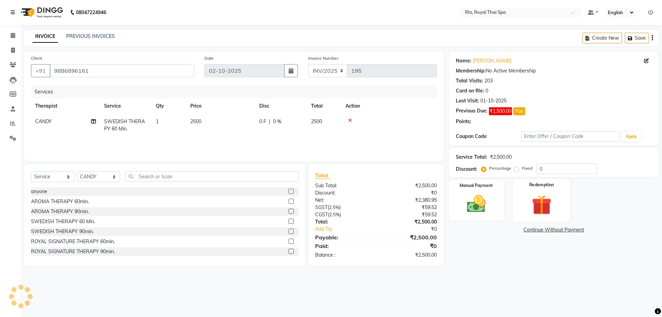
click at [542, 203] on img at bounding box center [541, 204] width 32 height 24
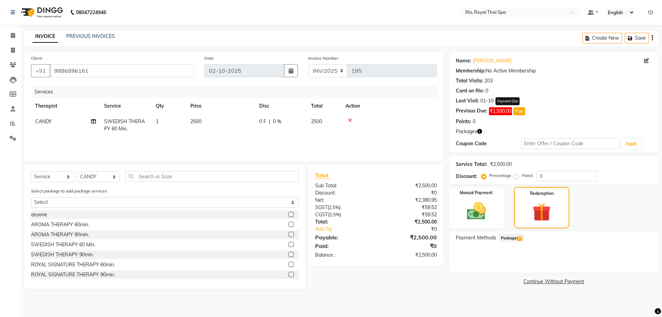
click at [520, 112] on button "Pay" at bounding box center [519, 111] width 12 height 8
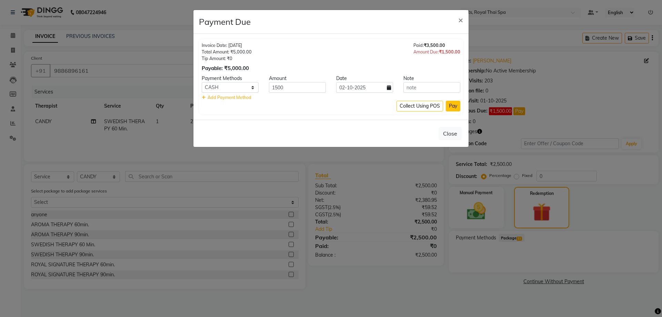
click at [458, 108] on button "Pay" at bounding box center [453, 106] width 14 height 11
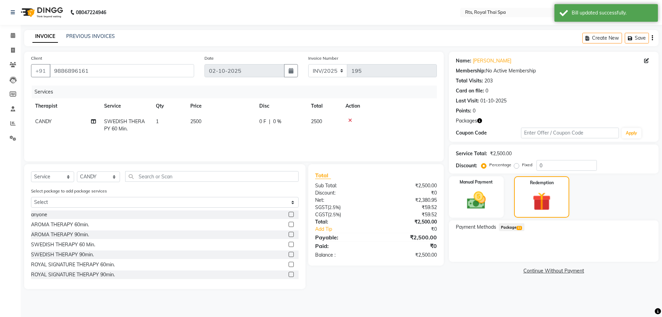
click at [517, 223] on span "Package 11" at bounding box center [512, 227] width 26 height 8
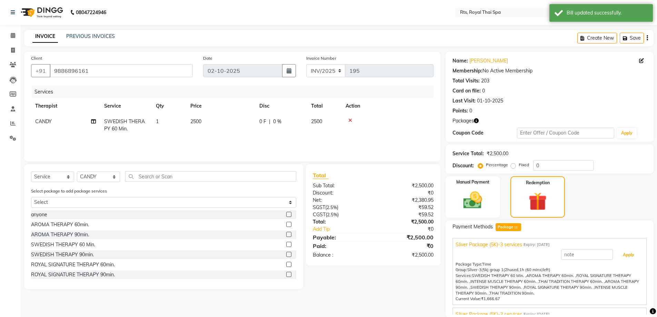
drag, startPoint x: 617, startPoint y: 255, endPoint x: 611, endPoint y: 255, distance: 6.2
click at [617, 255] on button "Apply" at bounding box center [628, 255] width 29 height 12
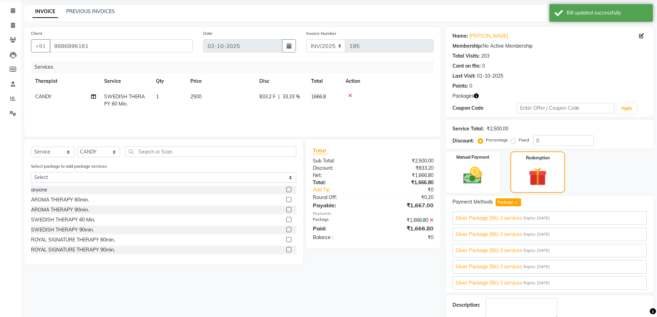
scroll to position [64, 0]
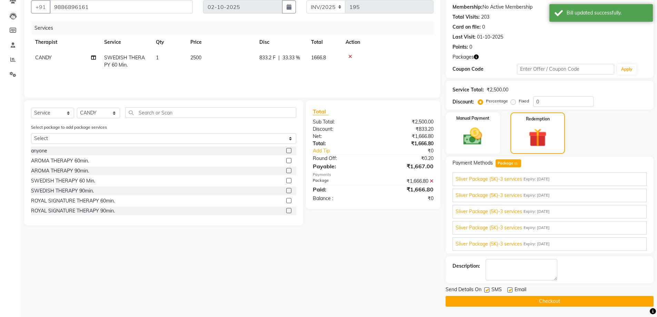
click at [488, 290] on label at bounding box center [486, 289] width 5 height 5
click at [488, 290] on input "checkbox" at bounding box center [486, 290] width 4 height 4
drag, startPoint x: 489, startPoint y: 300, endPoint x: 481, endPoint y: 302, distance: 8.5
click at [489, 300] on button "Checkout" at bounding box center [549, 301] width 208 height 11
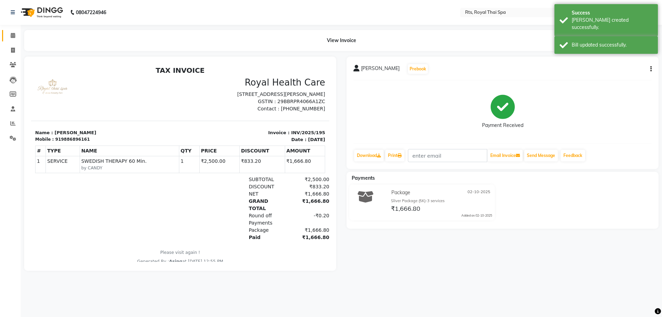
click at [11, 38] on span at bounding box center [13, 36] width 12 height 8
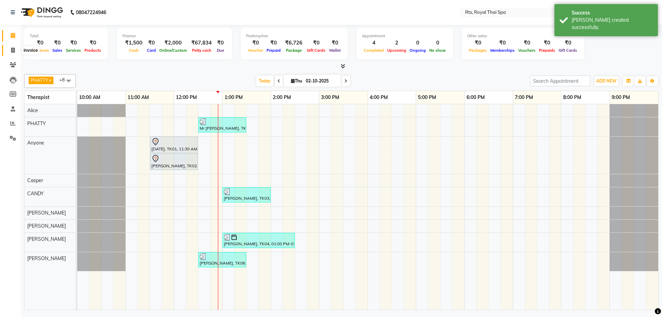
click at [12, 49] on icon at bounding box center [13, 50] width 4 height 5
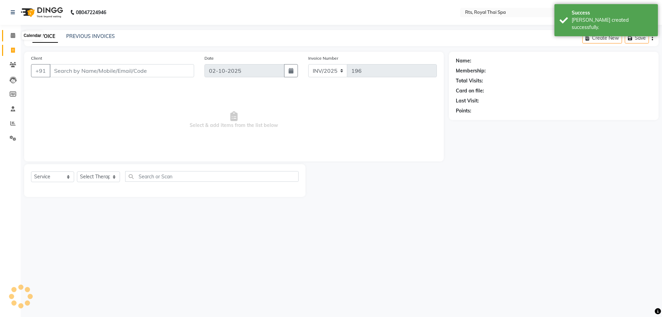
click at [14, 33] on span at bounding box center [13, 36] width 12 height 8
